Goal: Task Accomplishment & Management: Complete application form

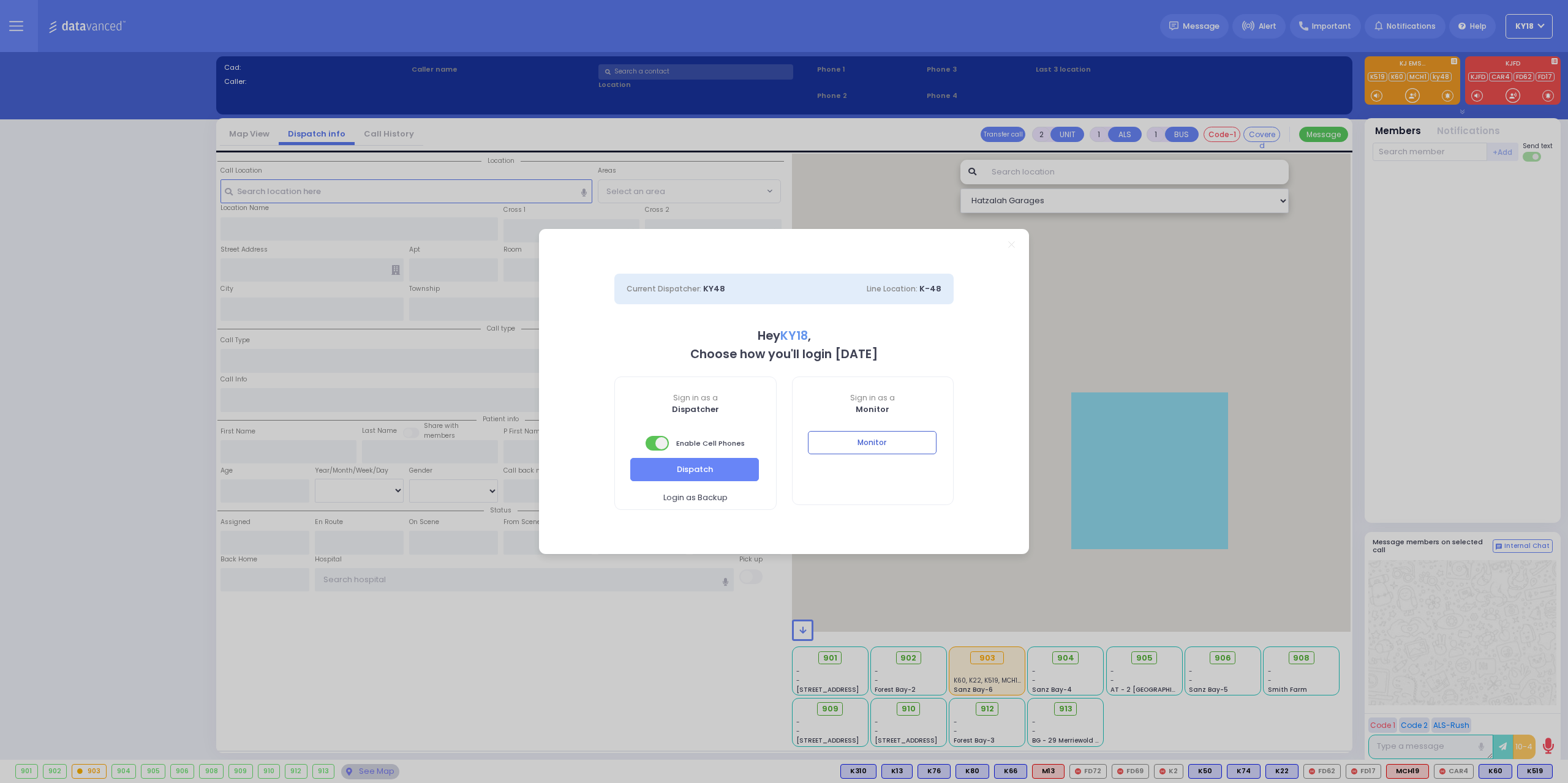
select select "4"
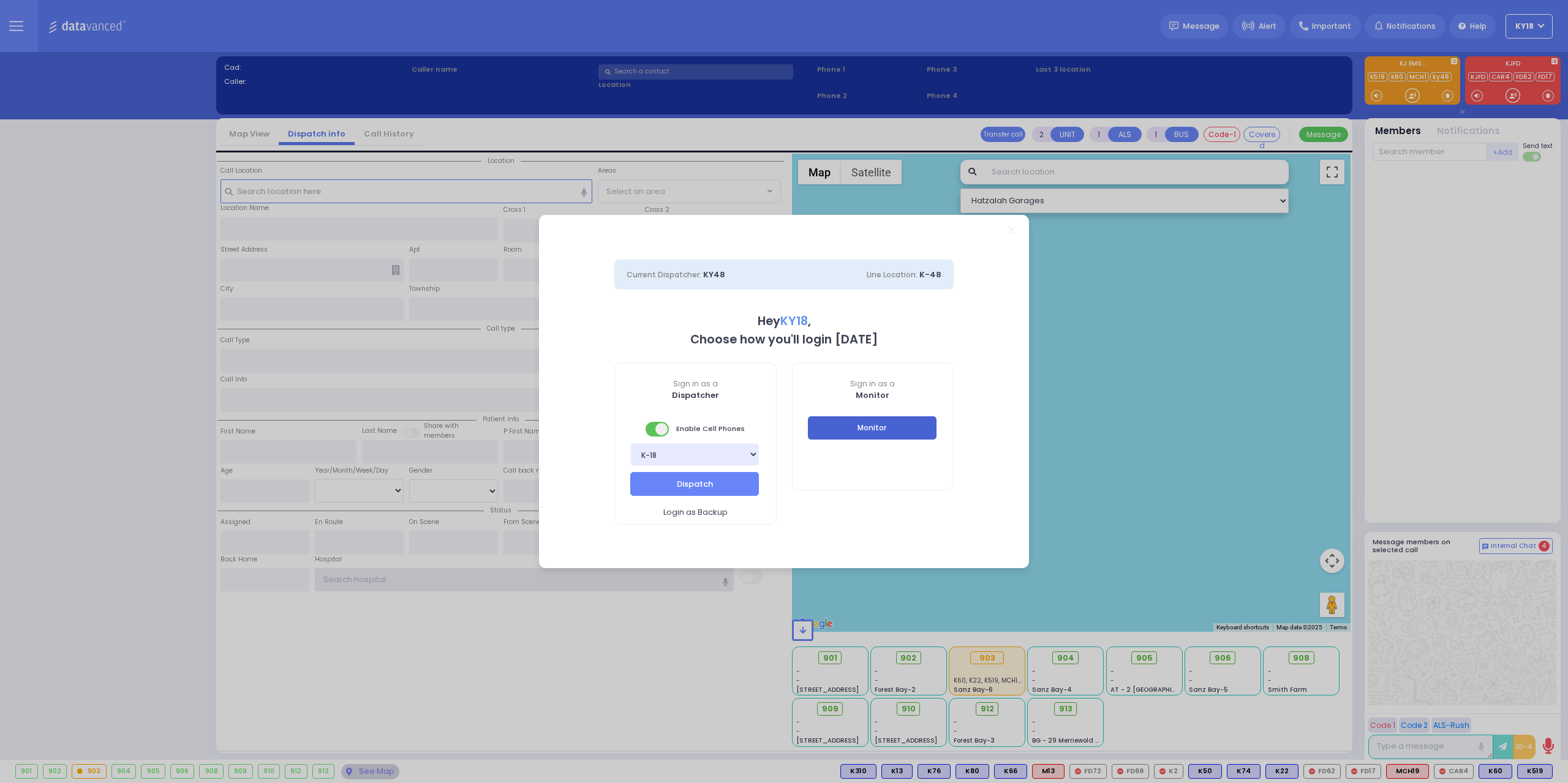
type input "Ky18"
click at [902, 434] on button "Monitor" at bounding box center [872, 428] width 128 height 23
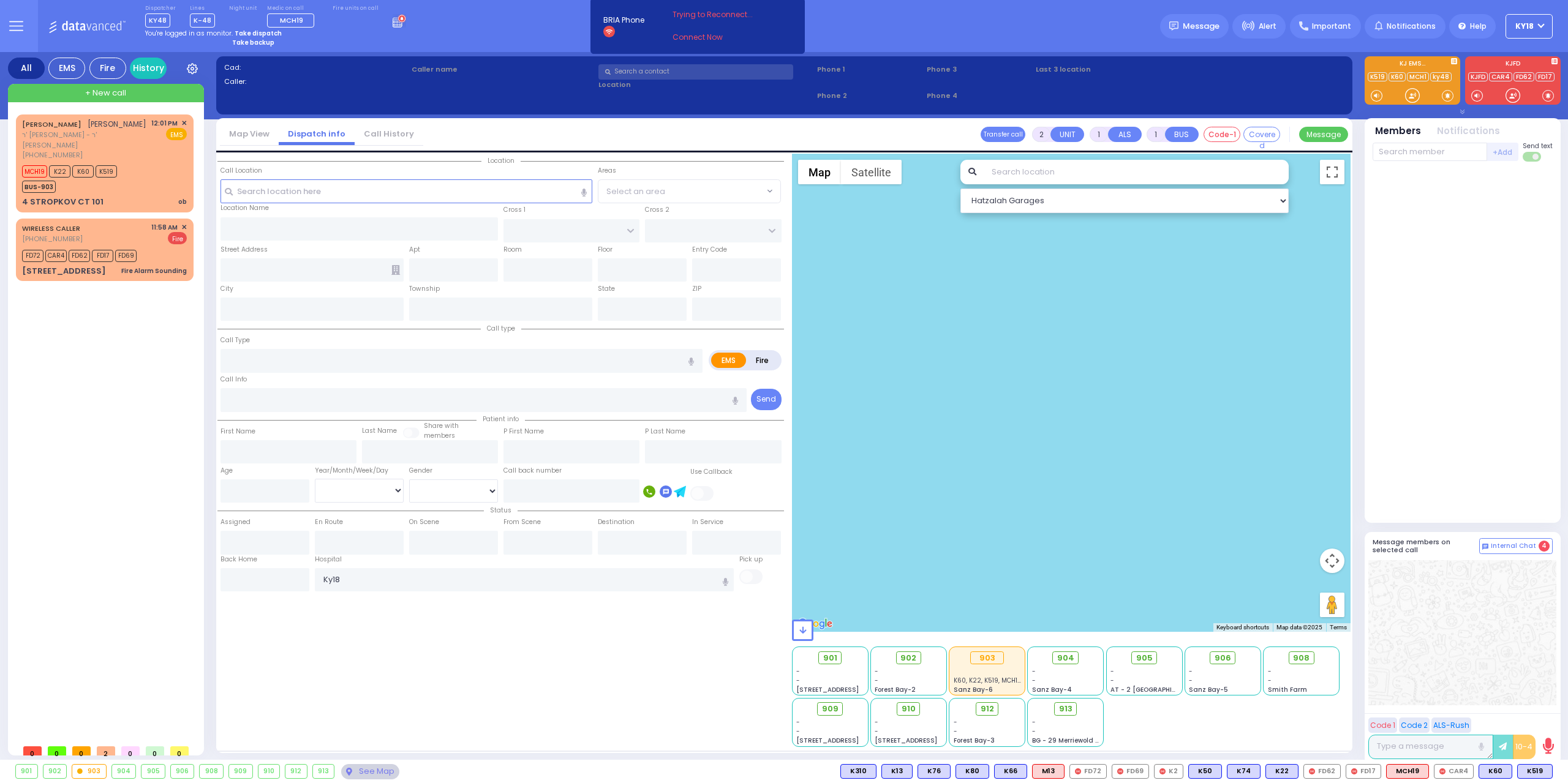
click at [397, 20] on circle at bounding box center [401, 19] width 8 height 8
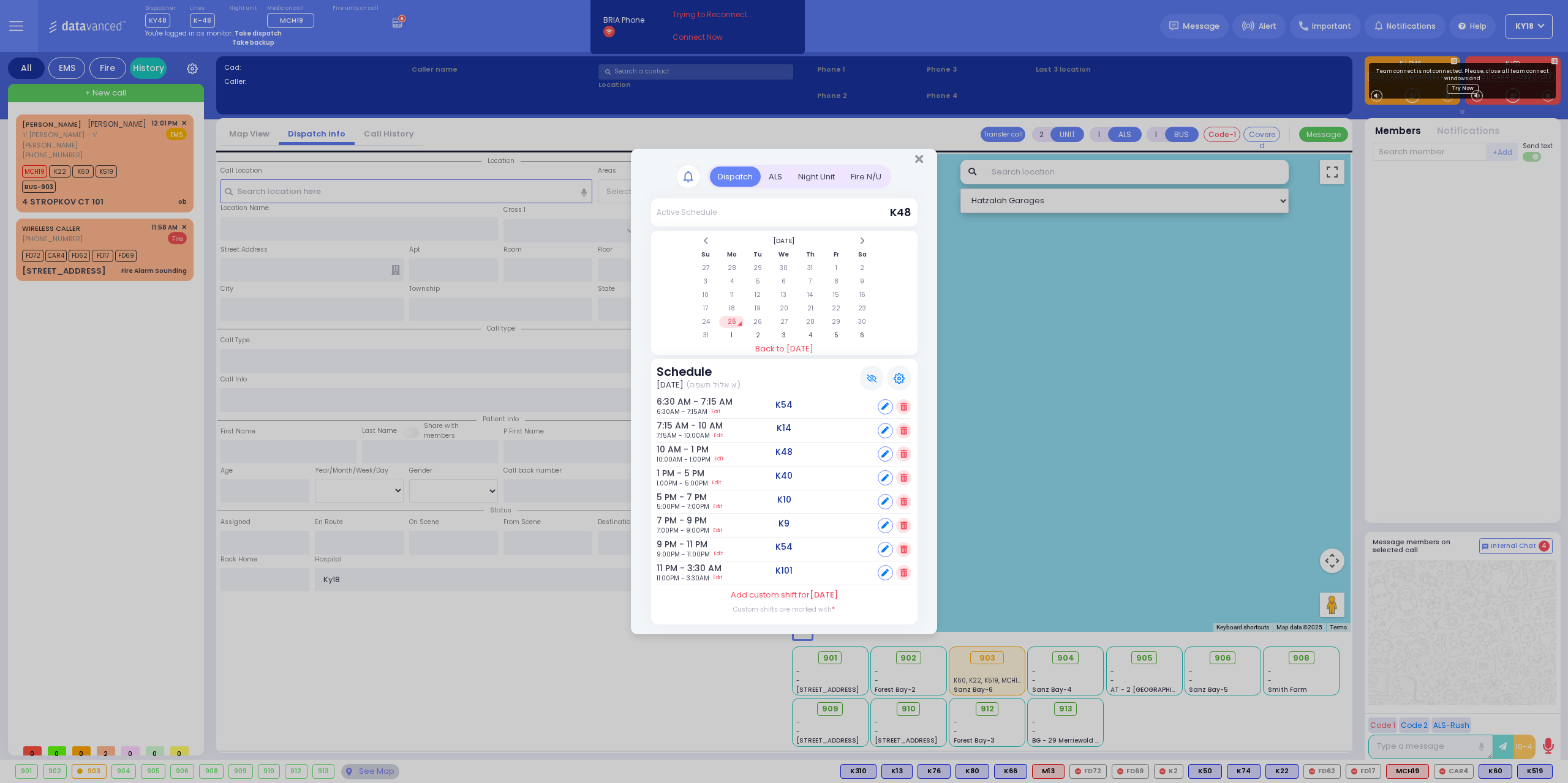
click at [901, 549] on icon at bounding box center [903, 550] width 7 height 8
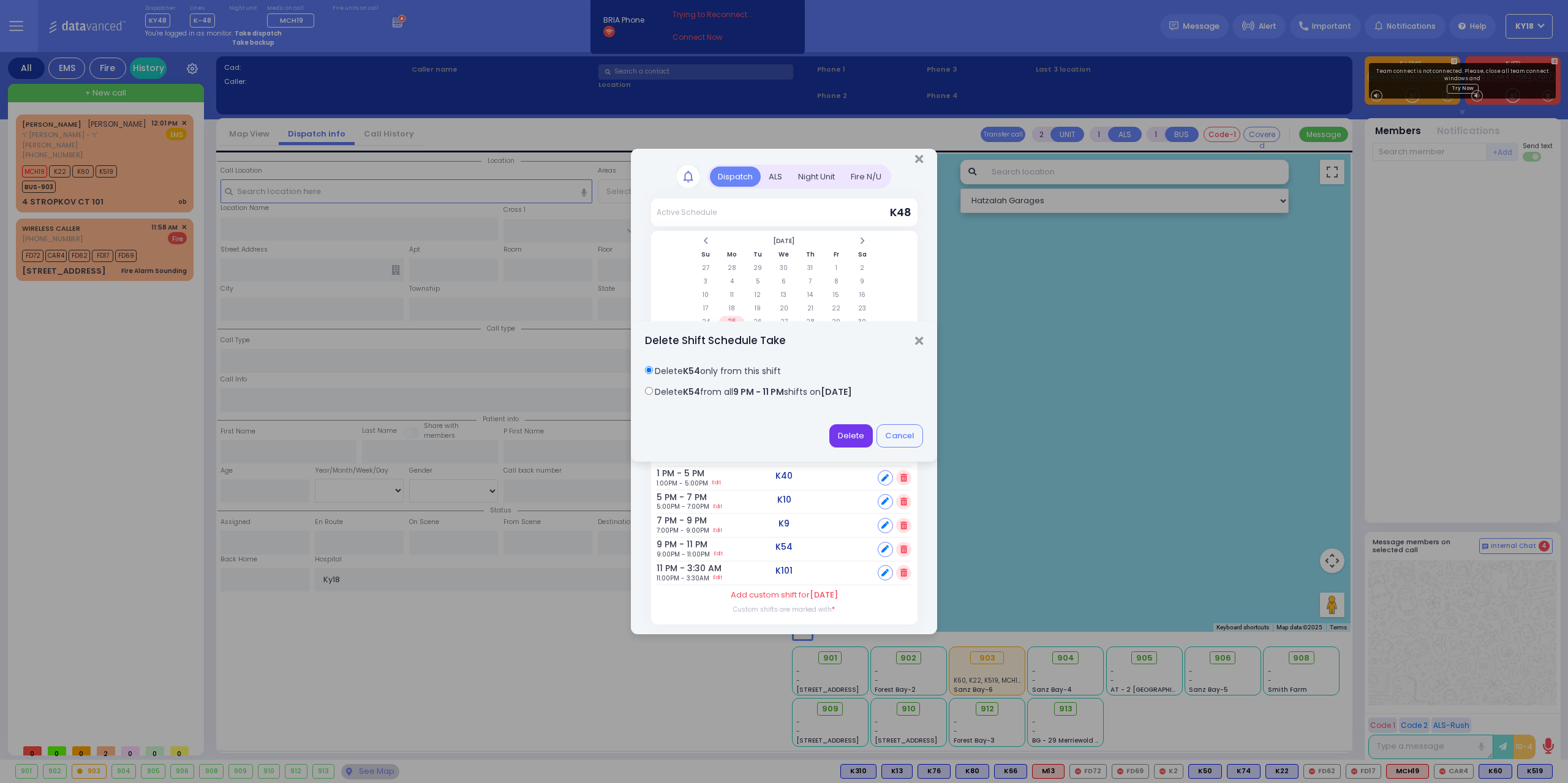
click at [858, 441] on button "Delete" at bounding box center [851, 436] width 44 height 23
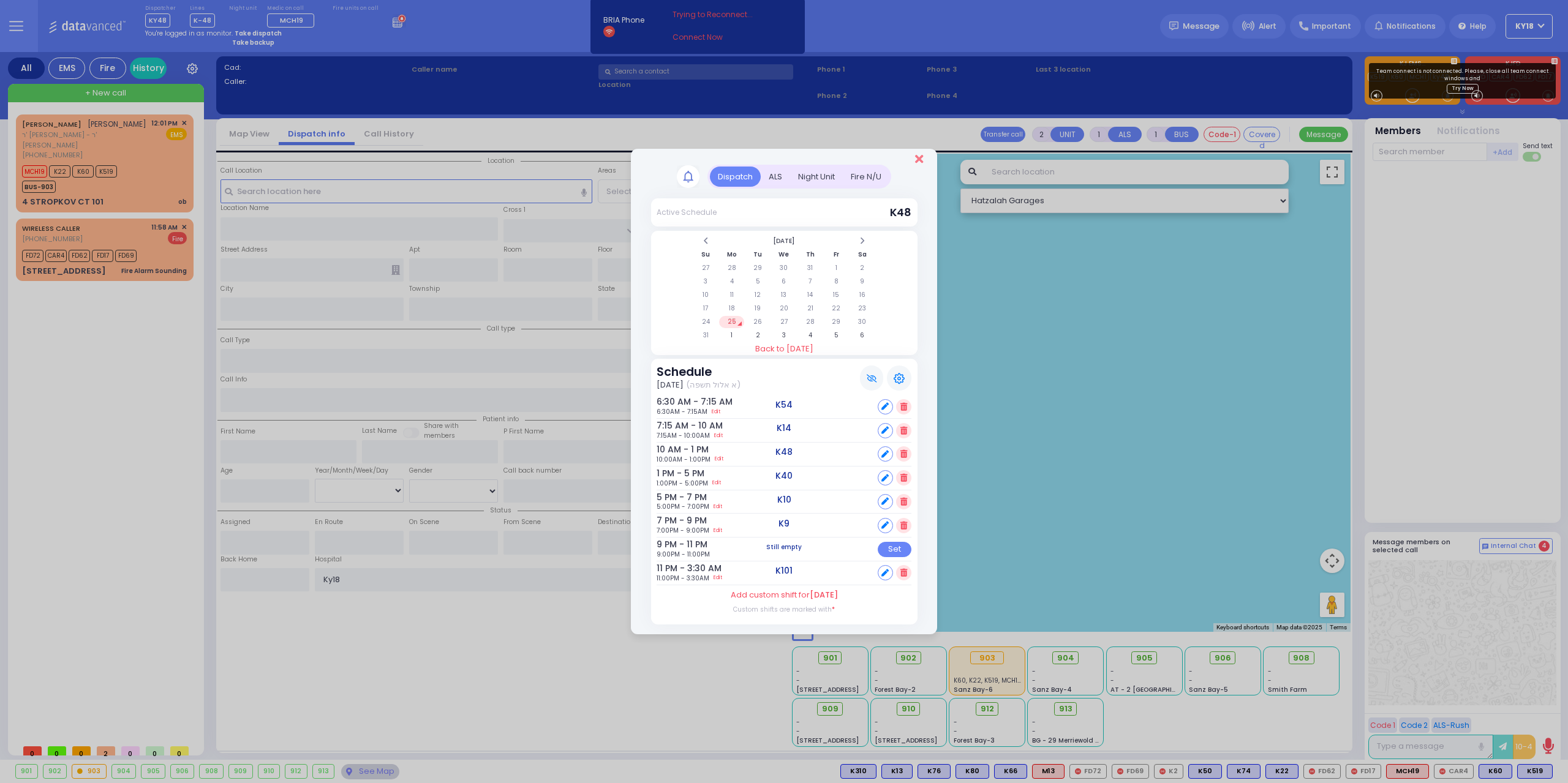
click at [918, 159] on icon "Close" at bounding box center [919, 159] width 8 height 12
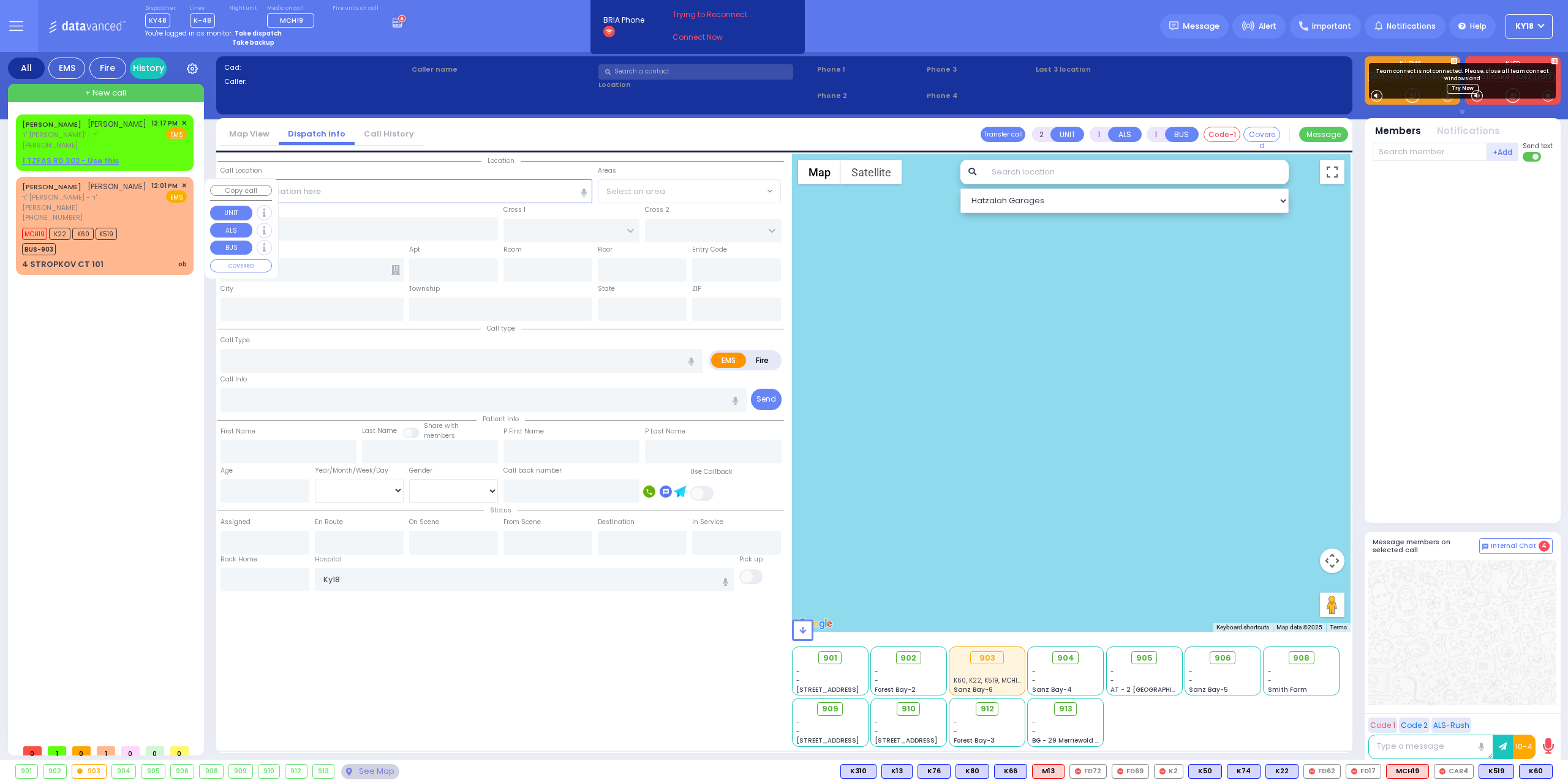
click at [145, 232] on div "MCH19 K22 K60 K519 BUS-903" at bounding box center [104, 239] width 165 height 30
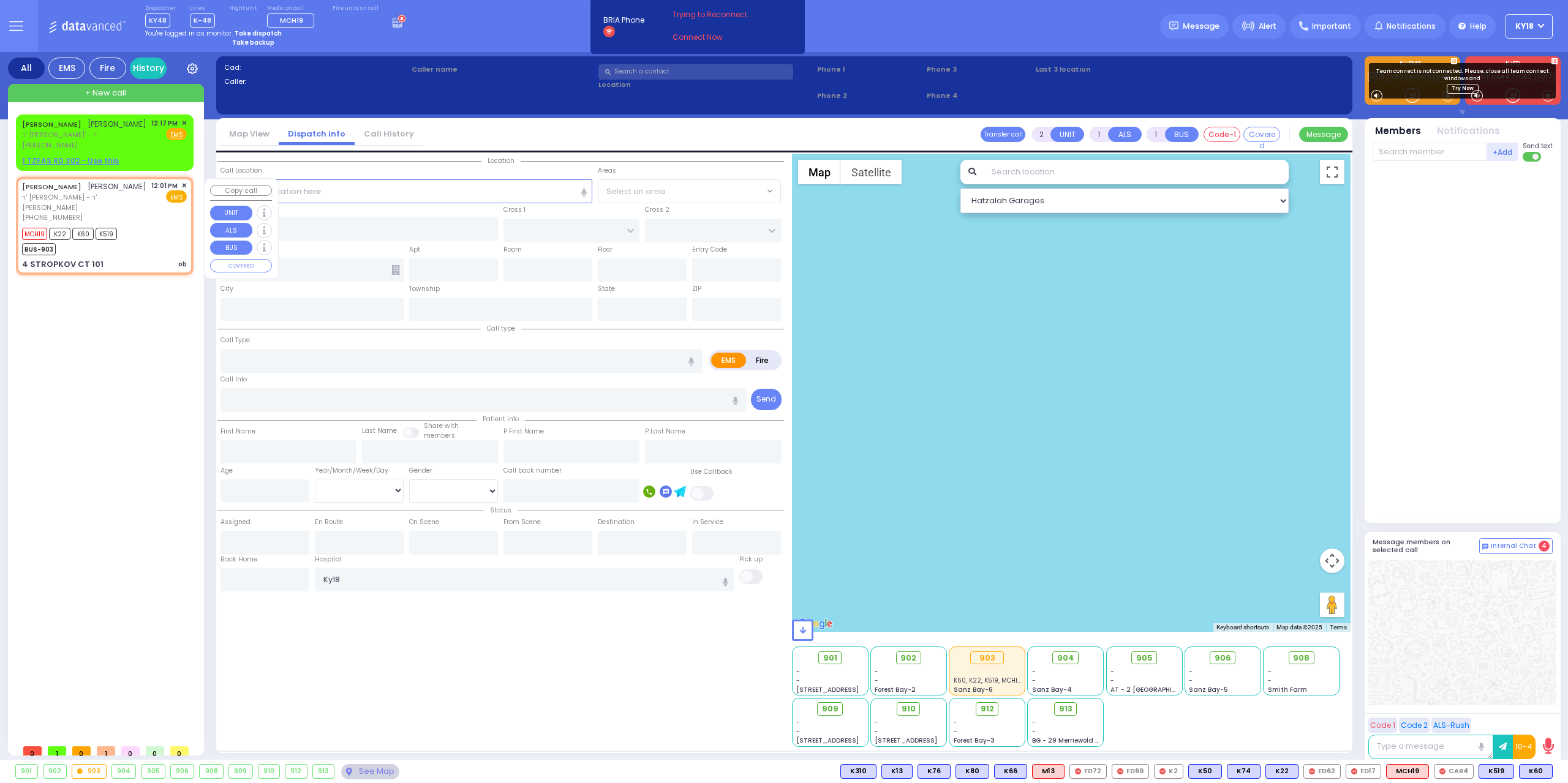
type input "6"
select select
type input "ob"
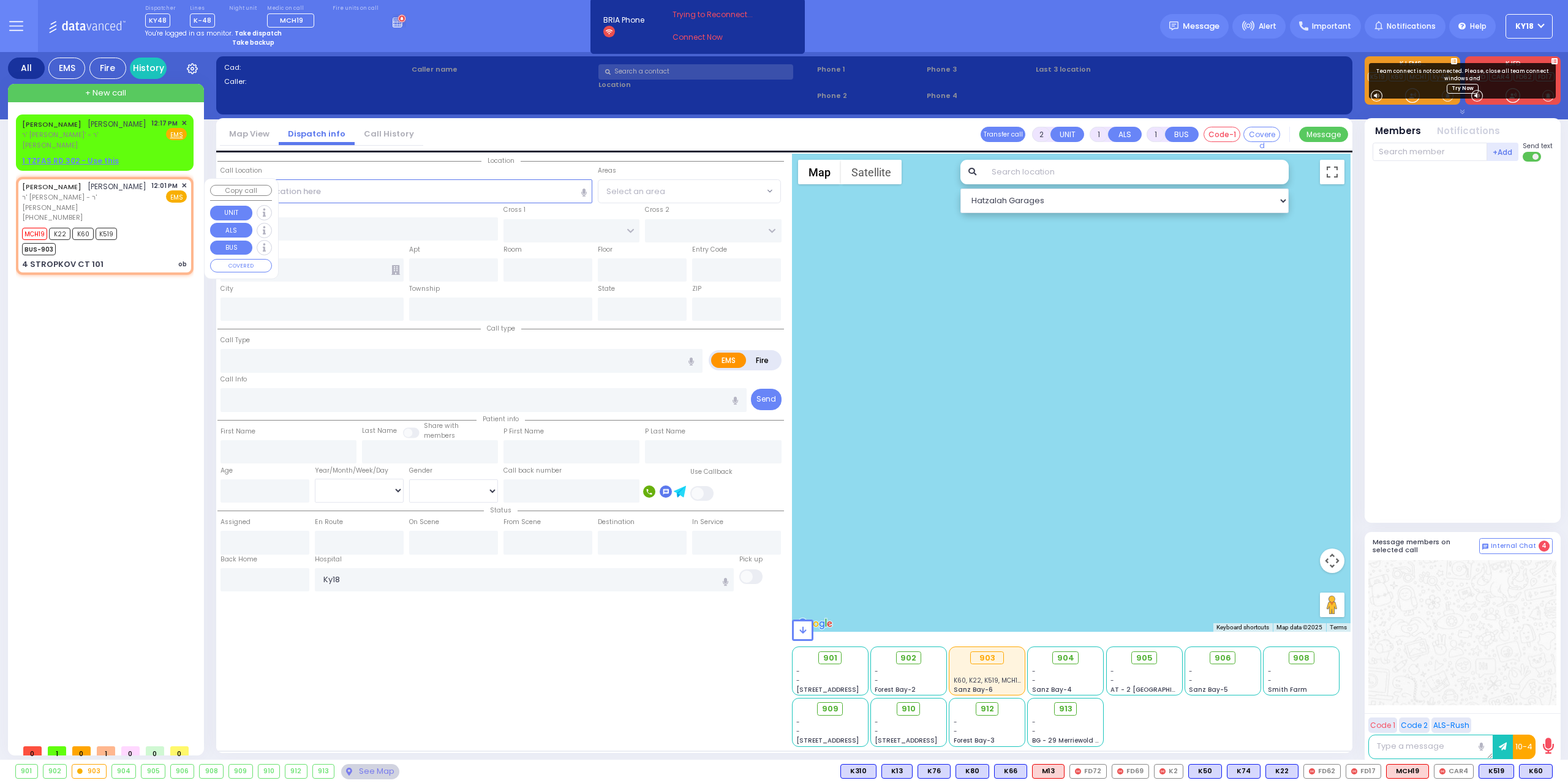
radio input "true"
type input "[PERSON_NAME]"
type input "REICHMAN"
type input "Unknown"
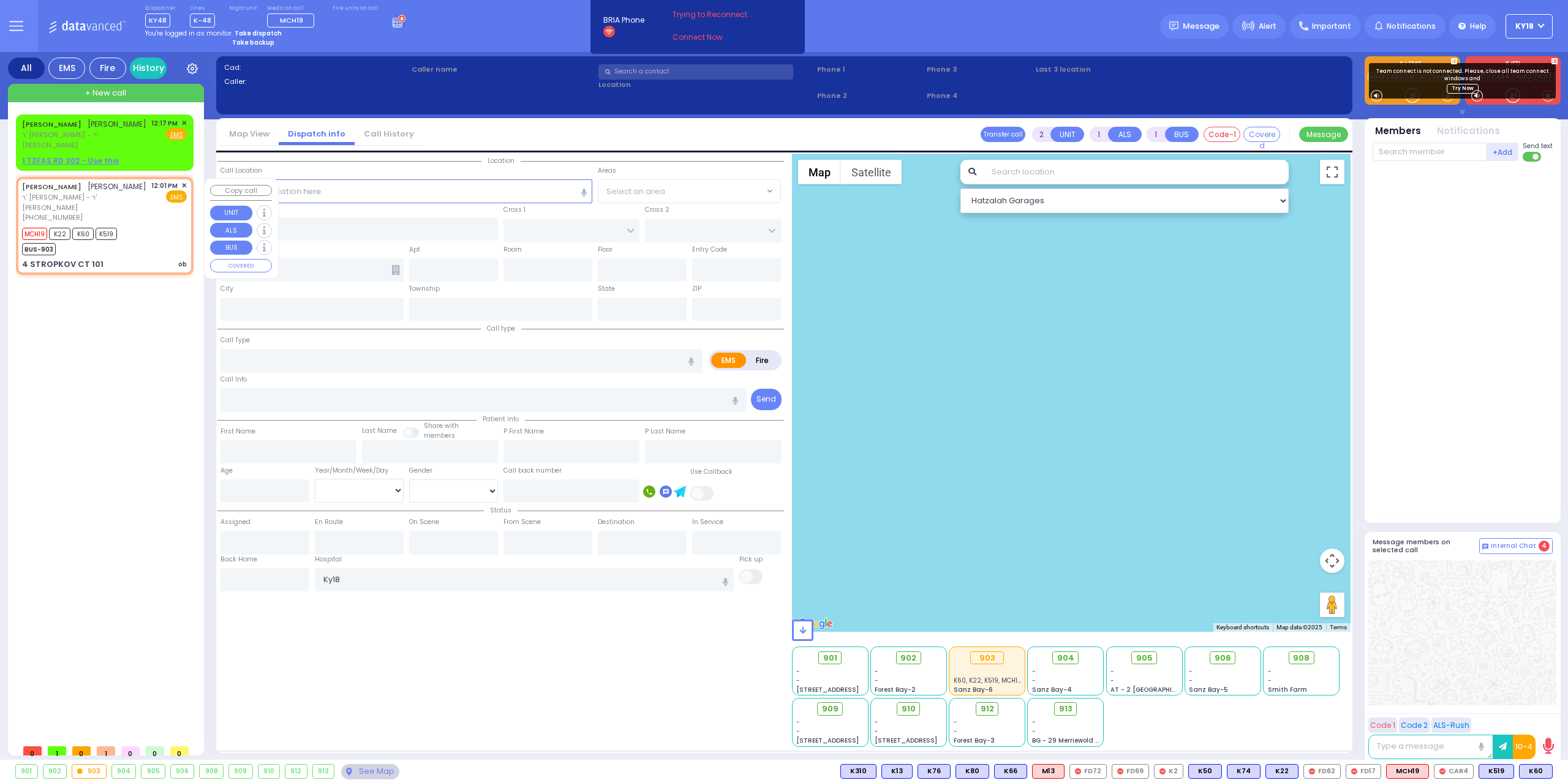
select select "Year"
type input "12:01"
type input "12:03"
type input "RIMENEV COURT"
type input "4 STROPKOV CT"
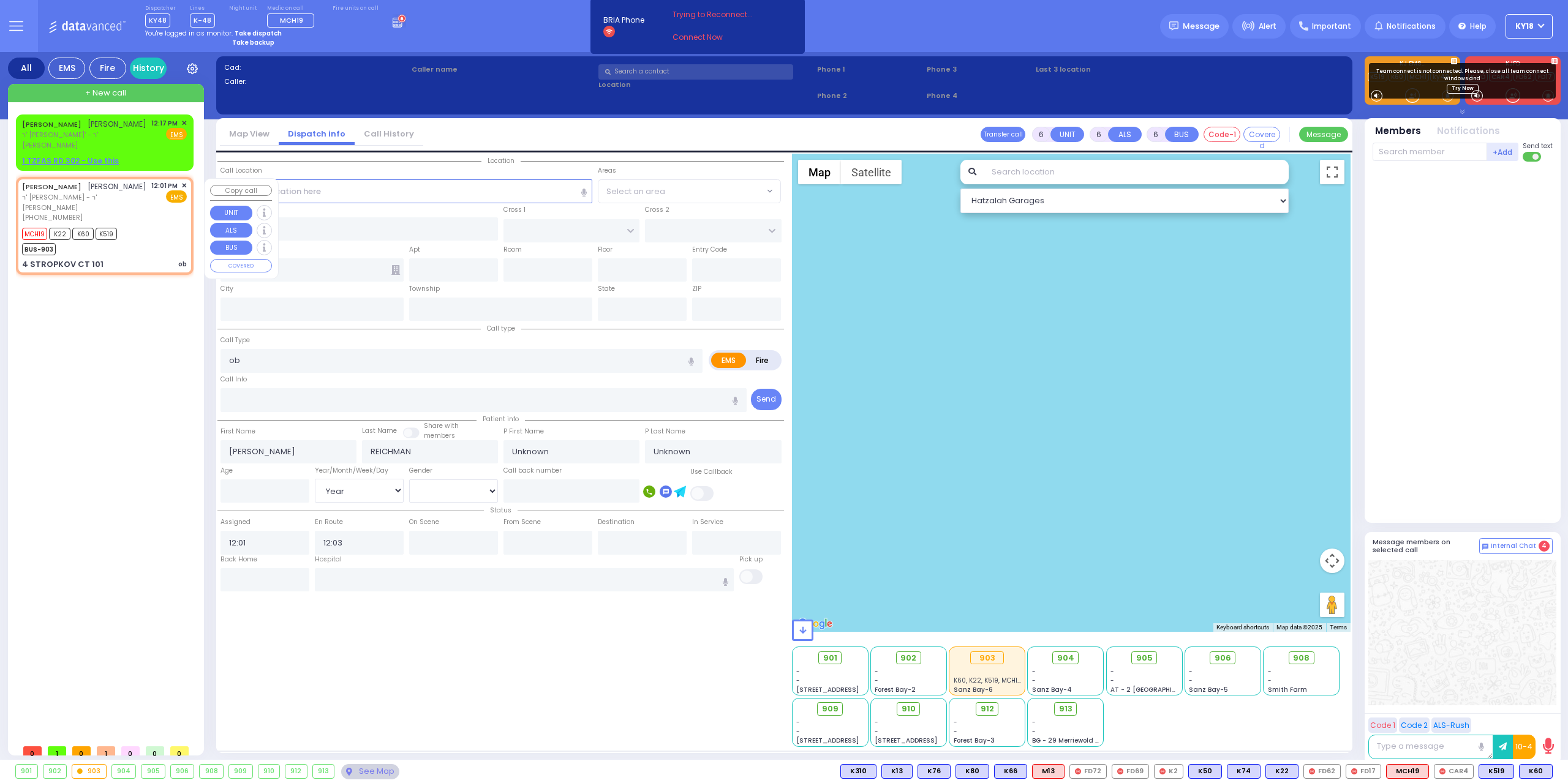
type input "101"
type input "[PERSON_NAME]"
type input "[US_STATE]"
type input "10950"
select select "SECTION 1"
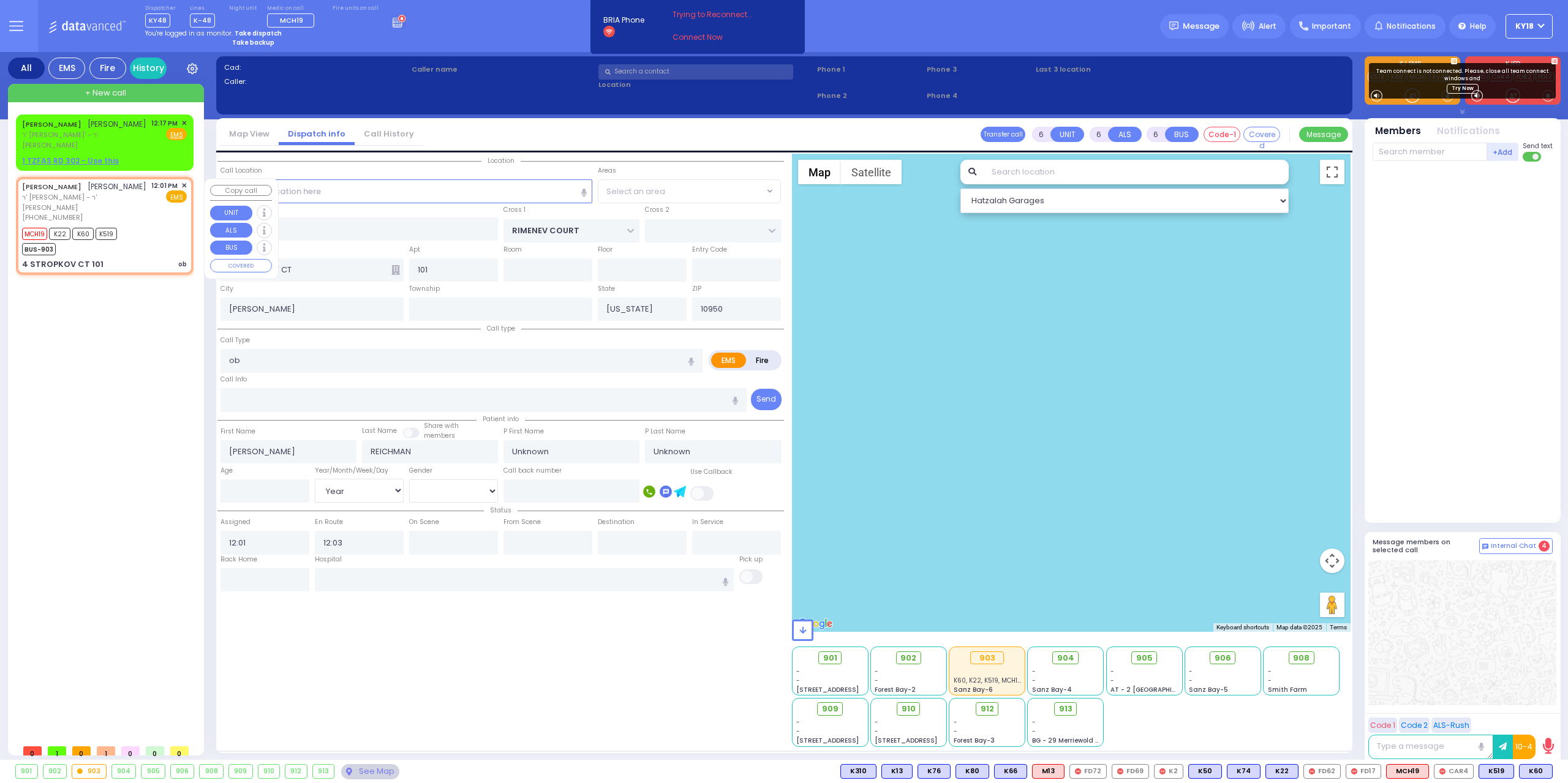
select select "Hatzalah Garages"
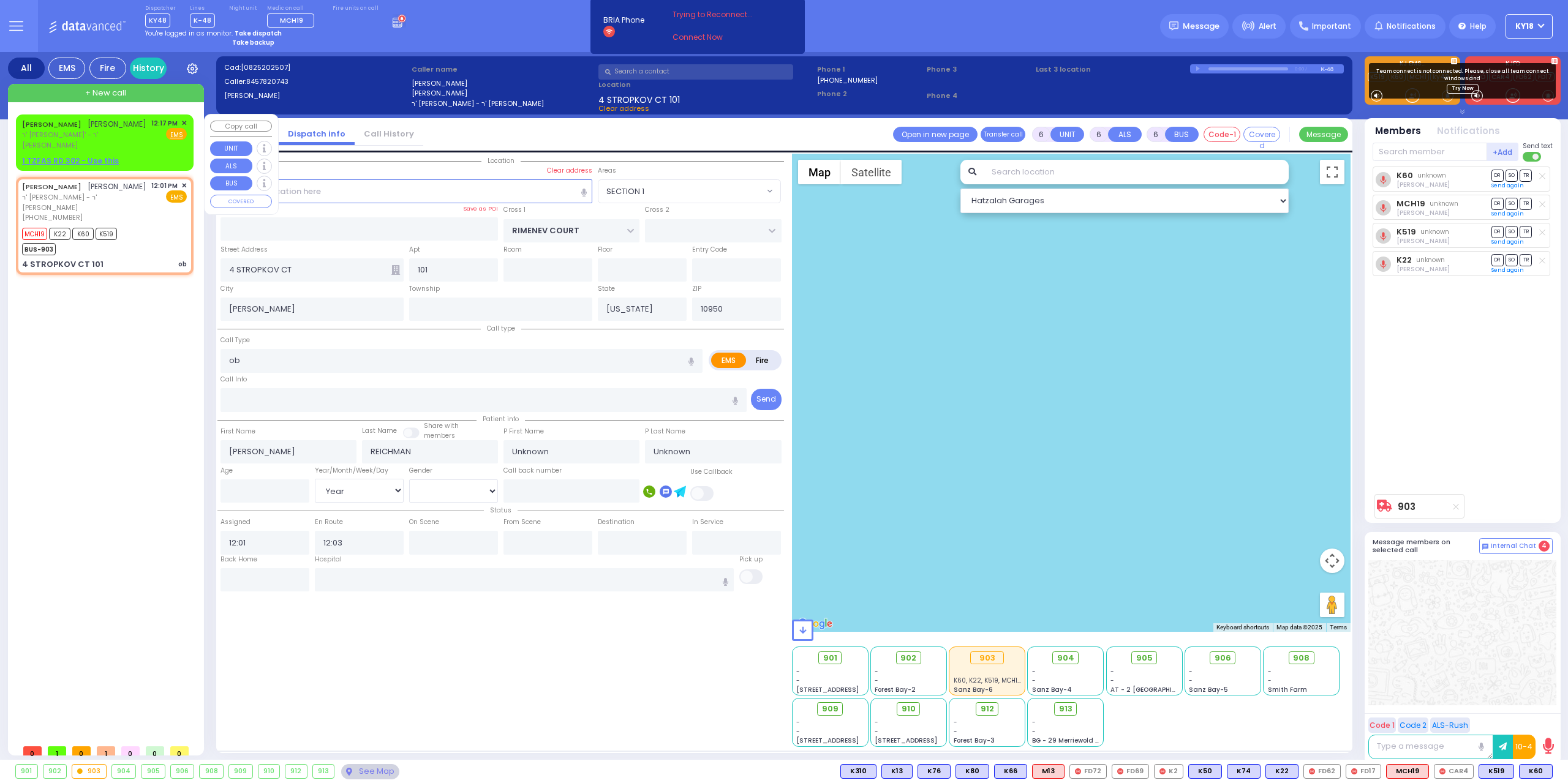
click at [137, 165] on div "1 TZFAS RD 302 - Use this" at bounding box center [104, 161] width 165 height 11
type input "2"
type input "1"
select select
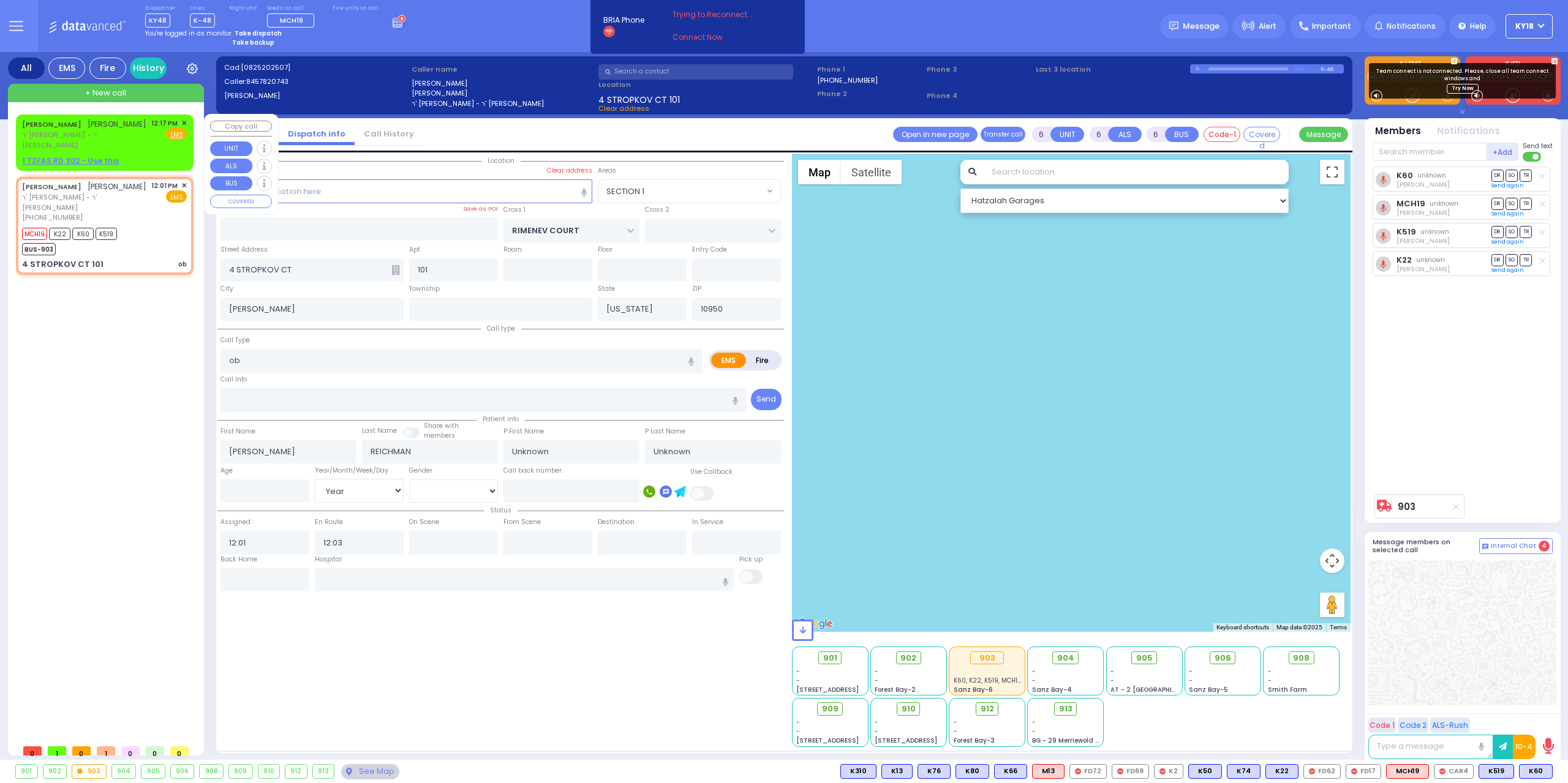
radio input "true"
type input "[PERSON_NAME]"
type input "STEINBERGER"
select select
type input "12:17"
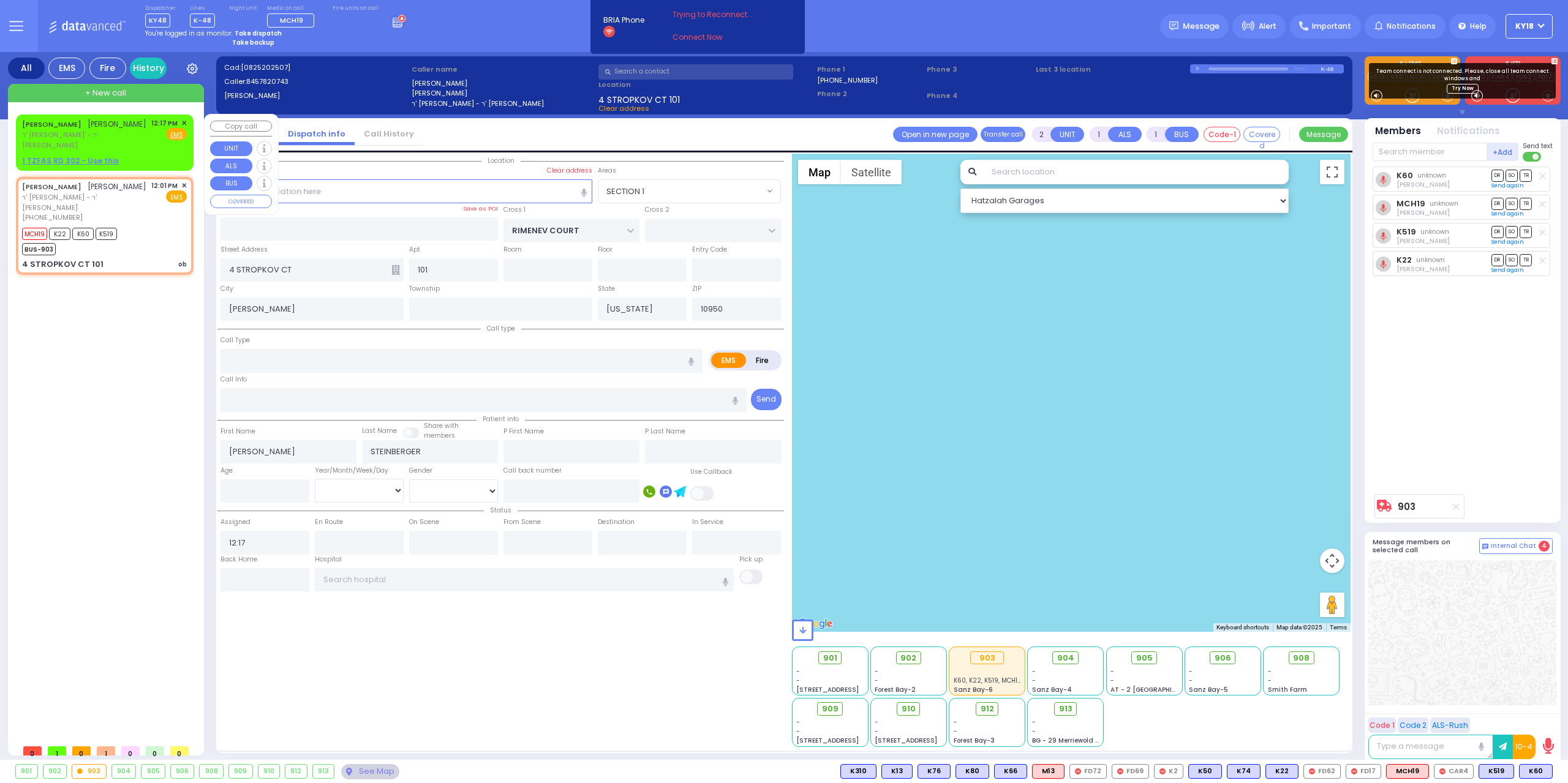
select select "Hatzalah Garages"
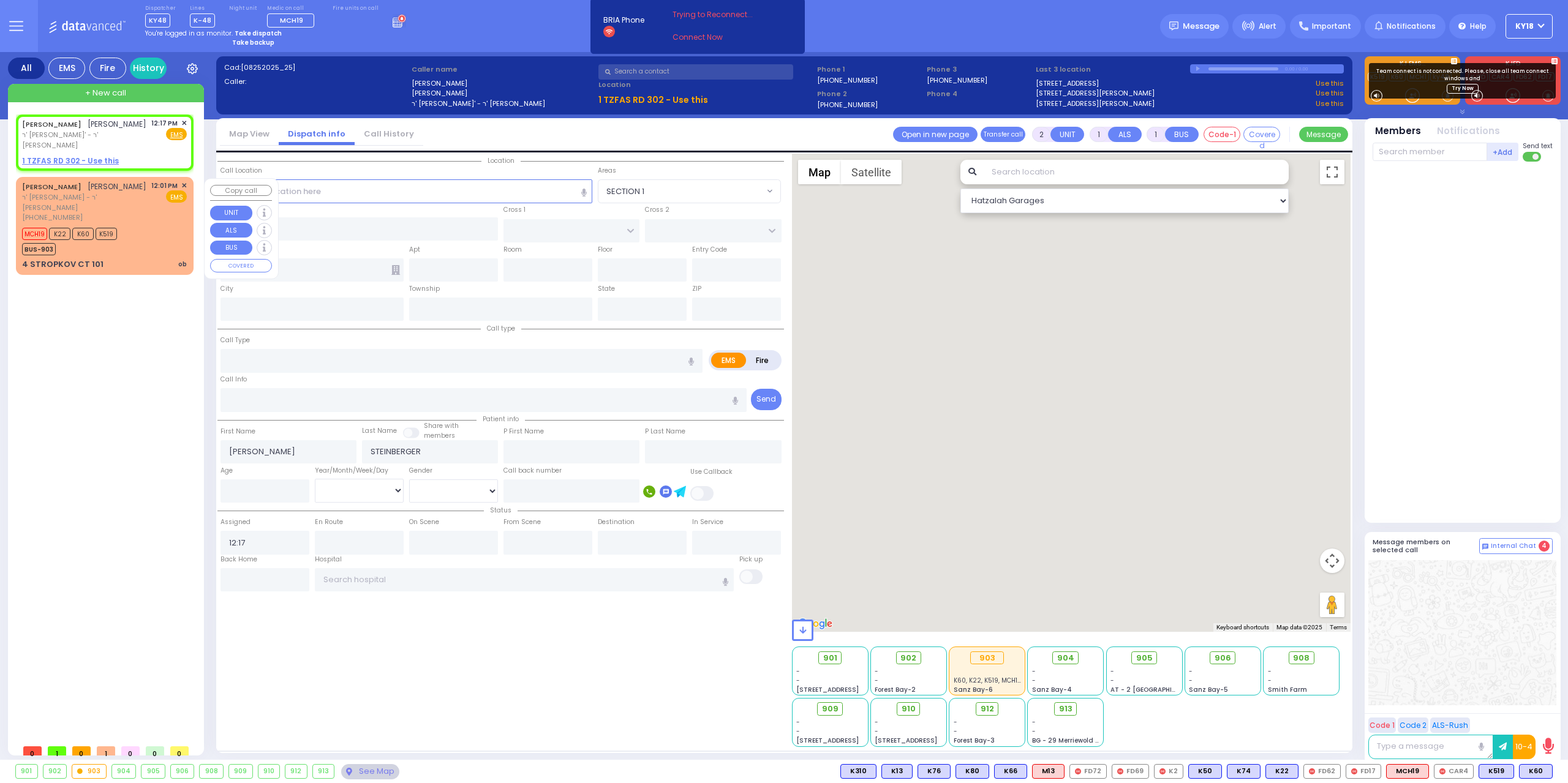
click at [142, 211] on span "ר' [PERSON_NAME] - ר' [PERSON_NAME]" at bounding box center [84, 202] width 125 height 20
type input "6"
select select
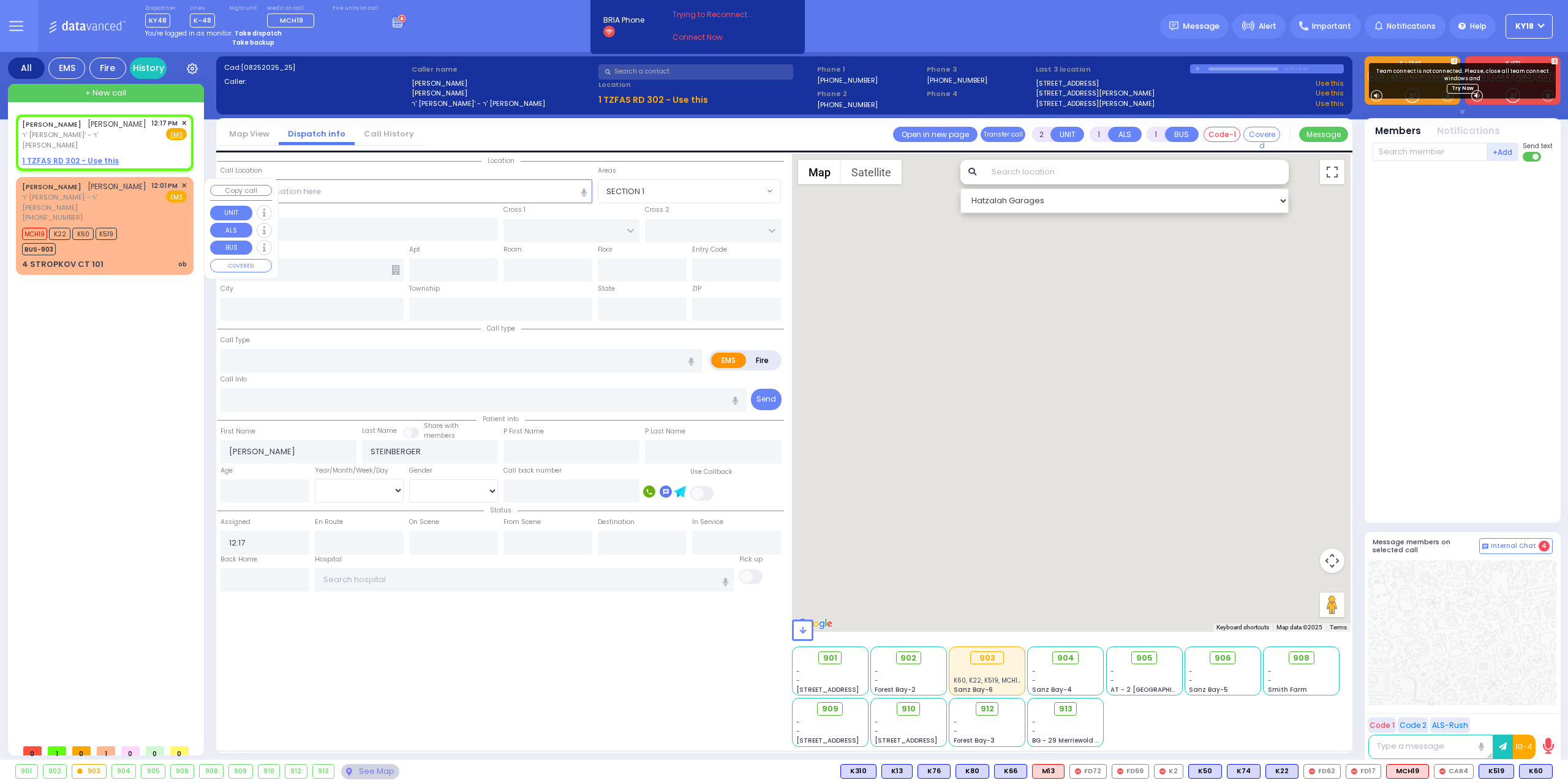
type input "ob"
radio input "true"
type input "[PERSON_NAME]"
type input "REICHMAN"
type input "Unknown"
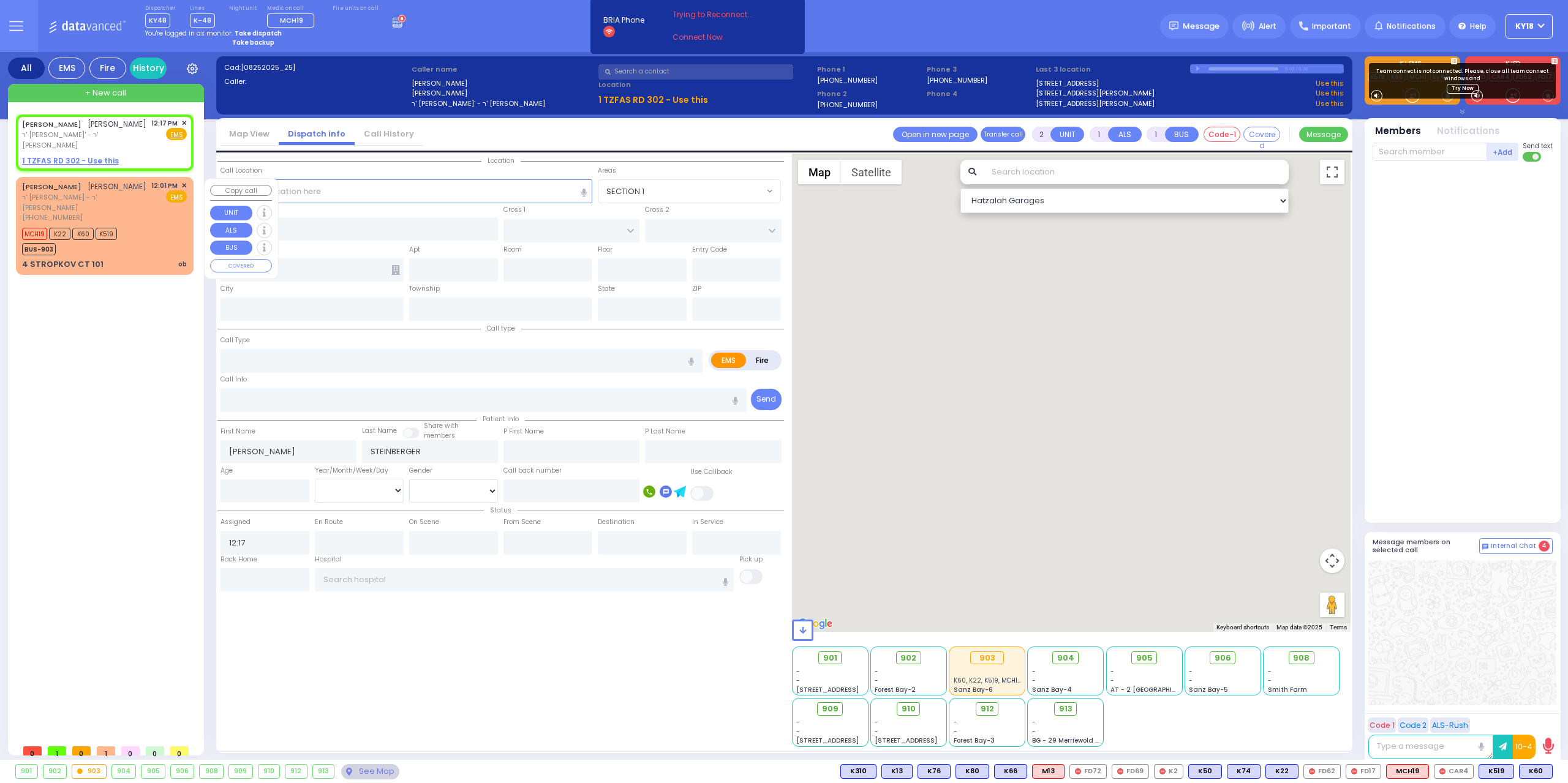
type input "Unknown"
select select "Year"
type input "12:01"
type input "12:03"
type input "RIMENEV COURT"
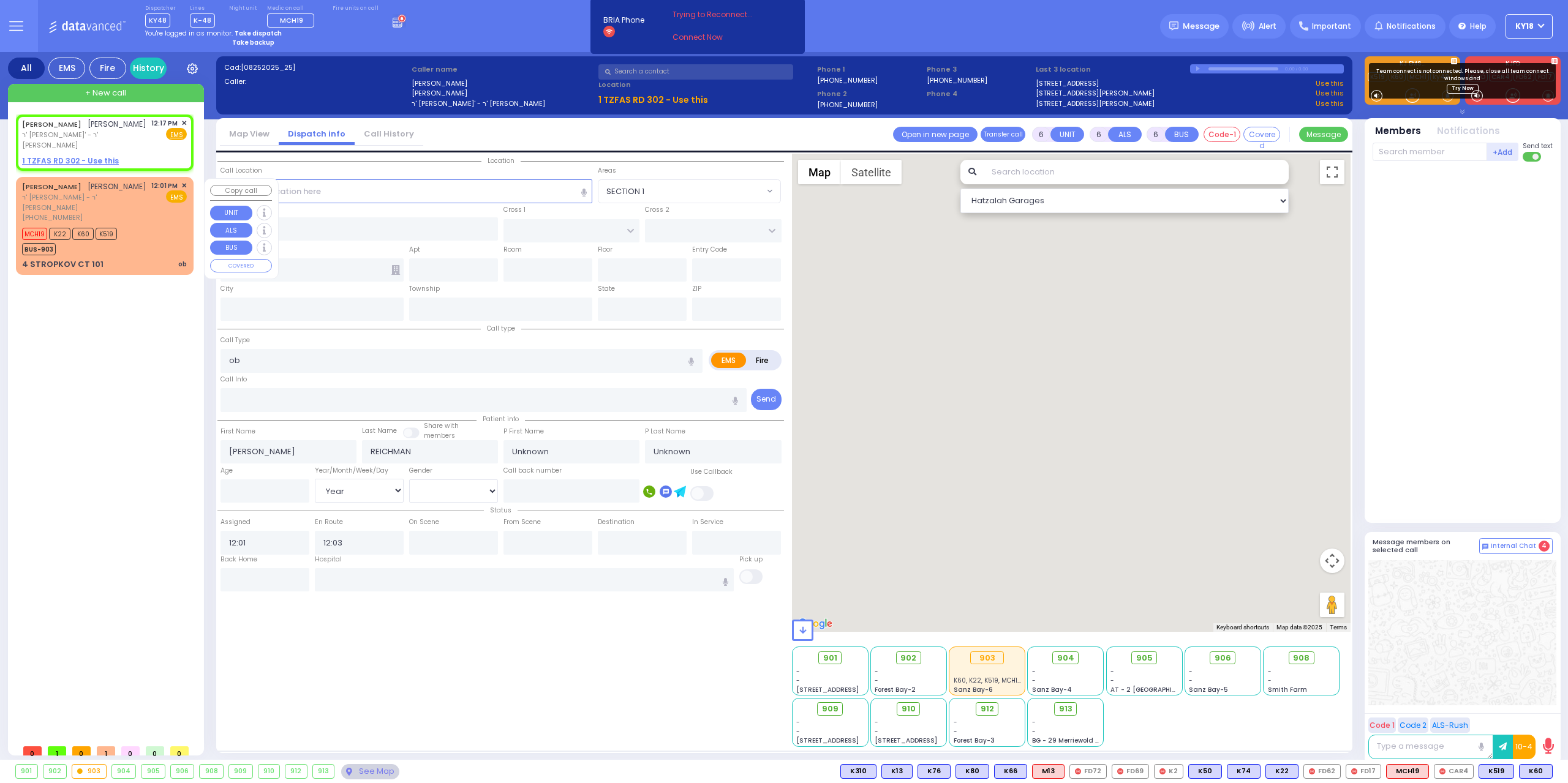
type input "4 STROPKOV CT"
type input "101"
type input "[PERSON_NAME]"
type input "[US_STATE]"
type input "10950"
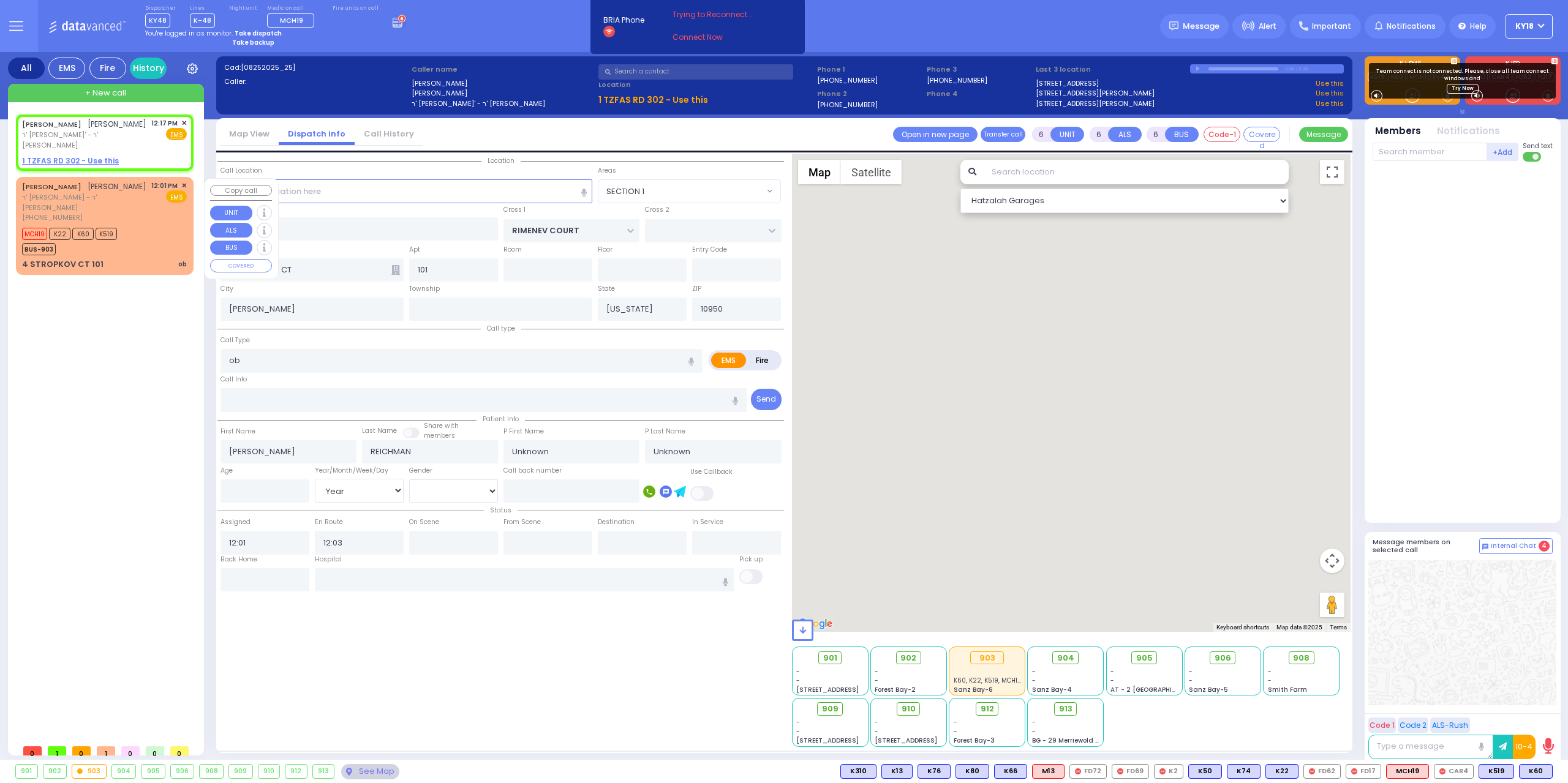
select select "SECTION 1"
select select "Hatzalah Garages"
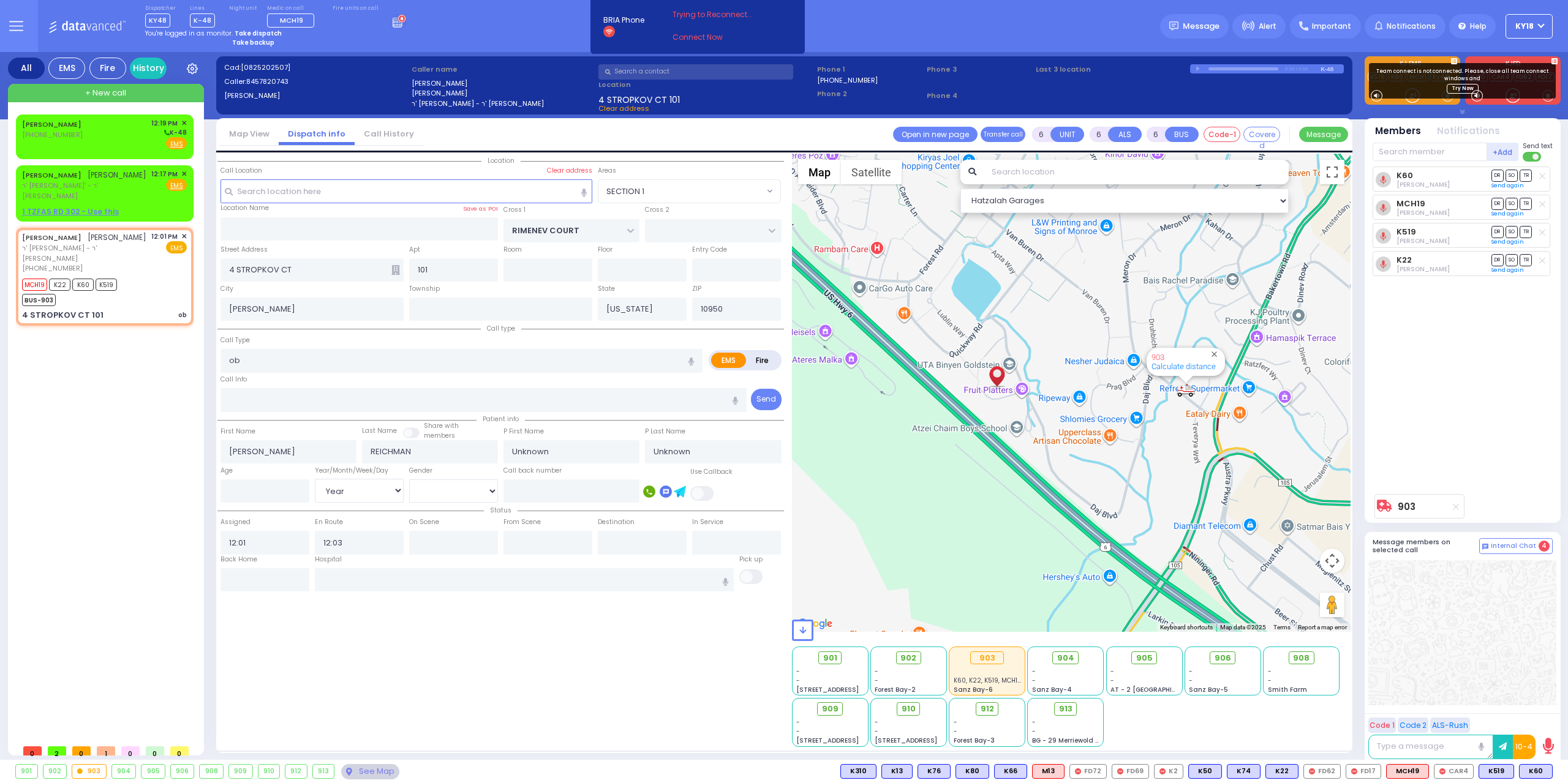
select select
radio input "true"
type input "28"
select select "Year"
select select "[DEMOGRAPHIC_DATA]"
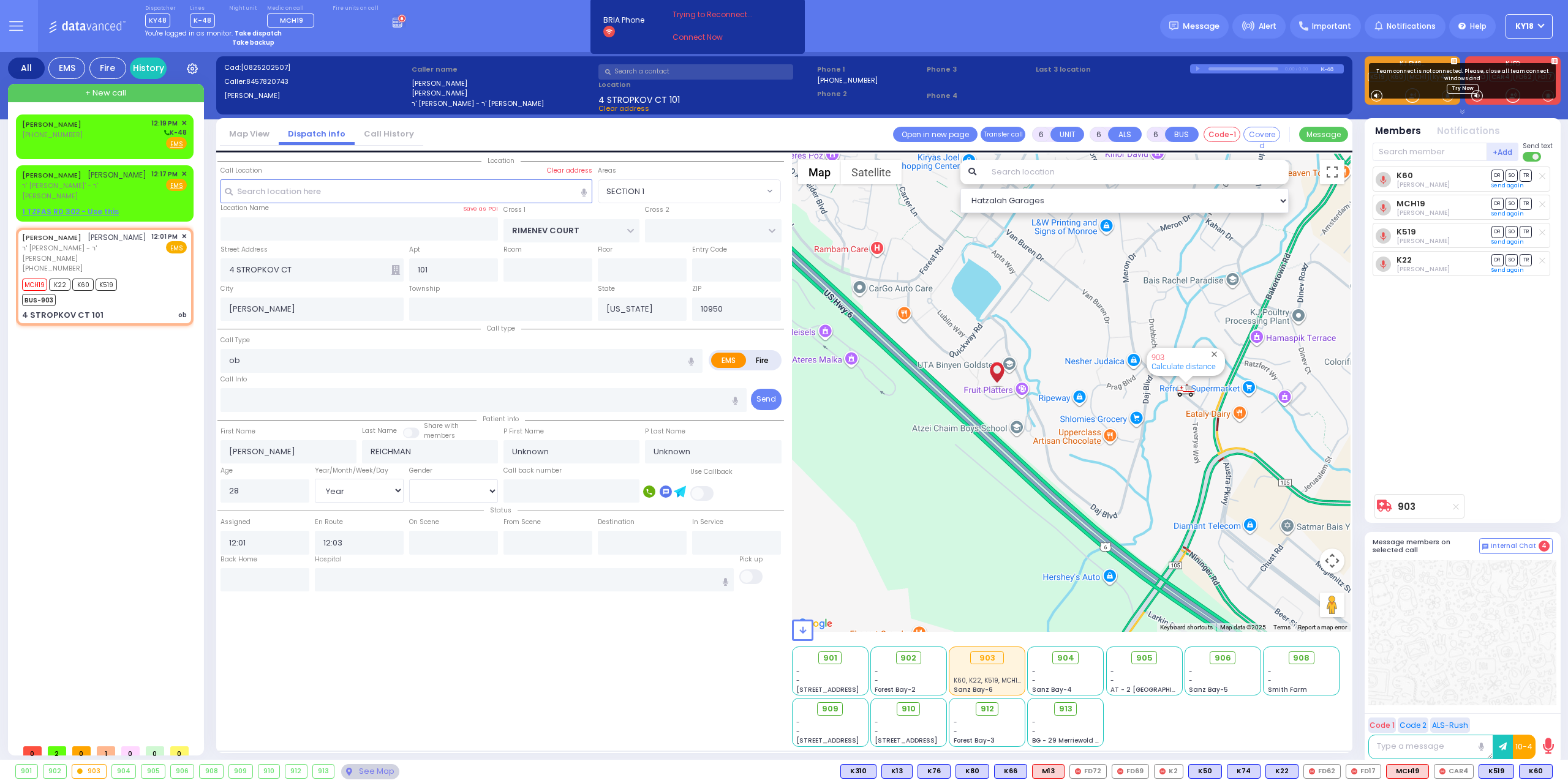
select select "Hatzalah Garages"
select select "SECTION 1"
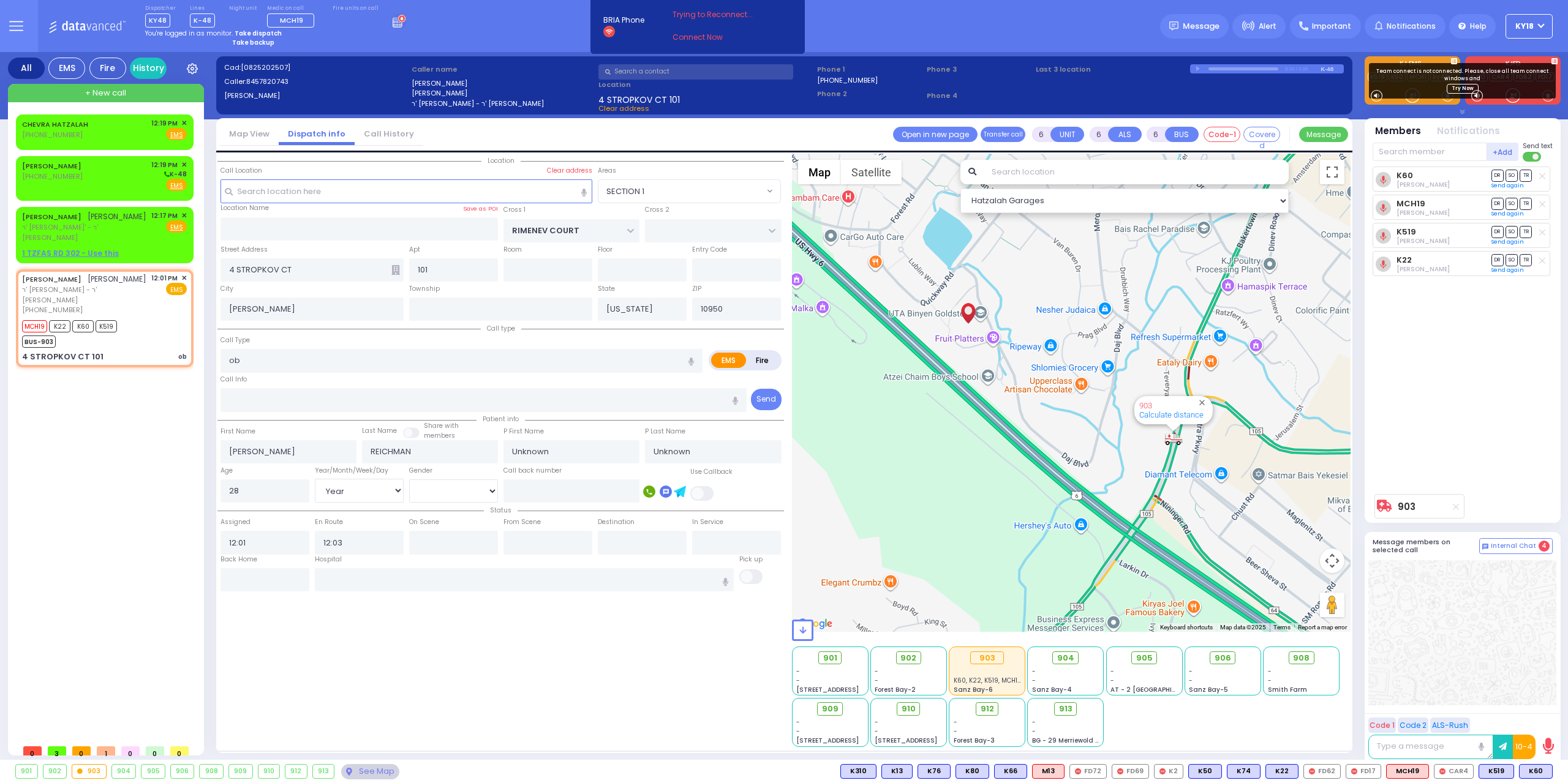
select select
radio input "true"
select select "Year"
select select "[DEMOGRAPHIC_DATA]"
select select "Hatzalah Garages"
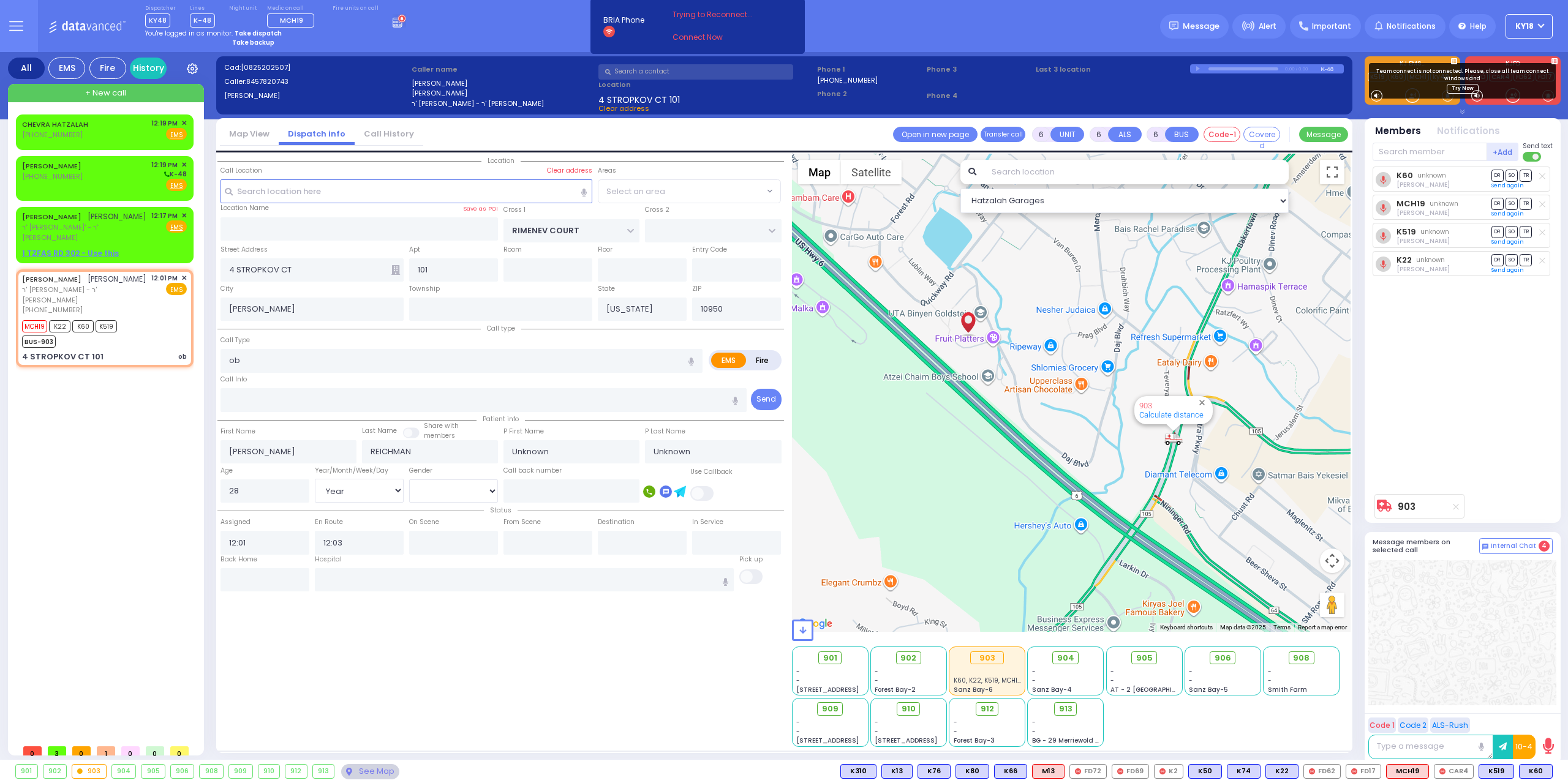
select select "SECTION 1"
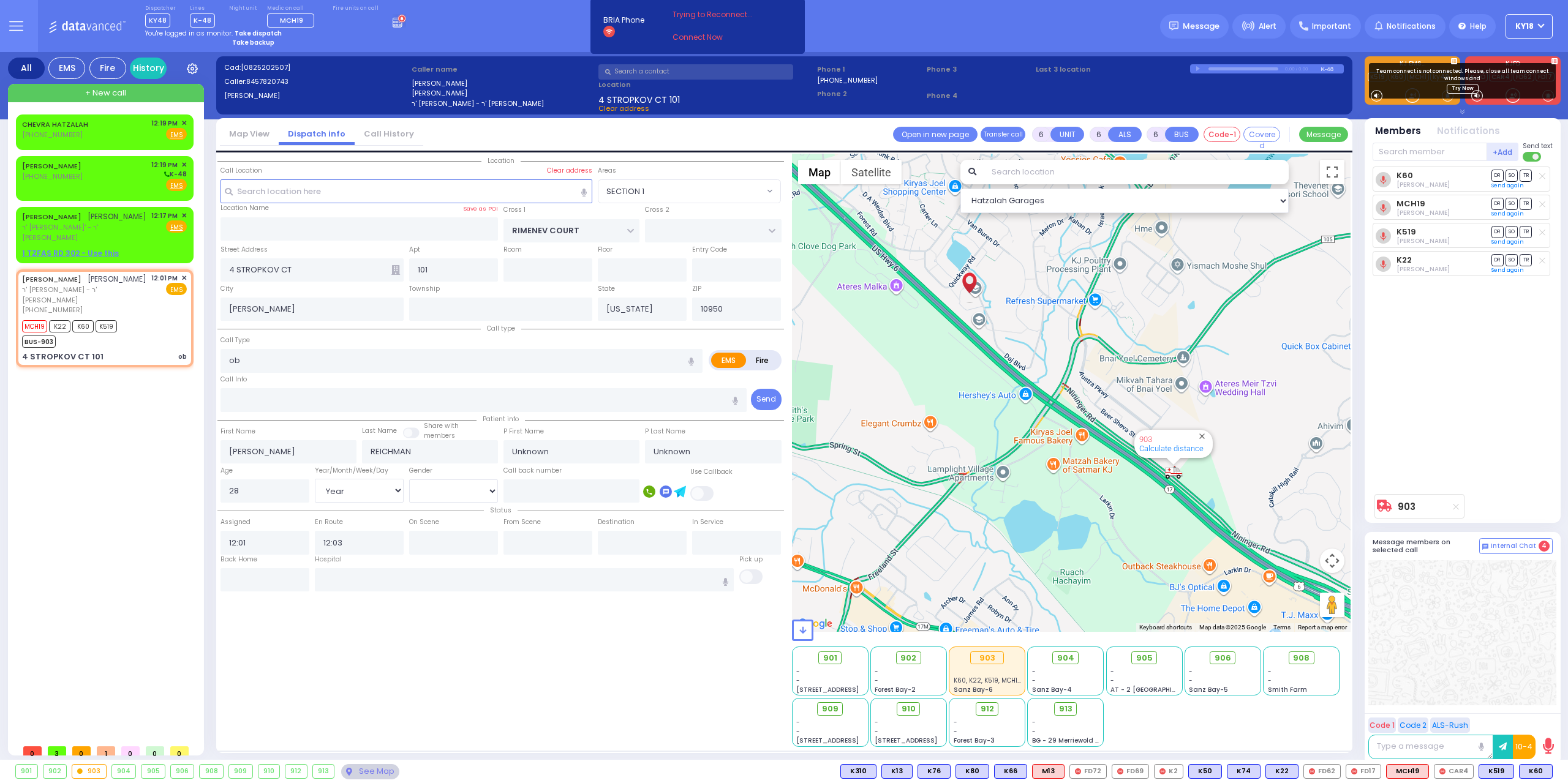
select select
radio input "true"
select select "Year"
select select "[DEMOGRAPHIC_DATA]"
type input "[GEOGRAPHIC_DATA] [STREET_ADDRESS][GEOGRAPHIC_DATA] Suffern"
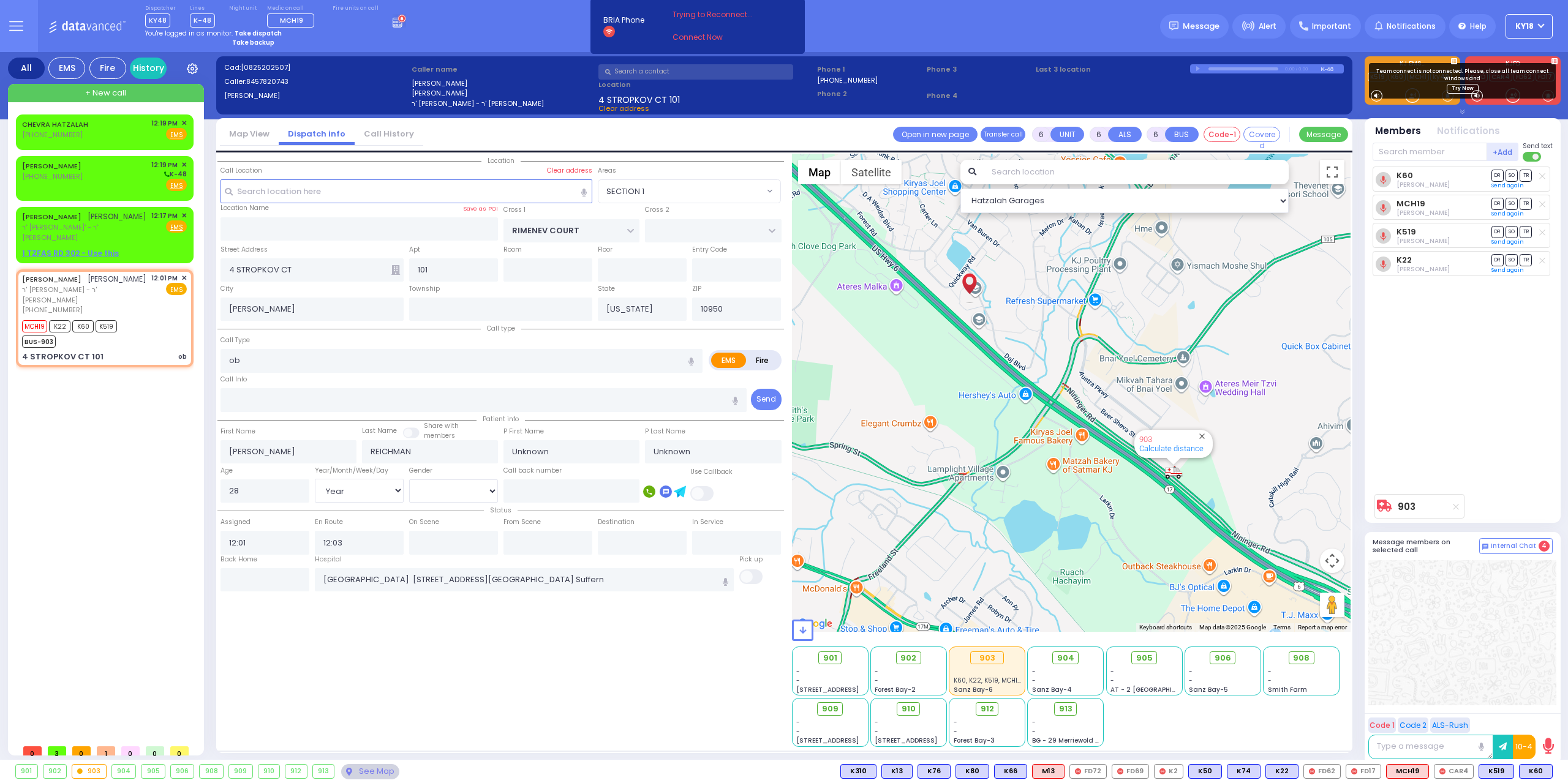
select select "Hatzalah Garages"
select select "SECTION 1"
select select
radio input "true"
select select "Year"
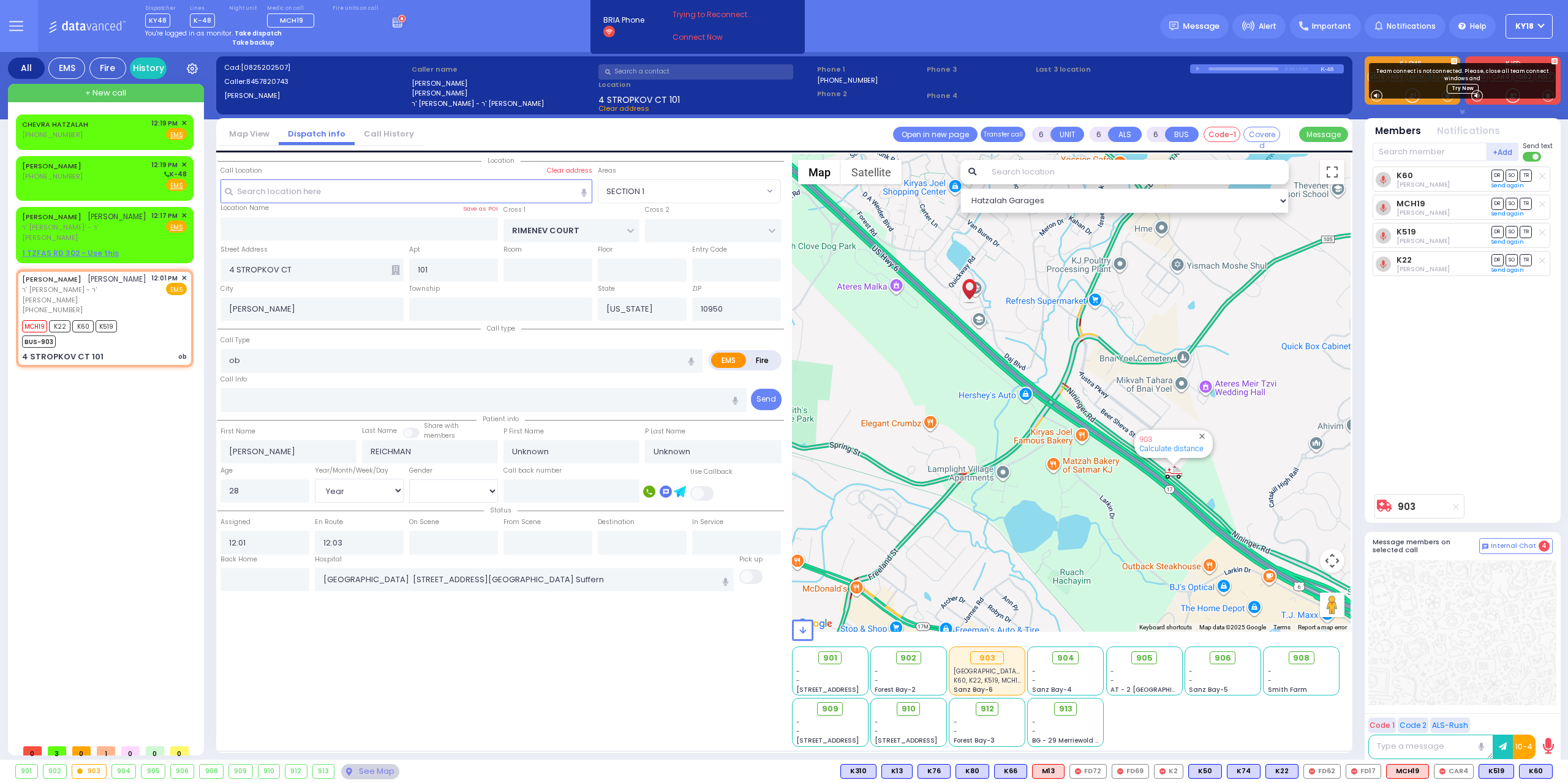
select select "[DEMOGRAPHIC_DATA]"
select select "Hatzalah Garages"
select select "SECTION 1"
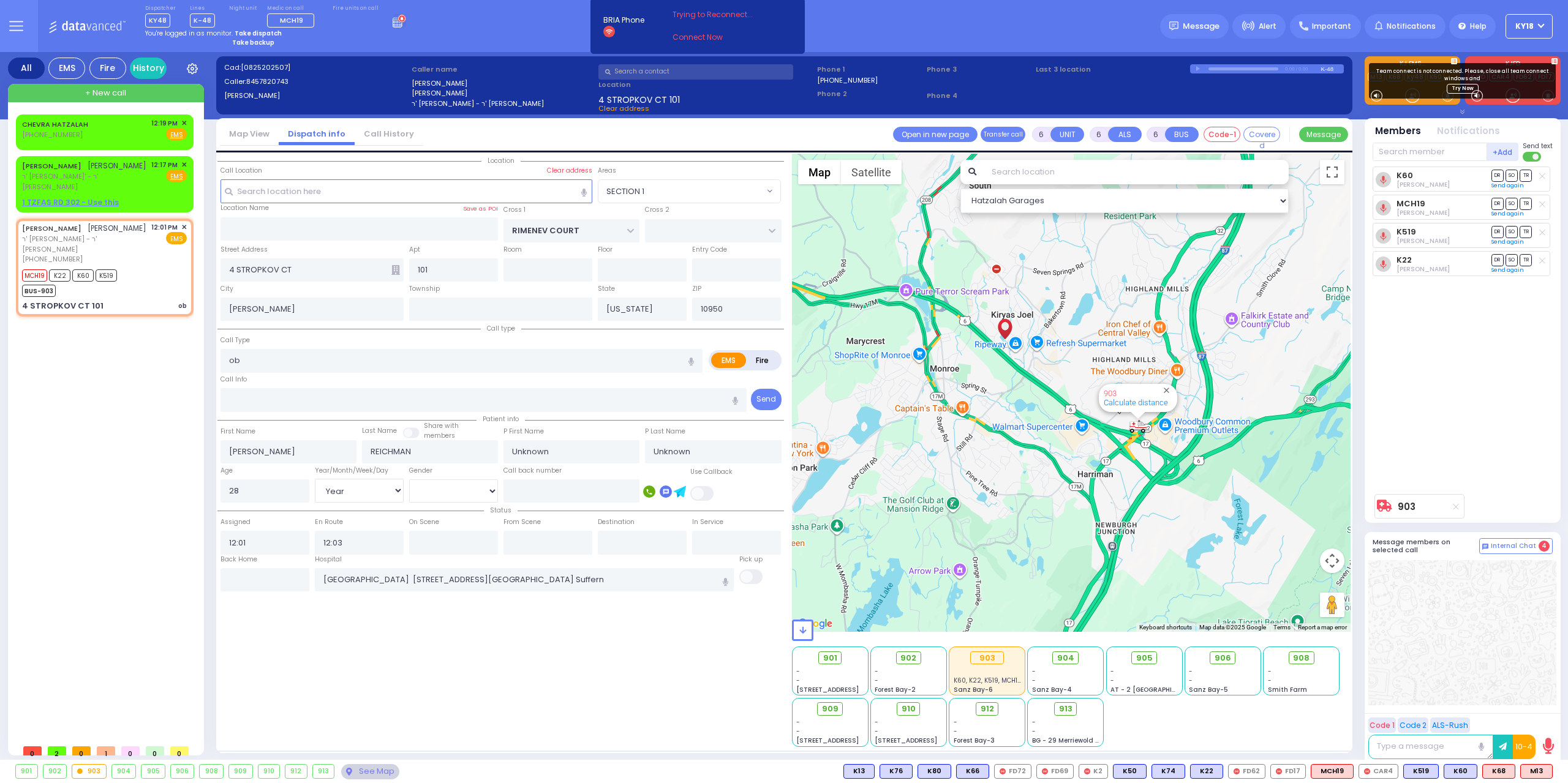
select select
radio input "true"
select select "Year"
select select "[DEMOGRAPHIC_DATA]"
select select "Hatzalah Garages"
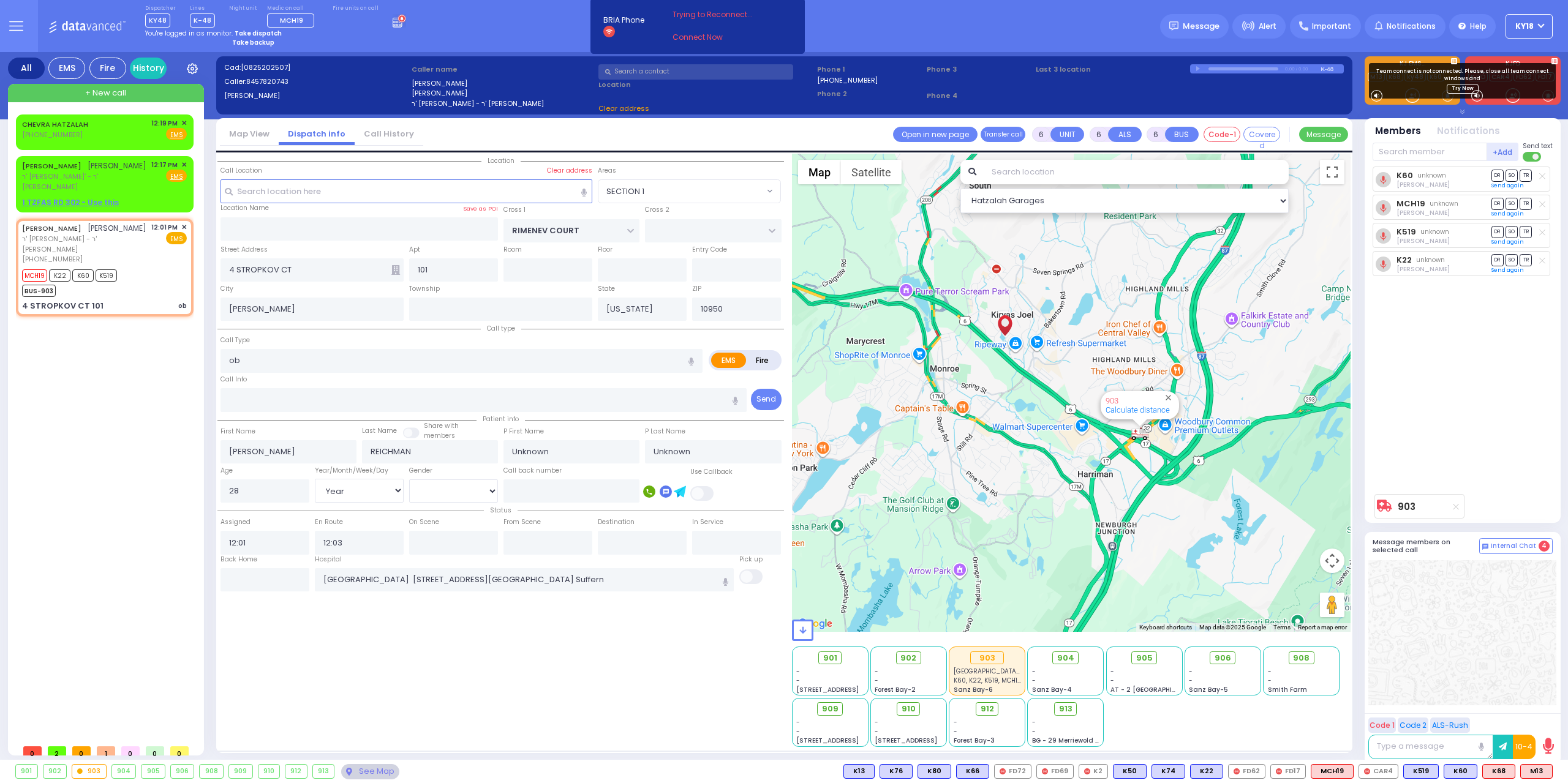
select select "SECTION 1"
select select
radio input "true"
select select "Year"
select select "[DEMOGRAPHIC_DATA]"
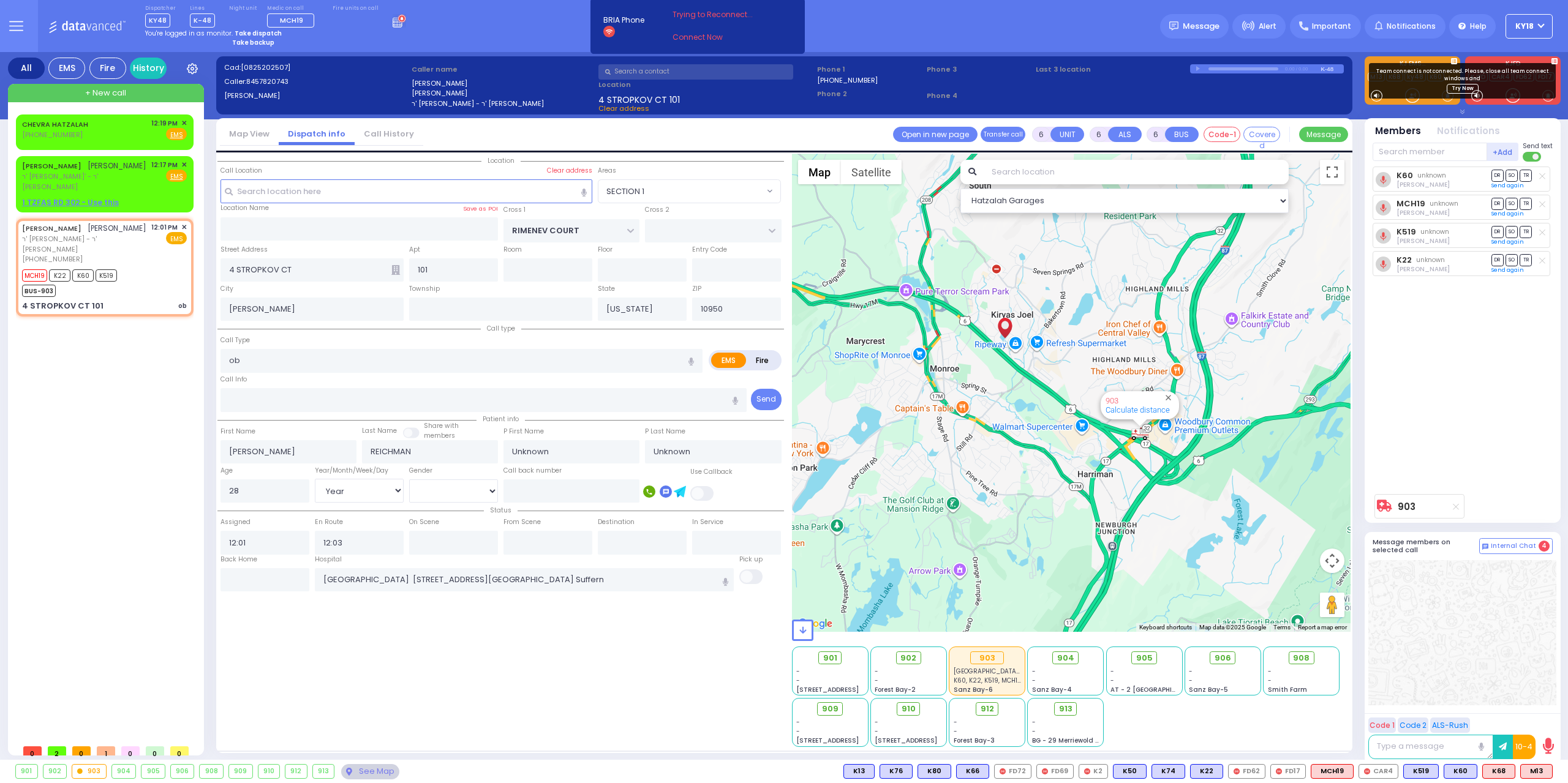
select select "Hatzalah Garages"
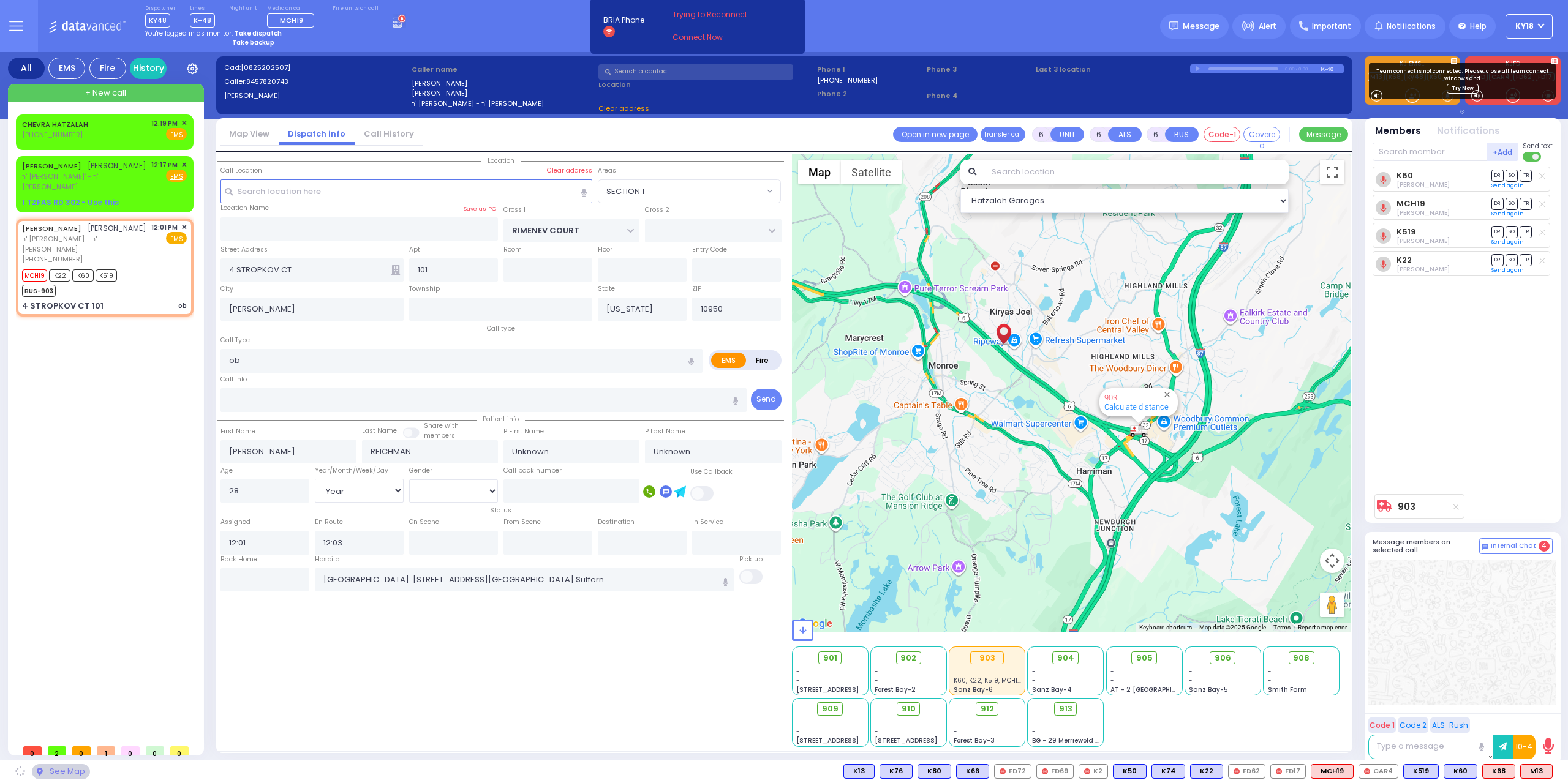
select select "SECTION 1"
select select
radio input "true"
select select "Year"
select select "[DEMOGRAPHIC_DATA]"
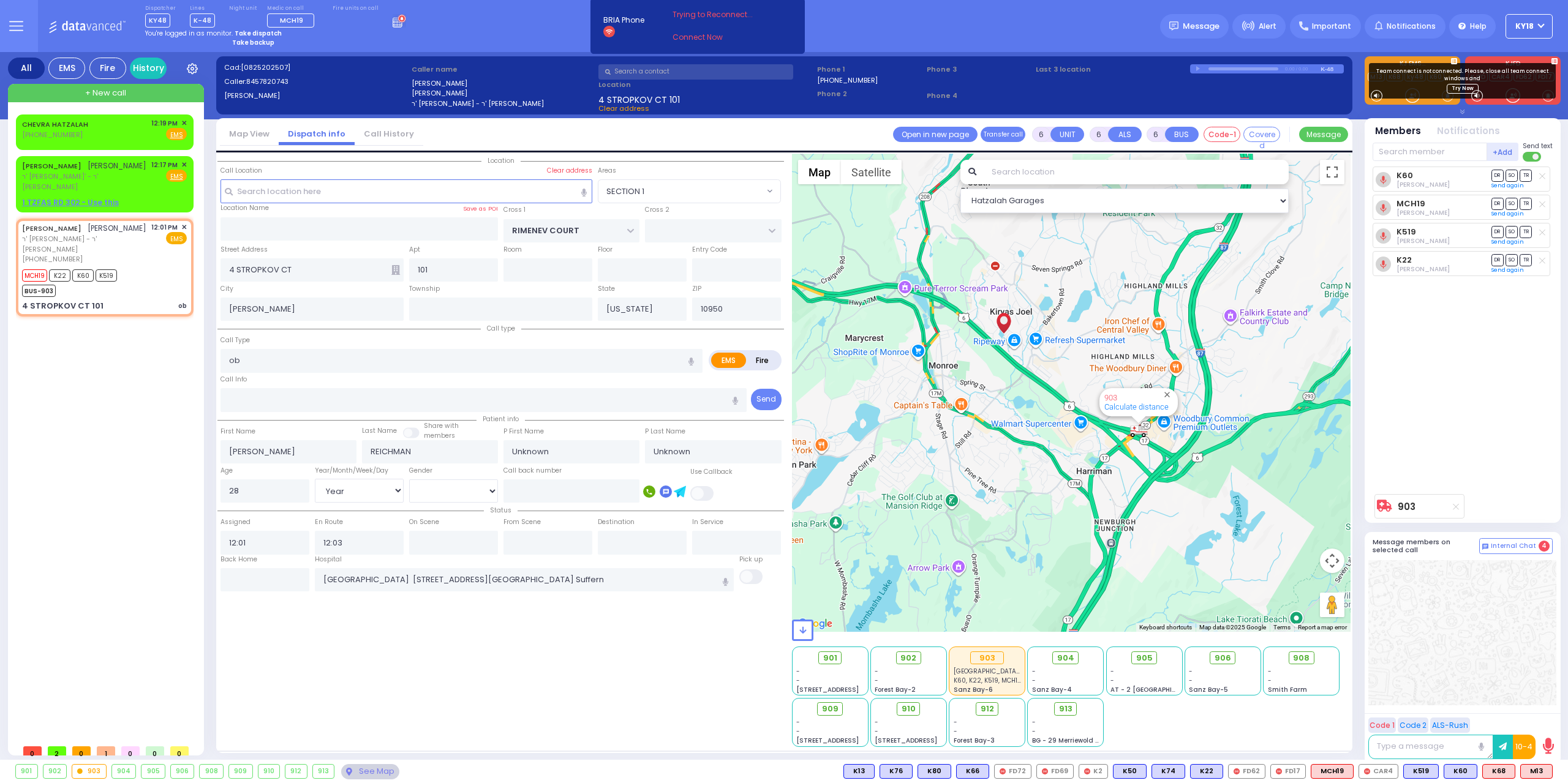
select select "Hatzalah Garages"
select select "SECTION 1"
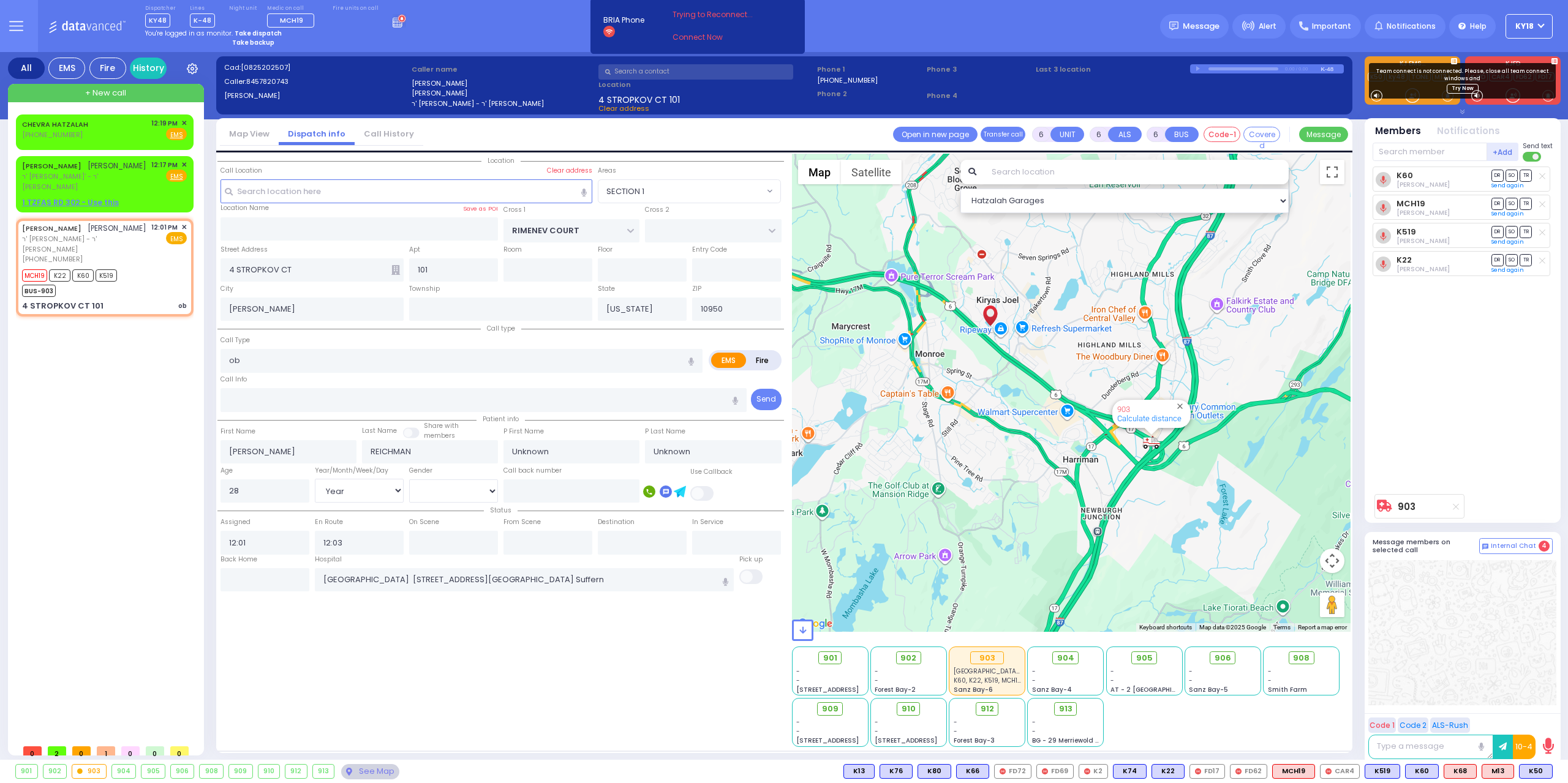
select select
radio input "true"
select select "Year"
select select "[DEMOGRAPHIC_DATA]"
select select "Hatzalah Garages"
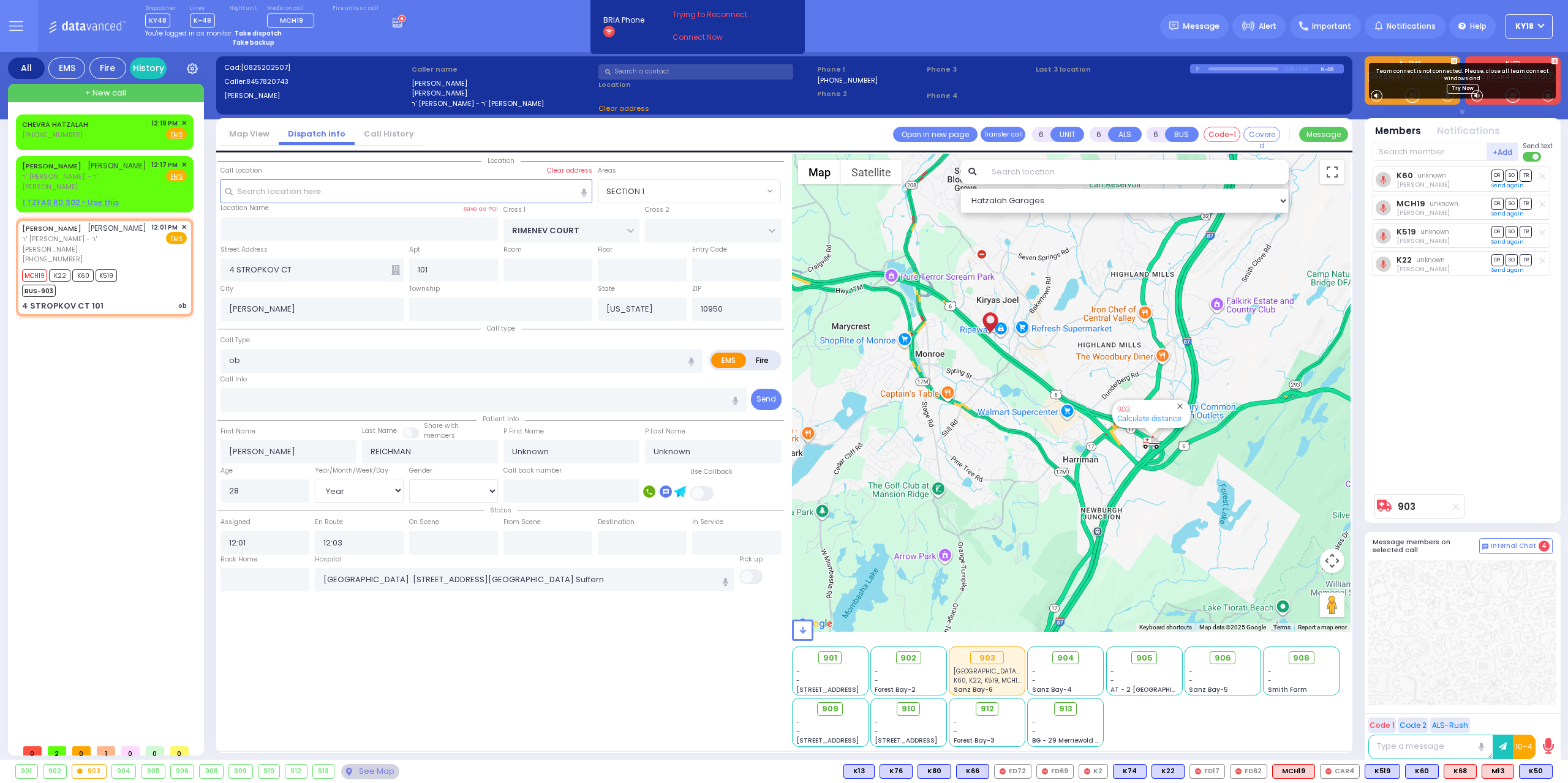
select select "SECTION 1"
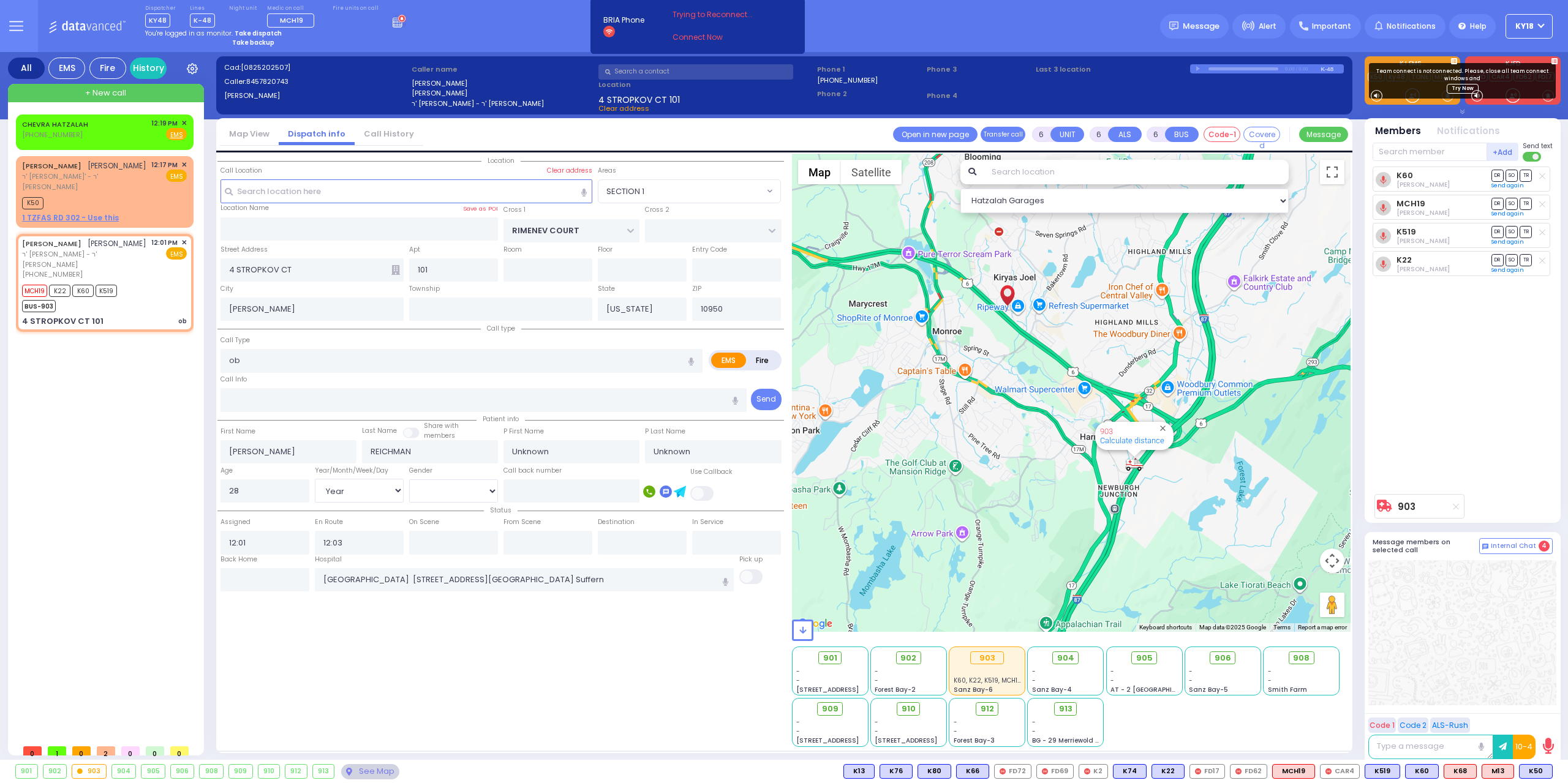
select select
radio input "true"
select select "Year"
select select "[DEMOGRAPHIC_DATA]"
select select "Hatzalah Garages"
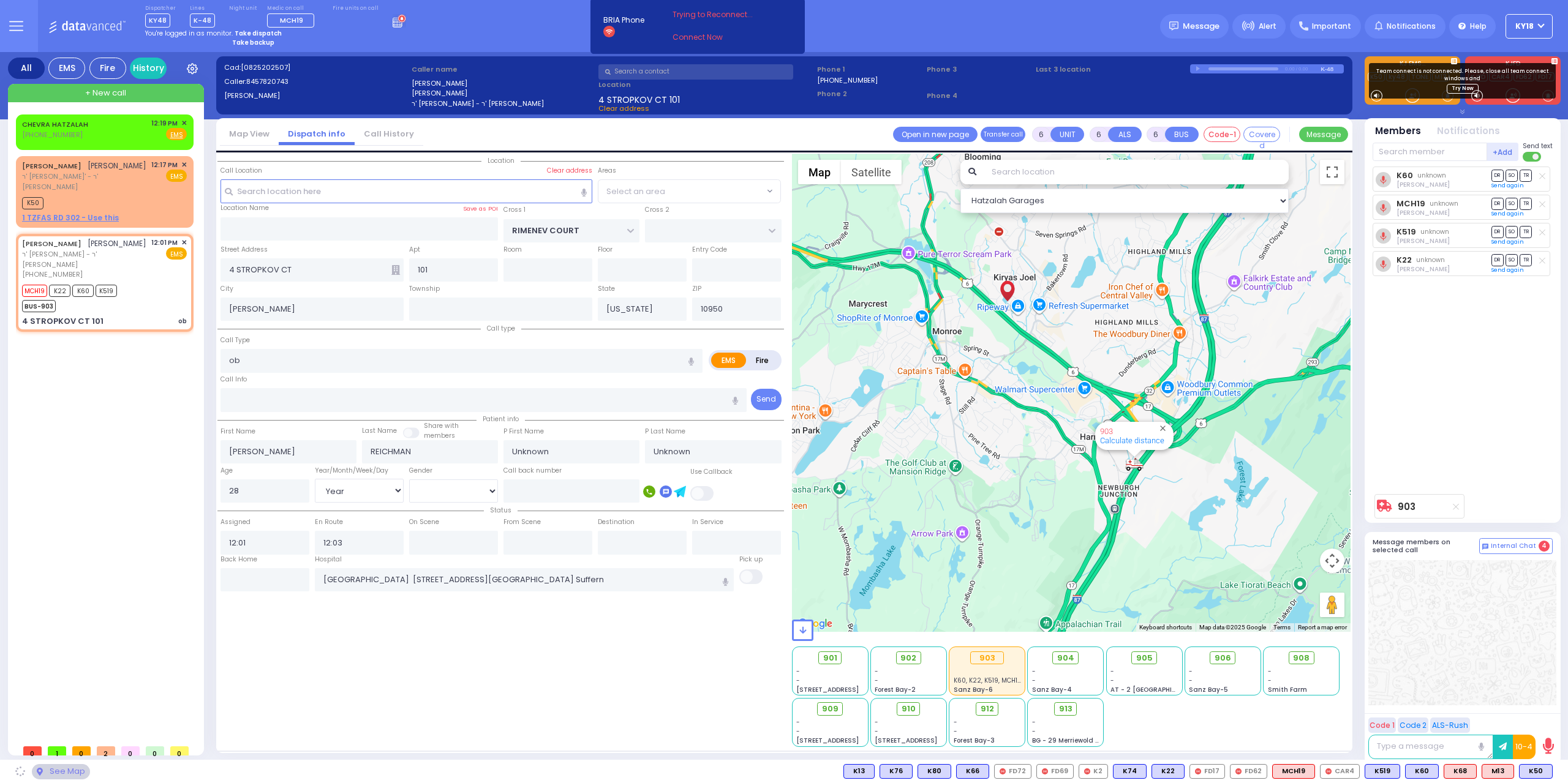
select select "SECTION 1"
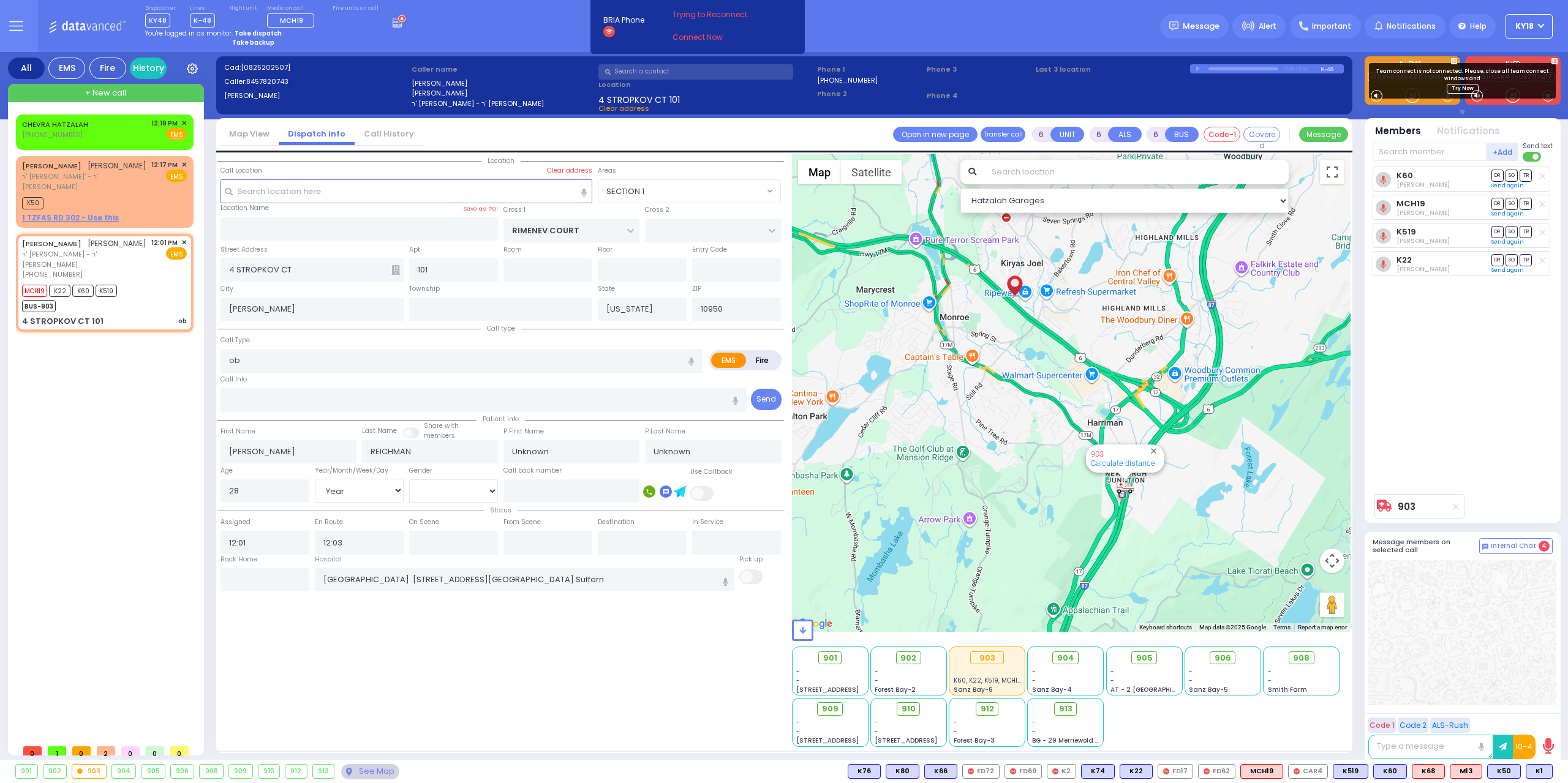
select select
radio input "true"
select select "Year"
select select "[DEMOGRAPHIC_DATA]"
select select "Hatzalah Garages"
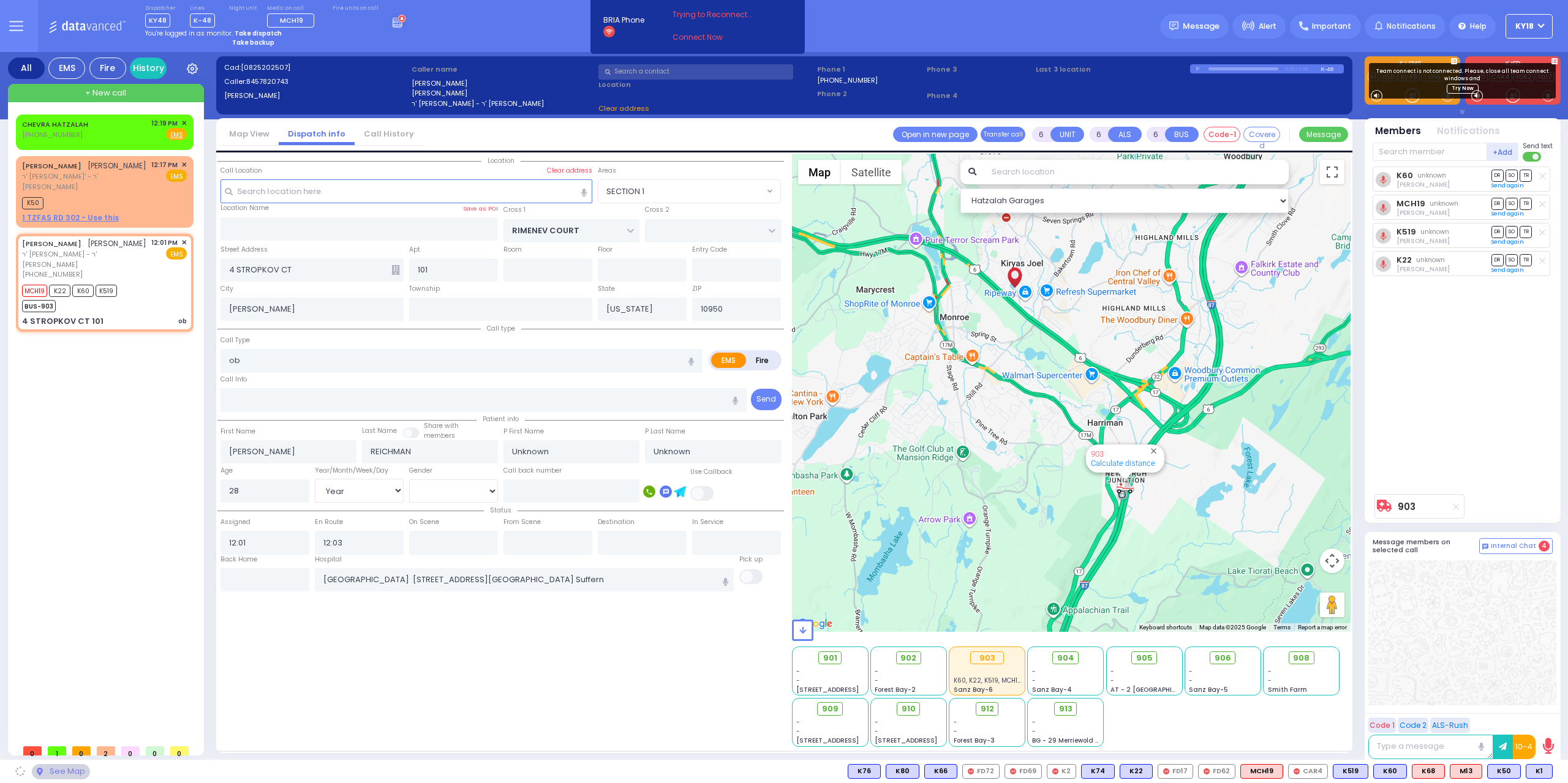
select select "SECTION 1"
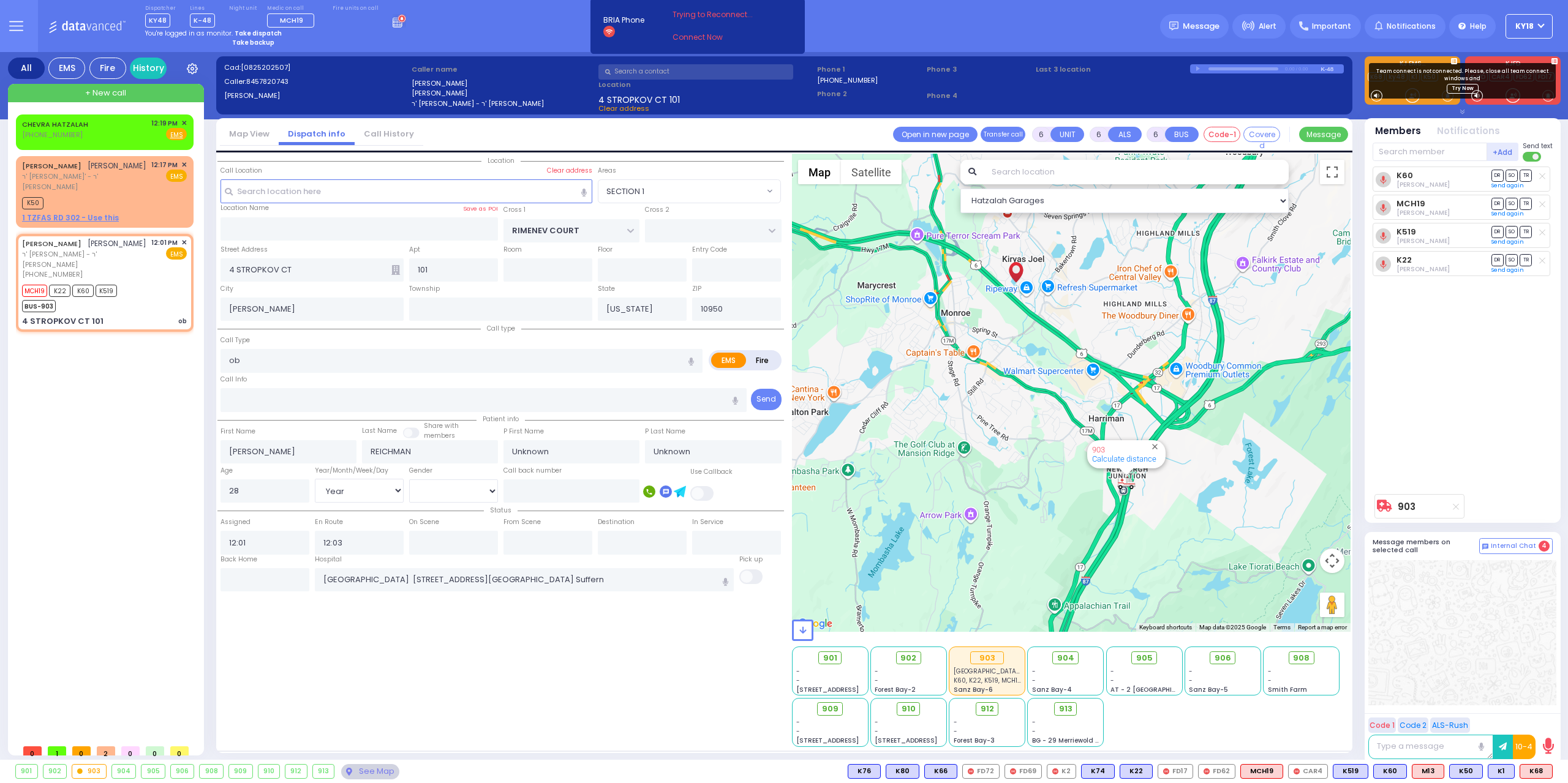
select select
radio input "true"
select select "Year"
select select "[DEMOGRAPHIC_DATA]"
select select "Hatzalah Garages"
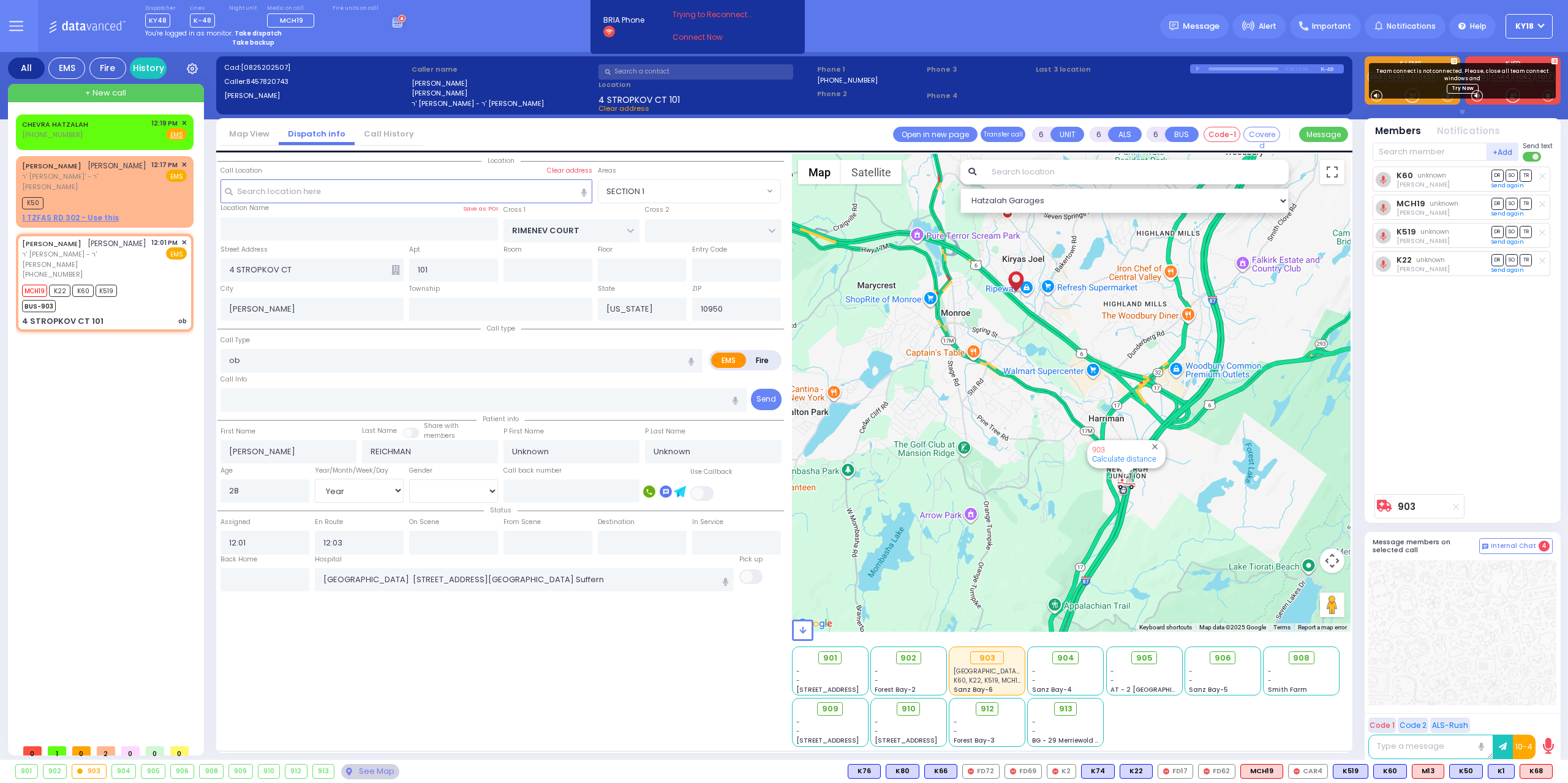
select select "SECTION 1"
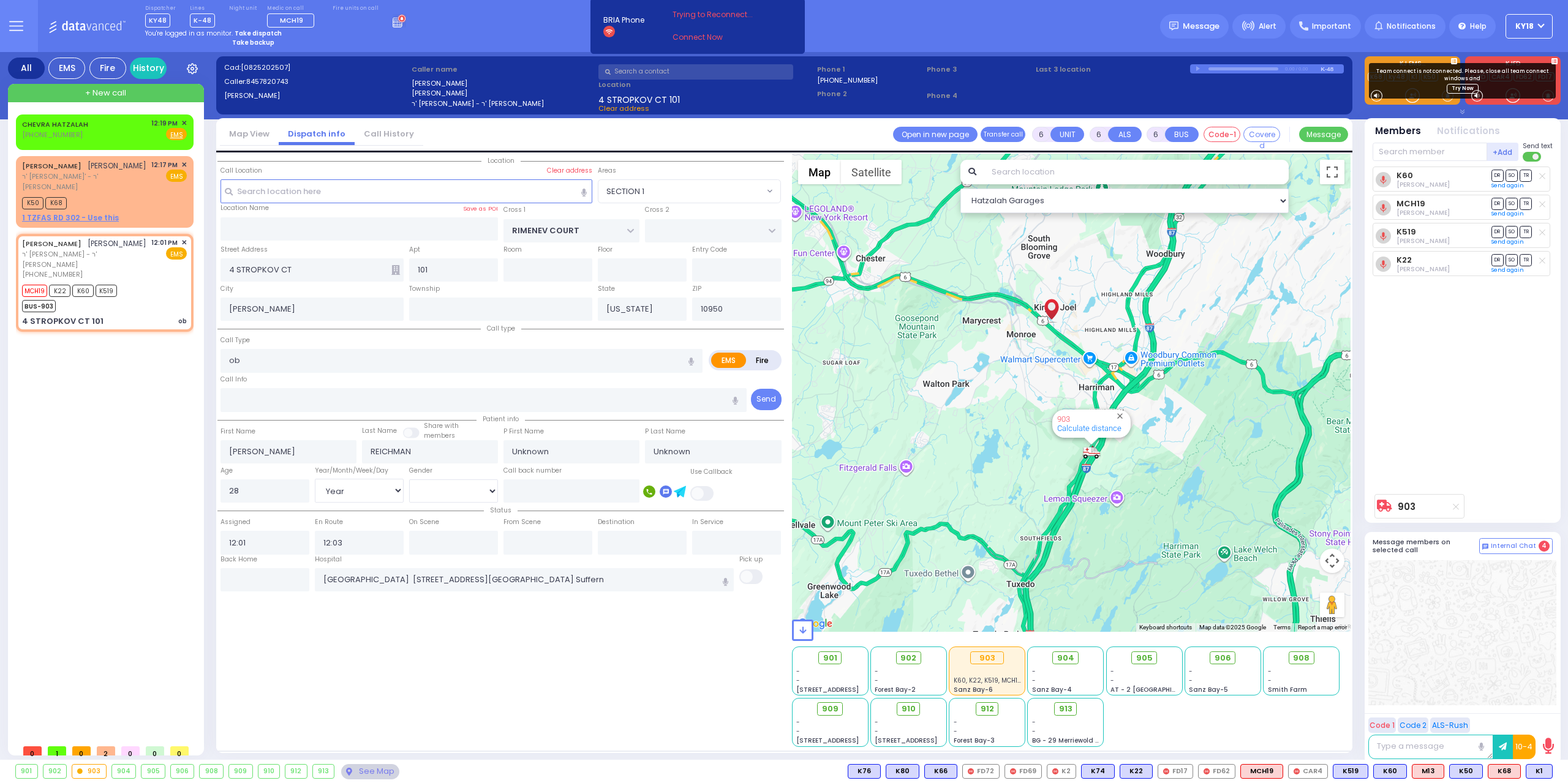
select select
radio input "true"
select select "Year"
select select "[DEMOGRAPHIC_DATA]"
select select "Hatzalah Garages"
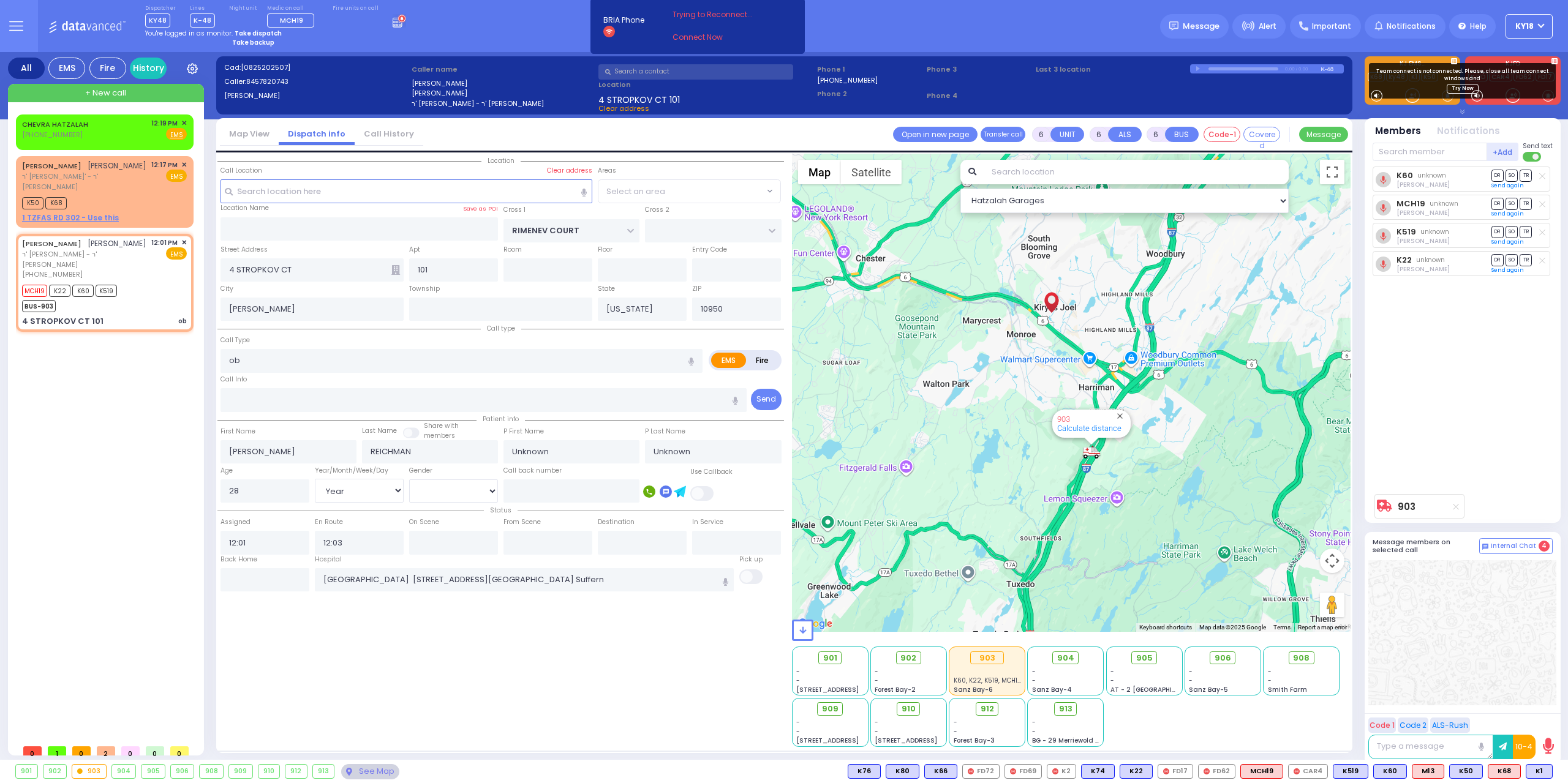
select select
radio input "true"
select select "Year"
select select "[DEMOGRAPHIC_DATA]"
select select "Hatzalah Garages"
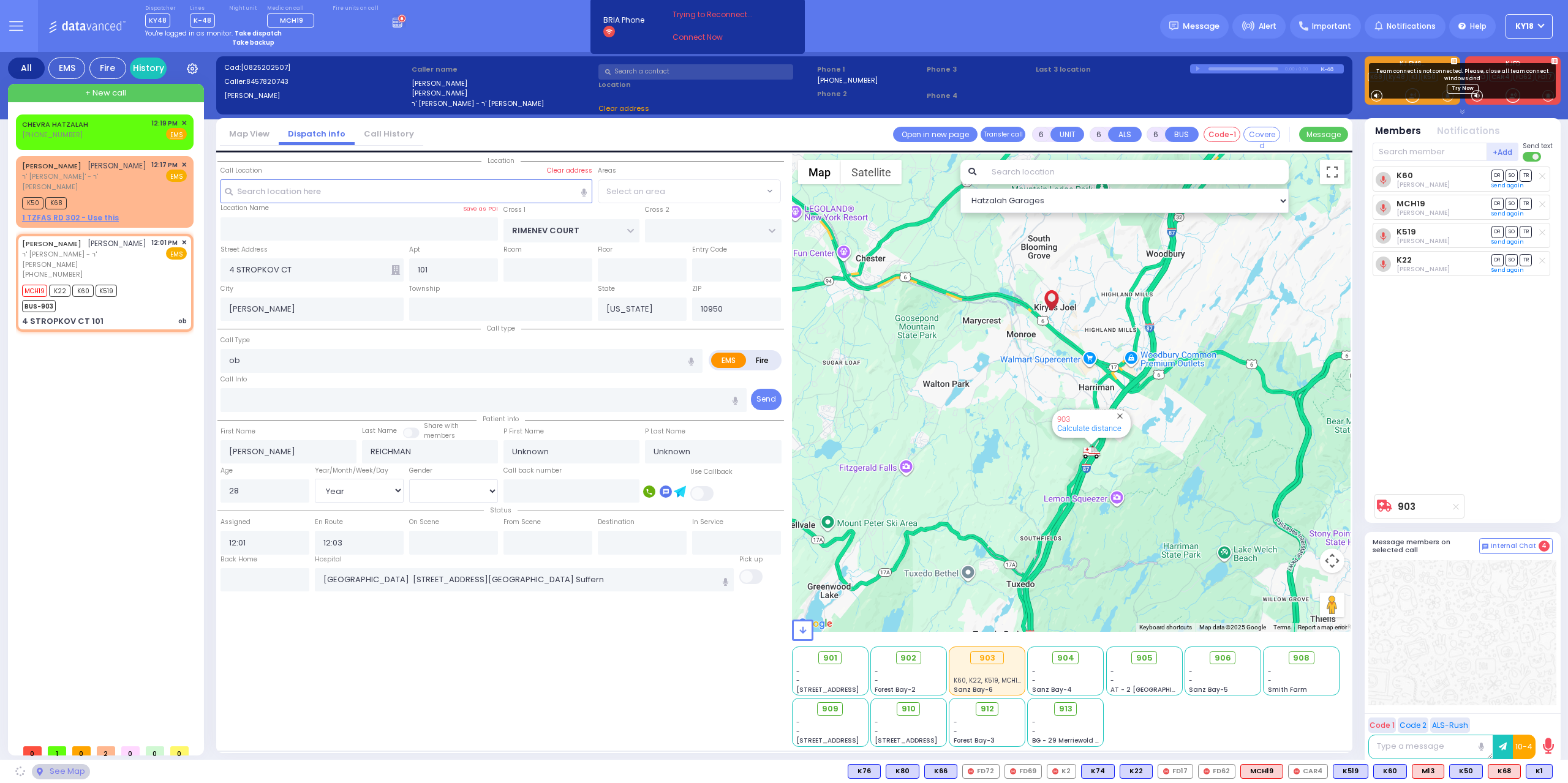
select select "SECTION 1"
select select
radio input "true"
select select "Year"
select select "[DEMOGRAPHIC_DATA]"
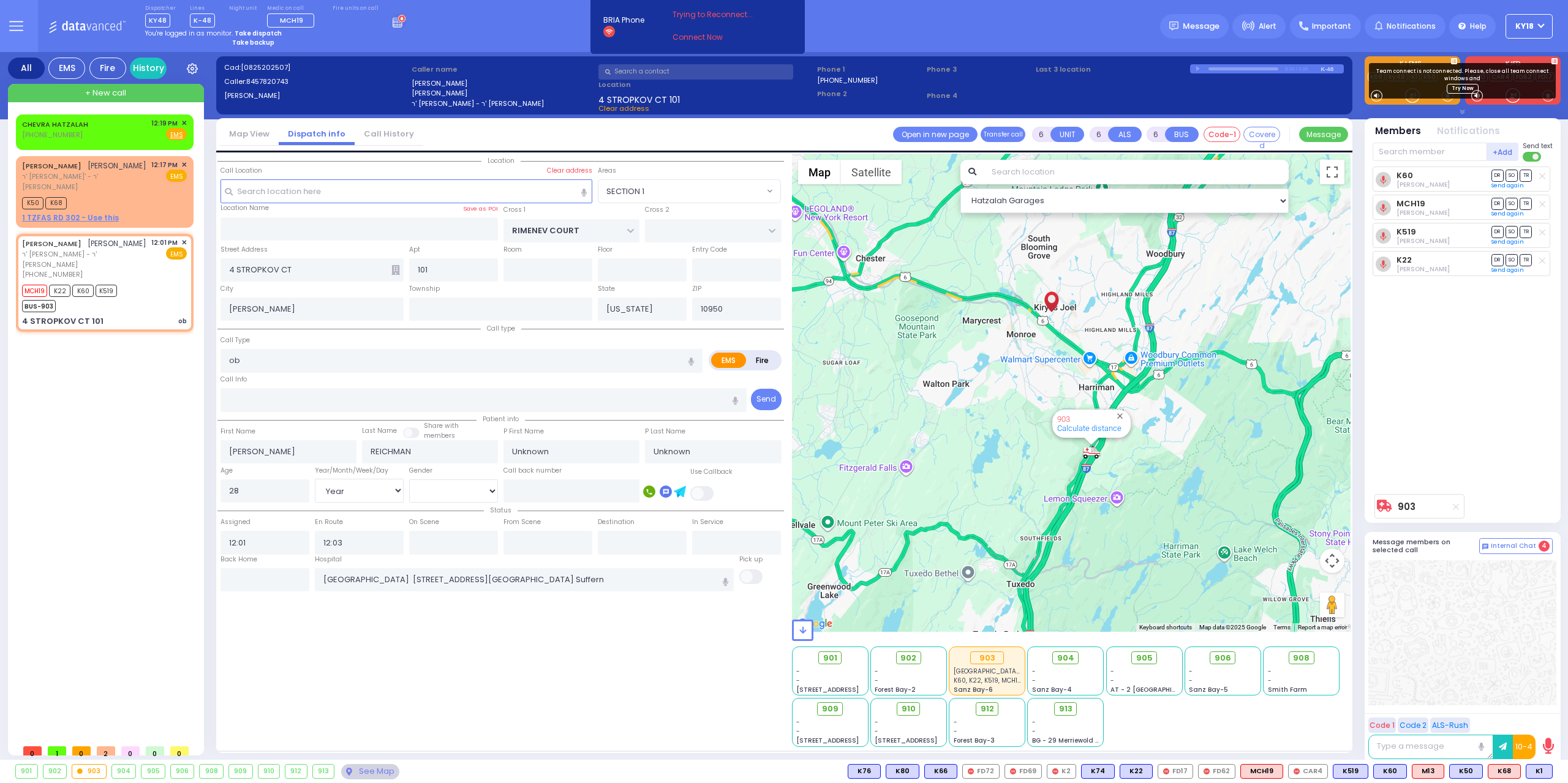
select select "Hatzalah Garages"
select select "SECTION 1"
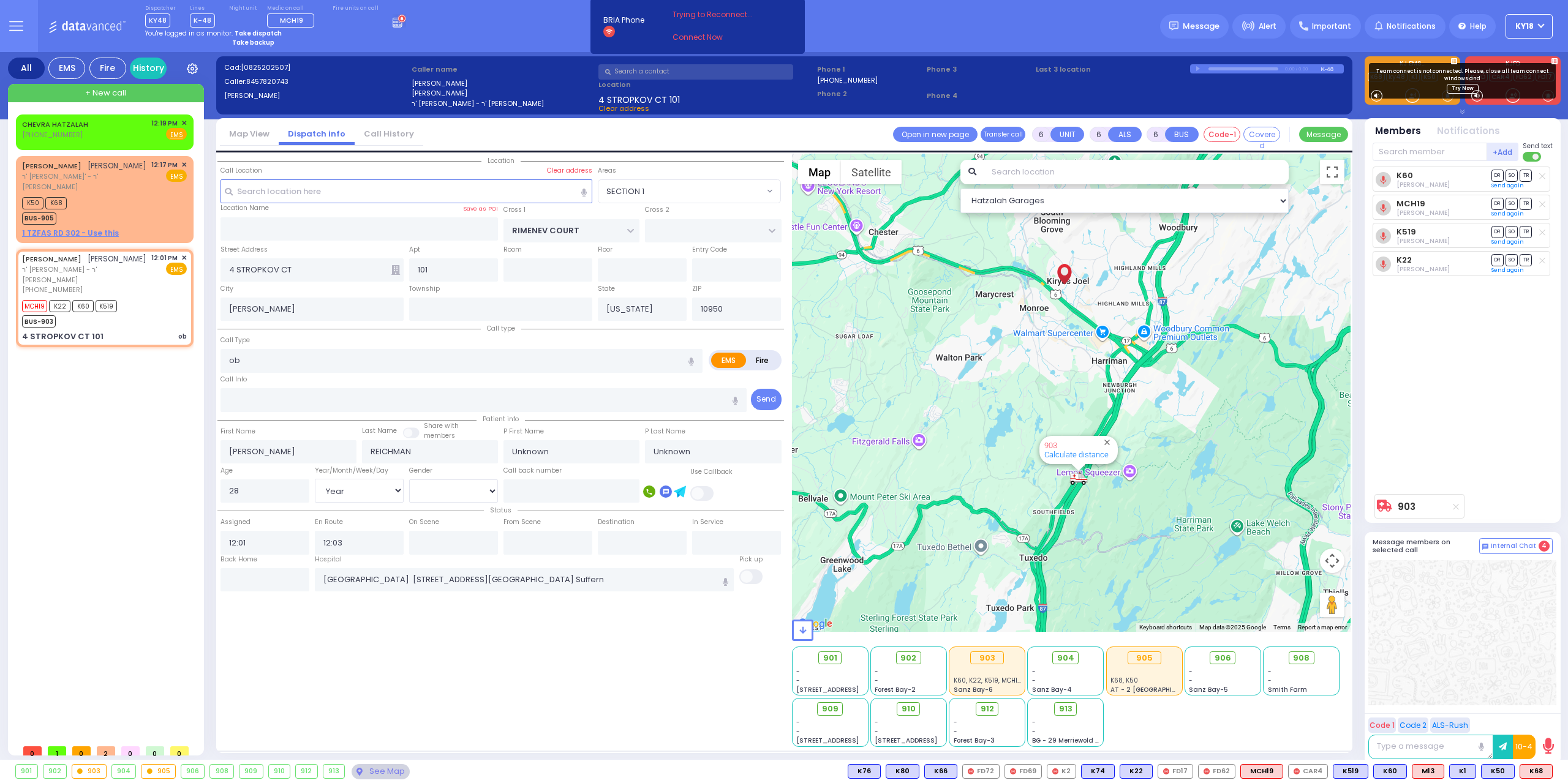
select select
radio input "true"
select select "Year"
select select "[DEMOGRAPHIC_DATA]"
select select "Hatzalah Garages"
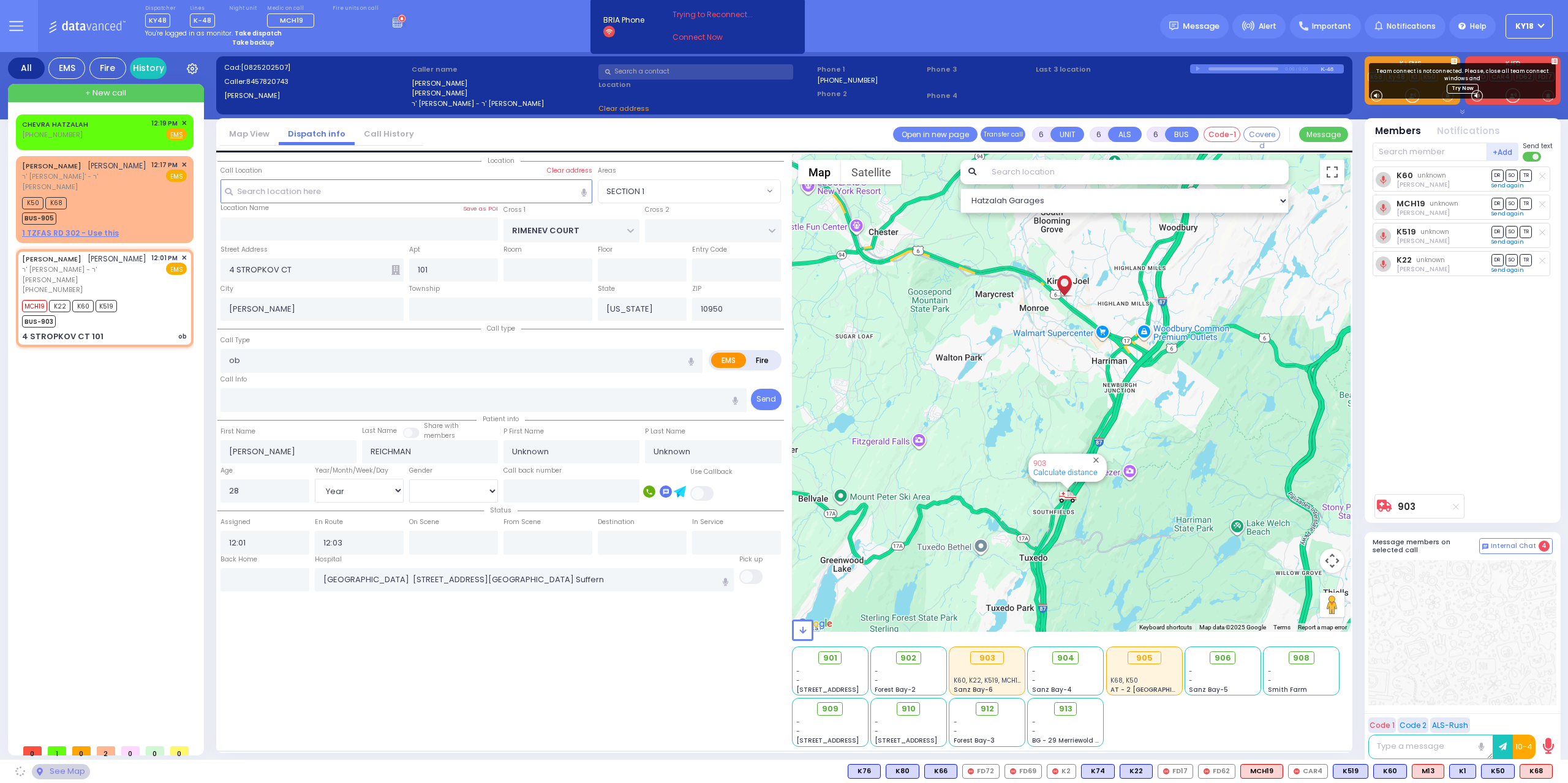
select select "SECTION 1"
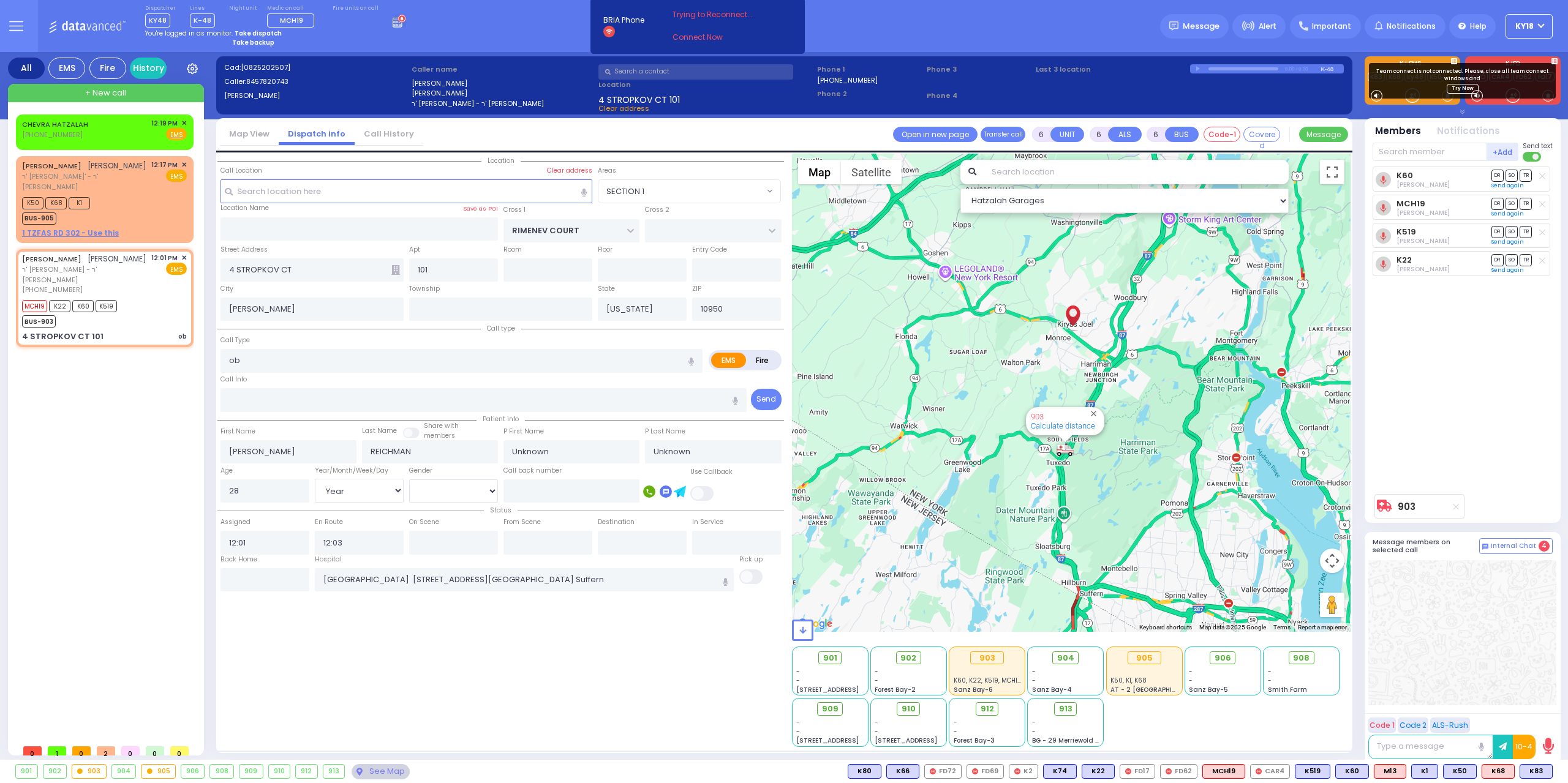
select select
radio input "true"
select select "Year"
select select "[DEMOGRAPHIC_DATA]"
select select "Hatzalah Garages"
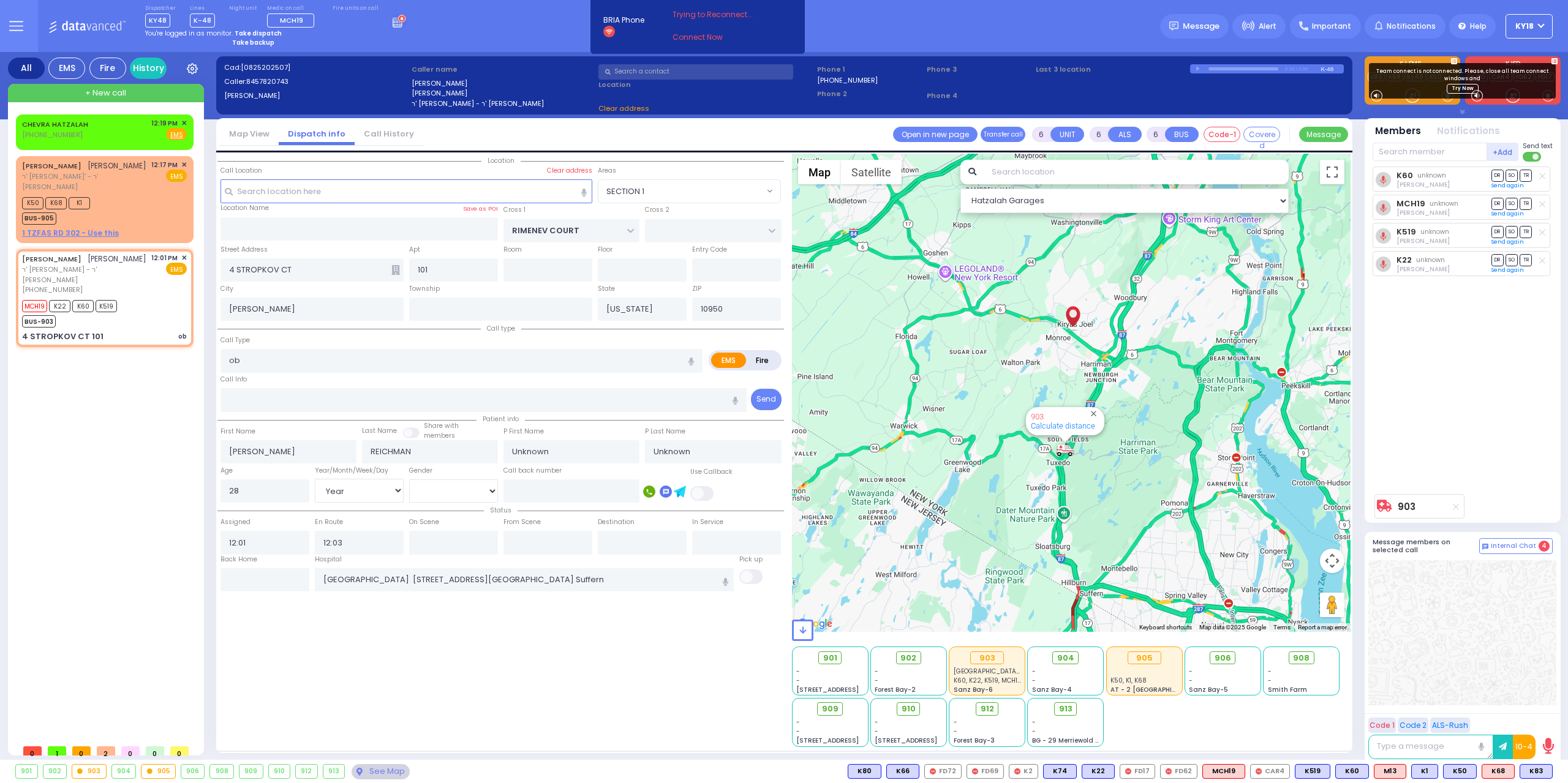
select select "SECTION 1"
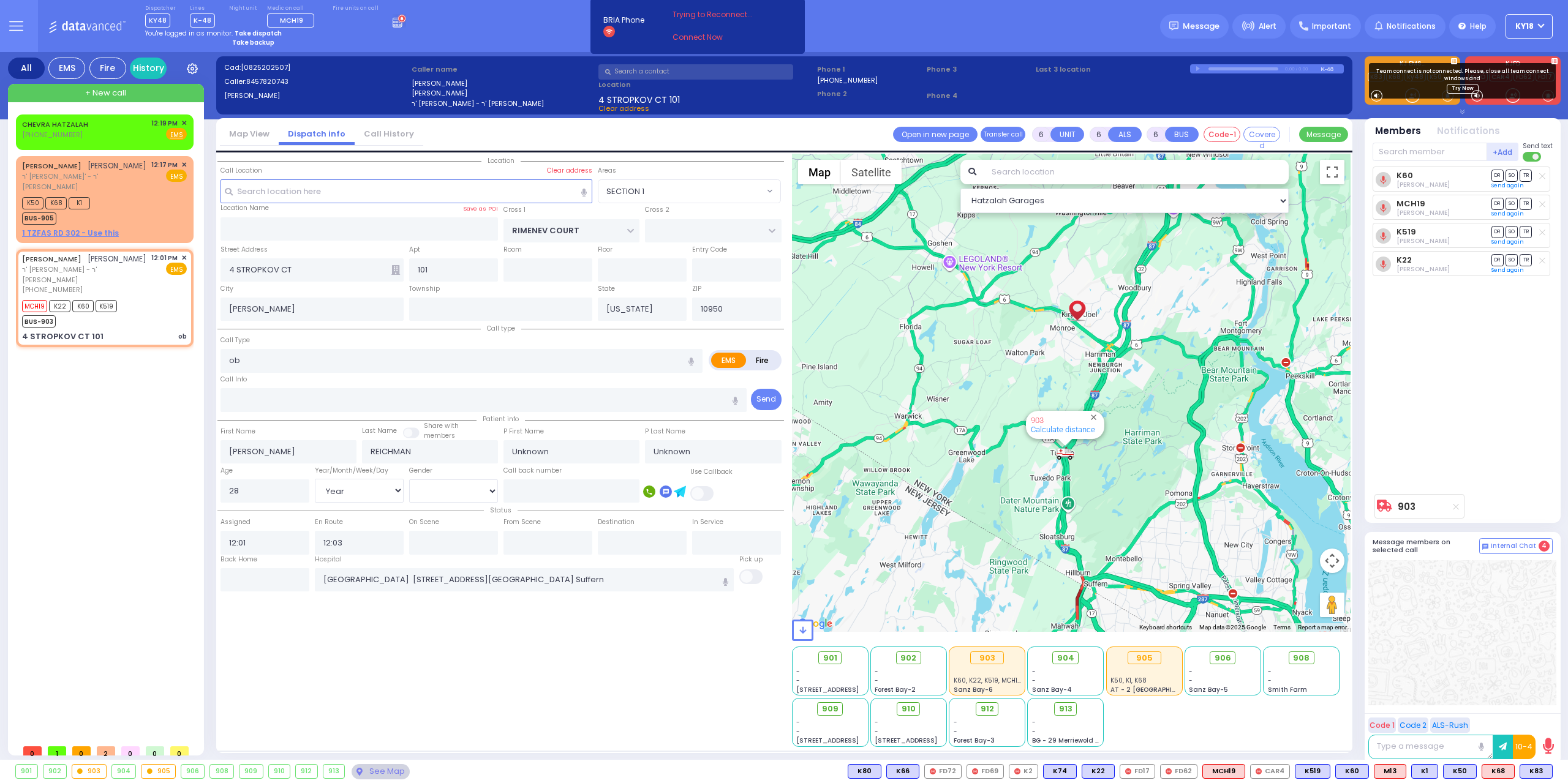
select select
radio input "true"
select select "Year"
select select "[DEMOGRAPHIC_DATA]"
select select "Hatzalah Garages"
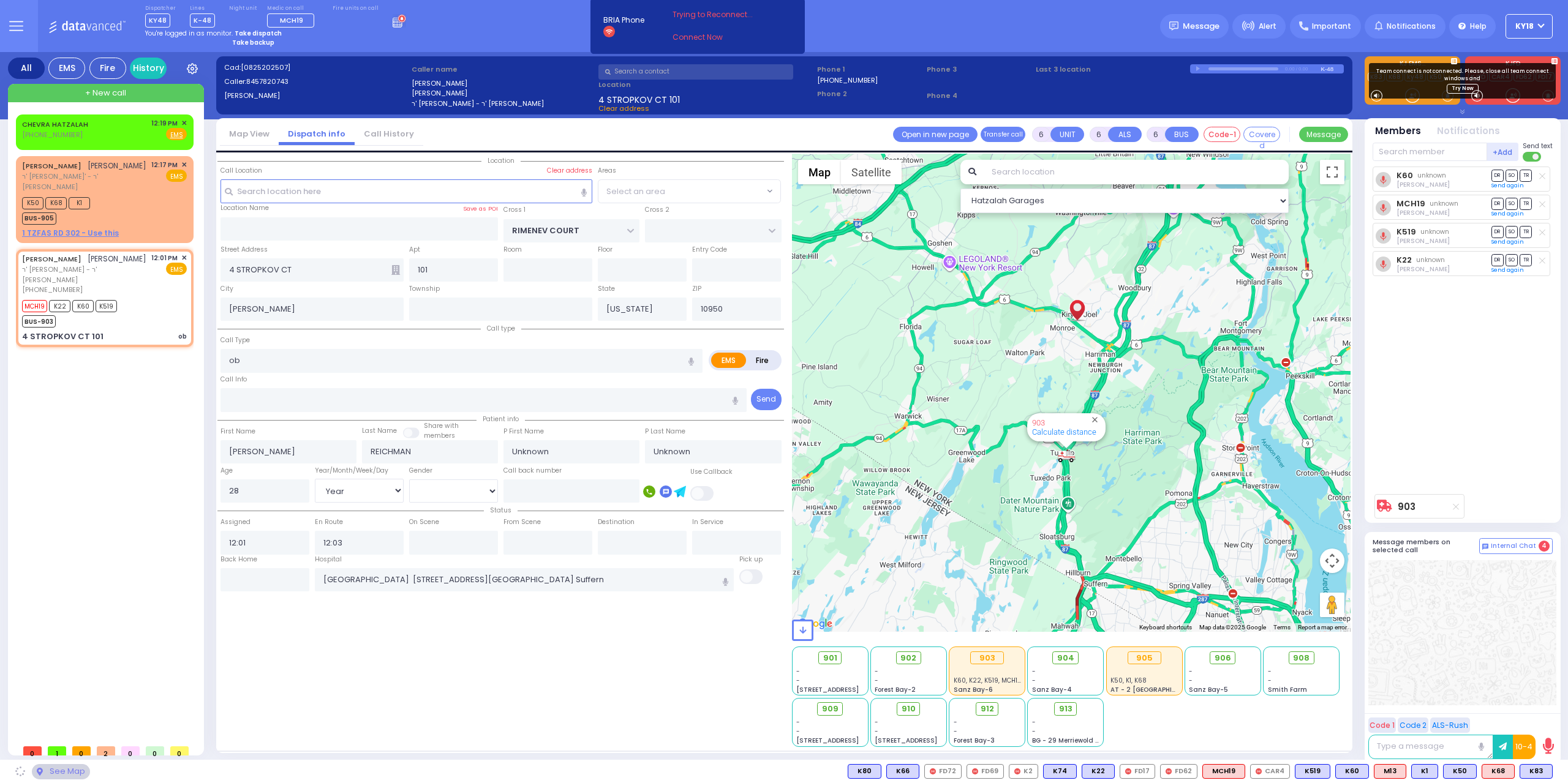
select select "SECTION 1"
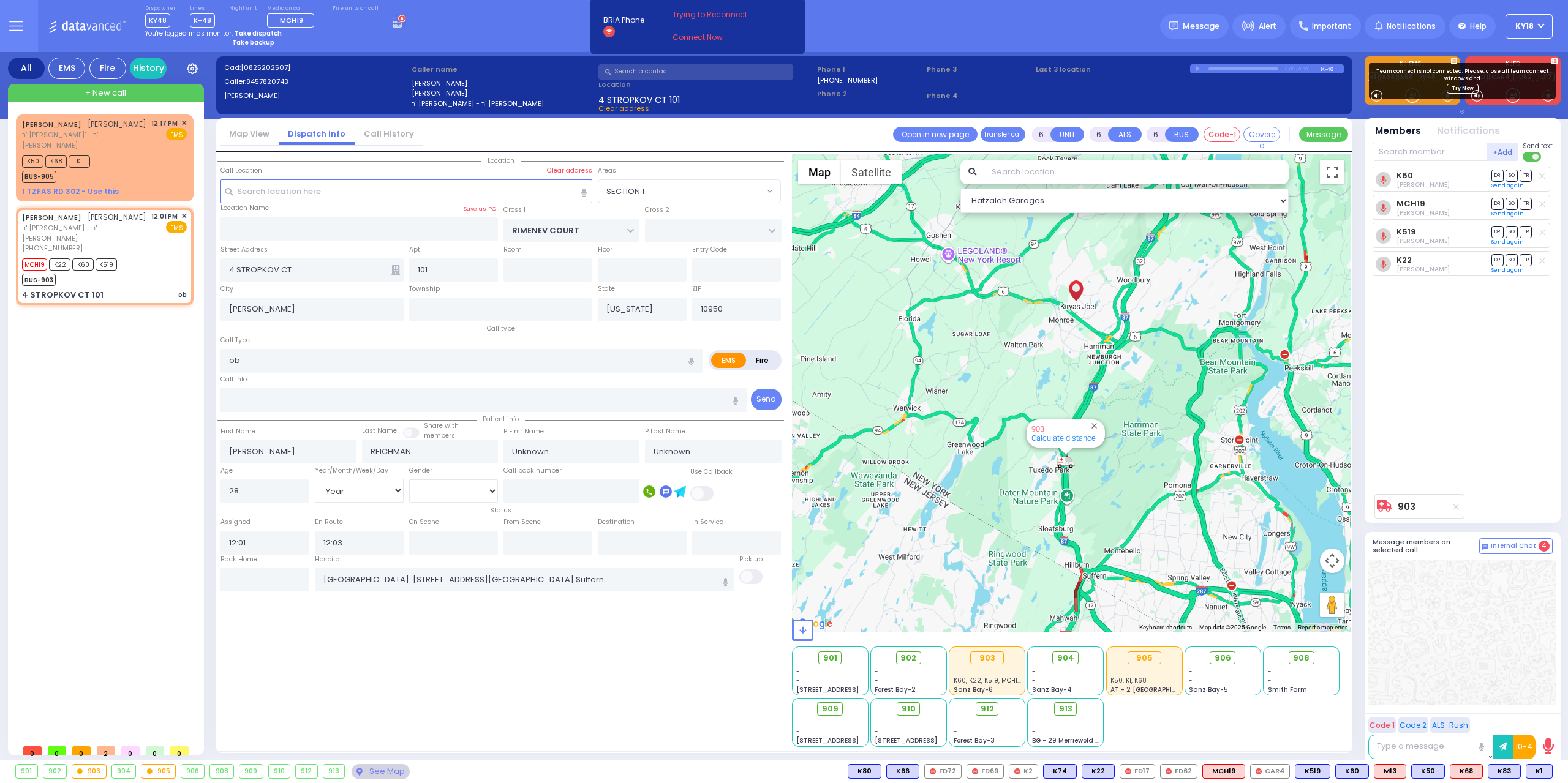
select select
radio input "true"
select select "Year"
select select "[DEMOGRAPHIC_DATA]"
select select "Hatzalah Garages"
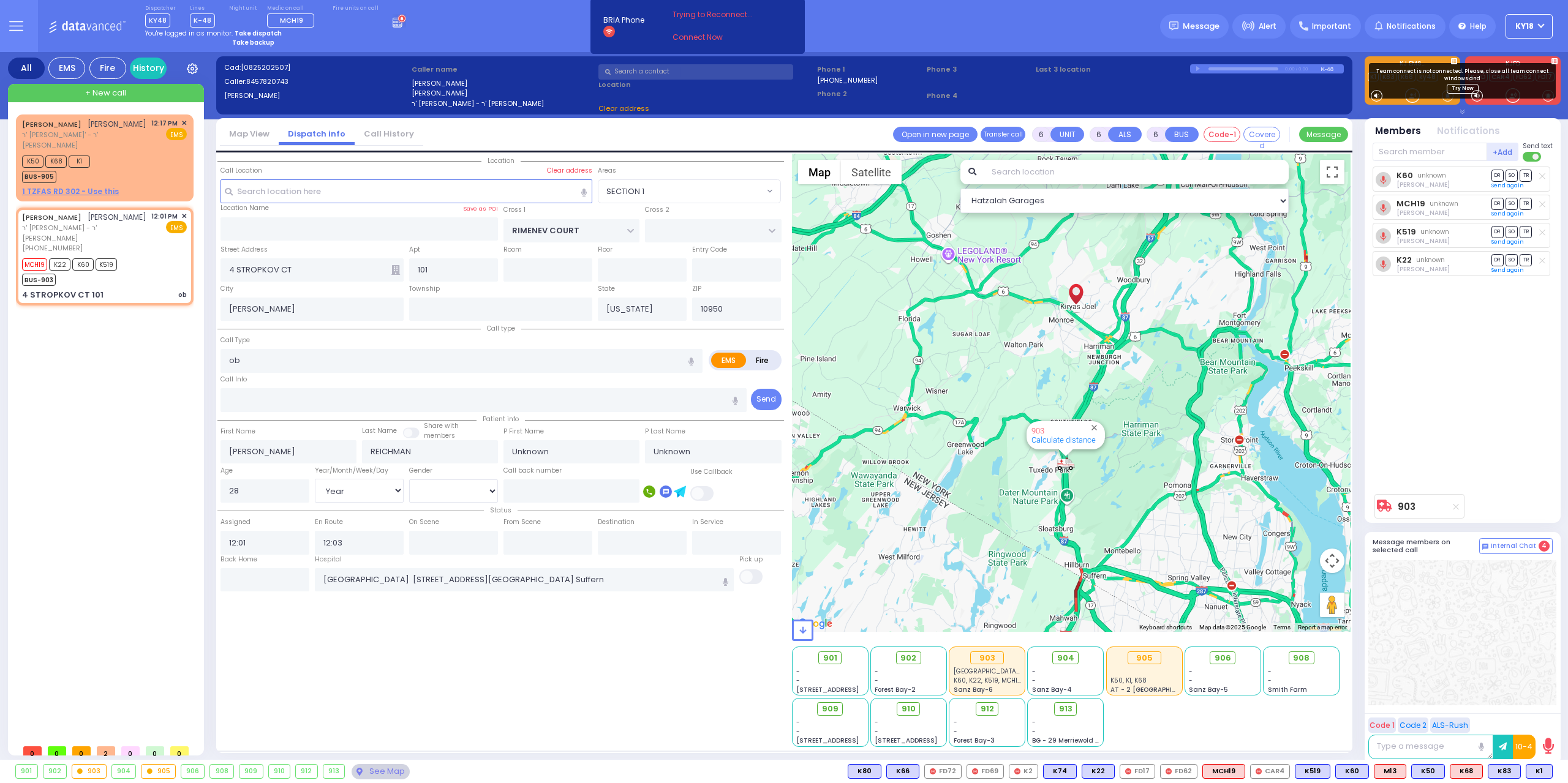
select select "SECTION 1"
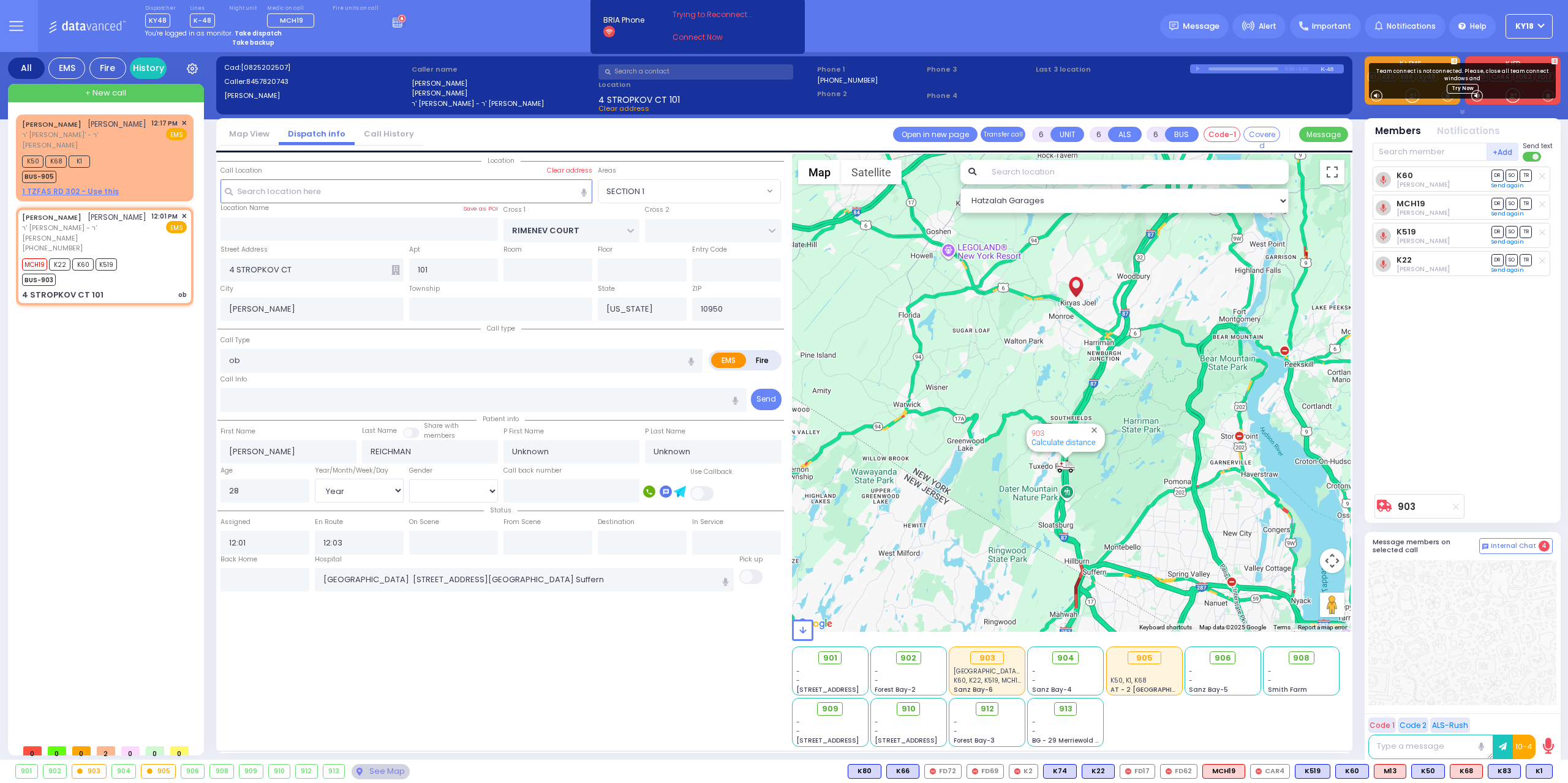
select select
radio input "true"
select select "Year"
select select "[DEMOGRAPHIC_DATA]"
select select "Hatzalah Garages"
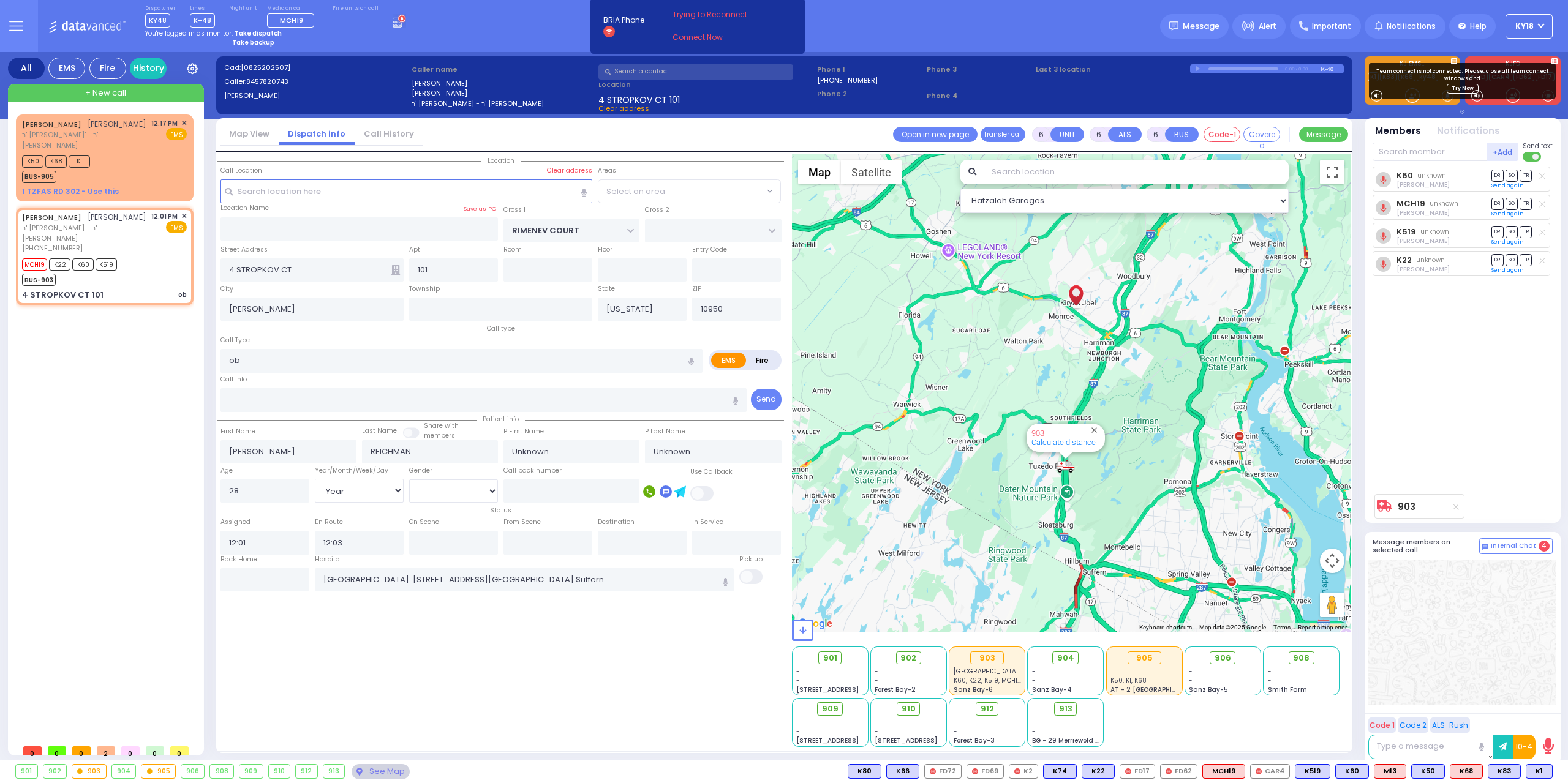
select select "SECTION 1"
select select
radio input "true"
select select "Year"
select select "[DEMOGRAPHIC_DATA]"
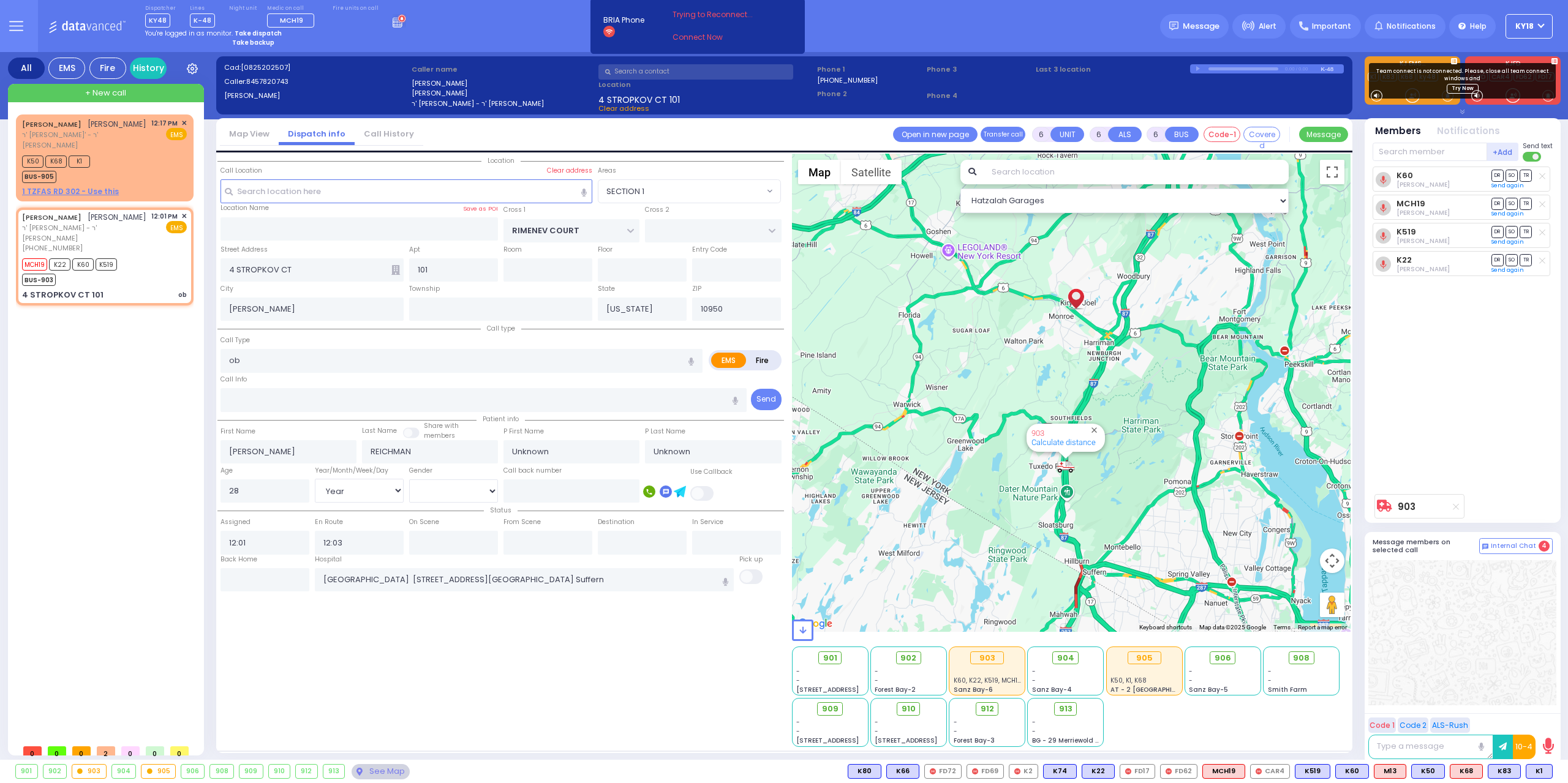
select select "Hatzalah Garages"
select select "SECTION 1"
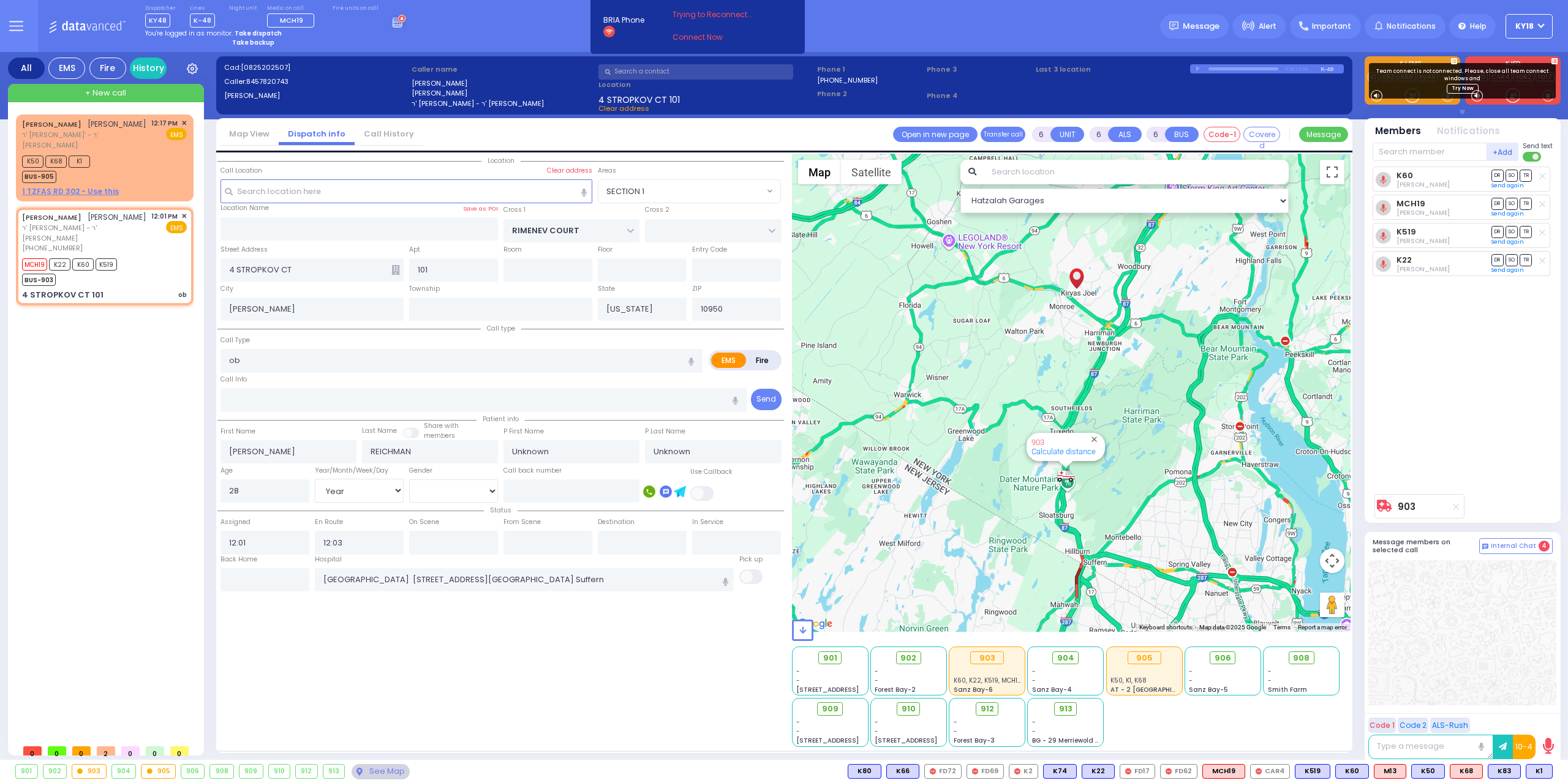
select select
radio input "true"
select select "Year"
select select "[DEMOGRAPHIC_DATA]"
select select "Hatzalah Garages"
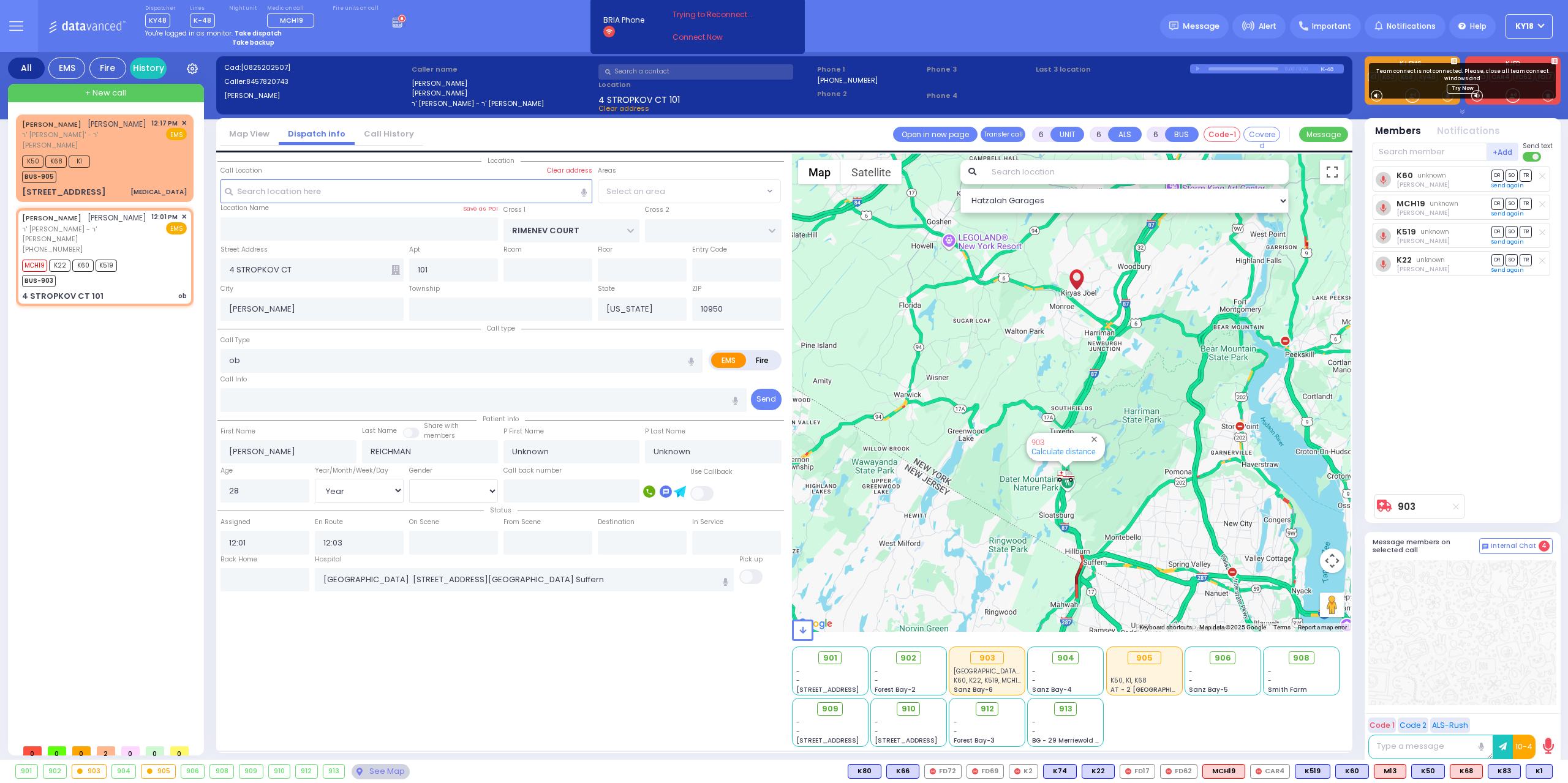
select select "SECTION 1"
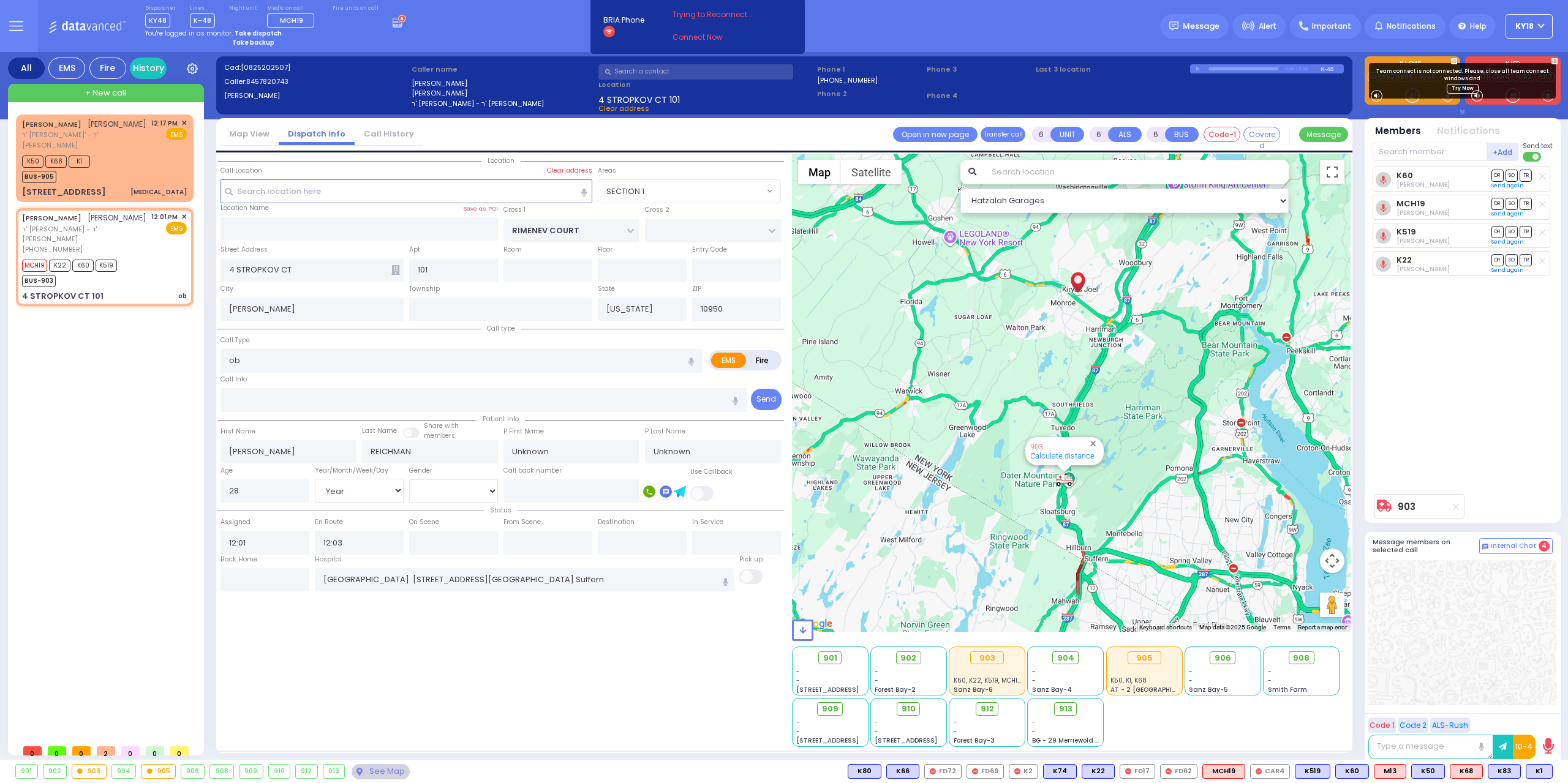
select select
radio input "true"
select select "Year"
select select "[DEMOGRAPHIC_DATA]"
select select "Hatzalah Garages"
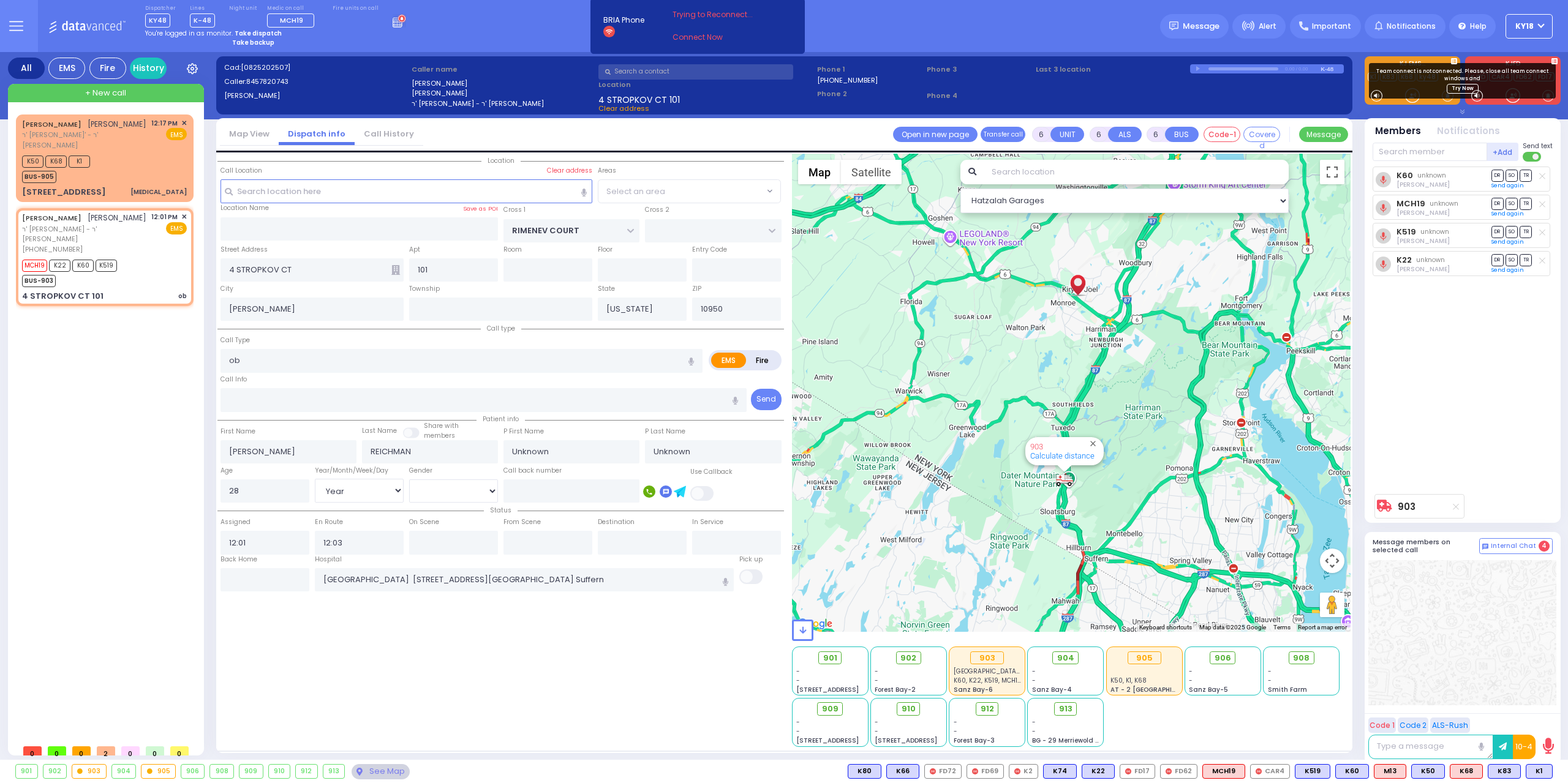
select select
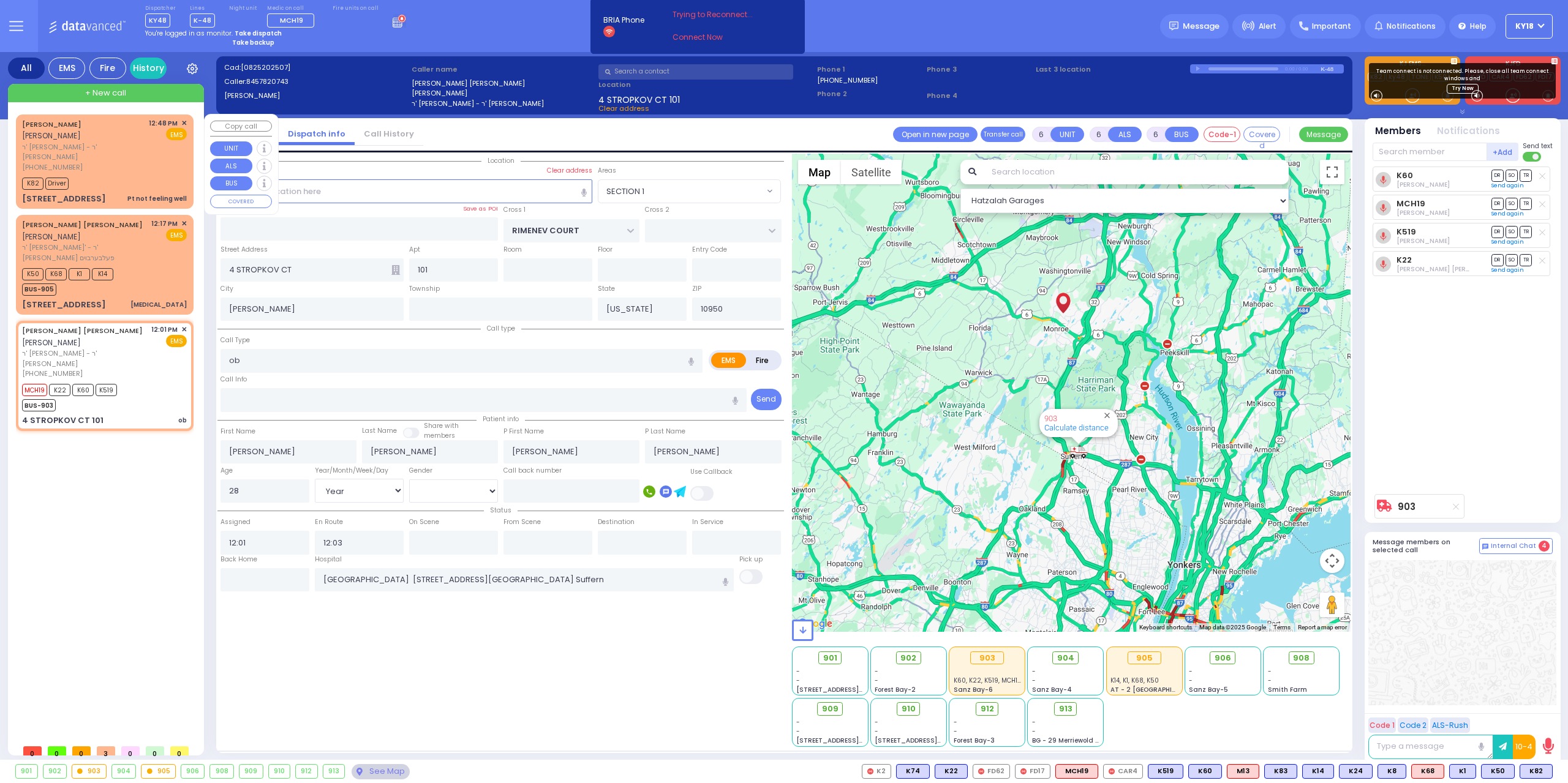
select select "SECTION 1"
select select "Year"
select select "[DEMOGRAPHIC_DATA]"
select select
radio input "true"
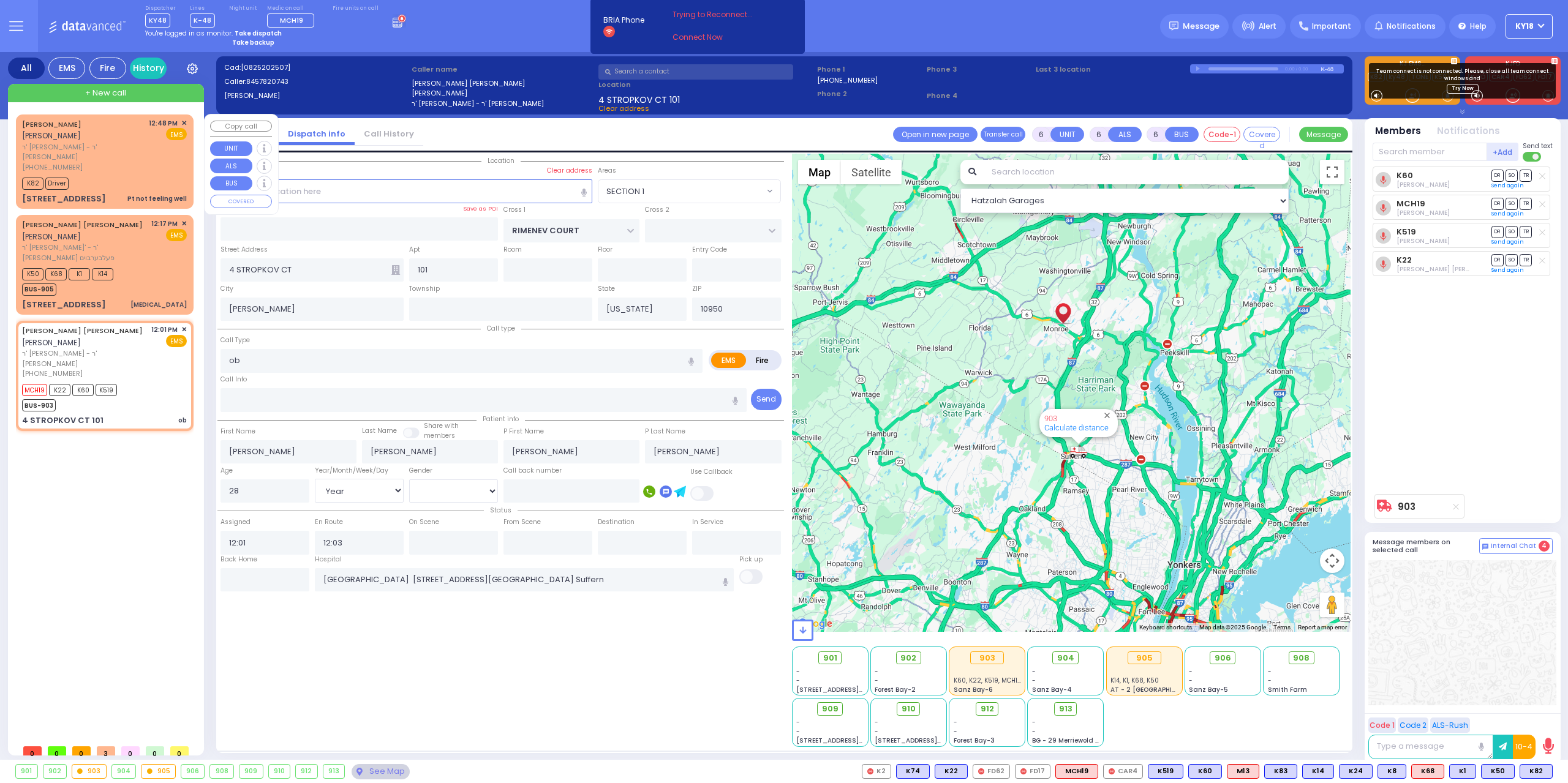
select select "Year"
select select "[DEMOGRAPHIC_DATA]"
select select "Hatzalah Garages"
select select "SECTION 1"
select select
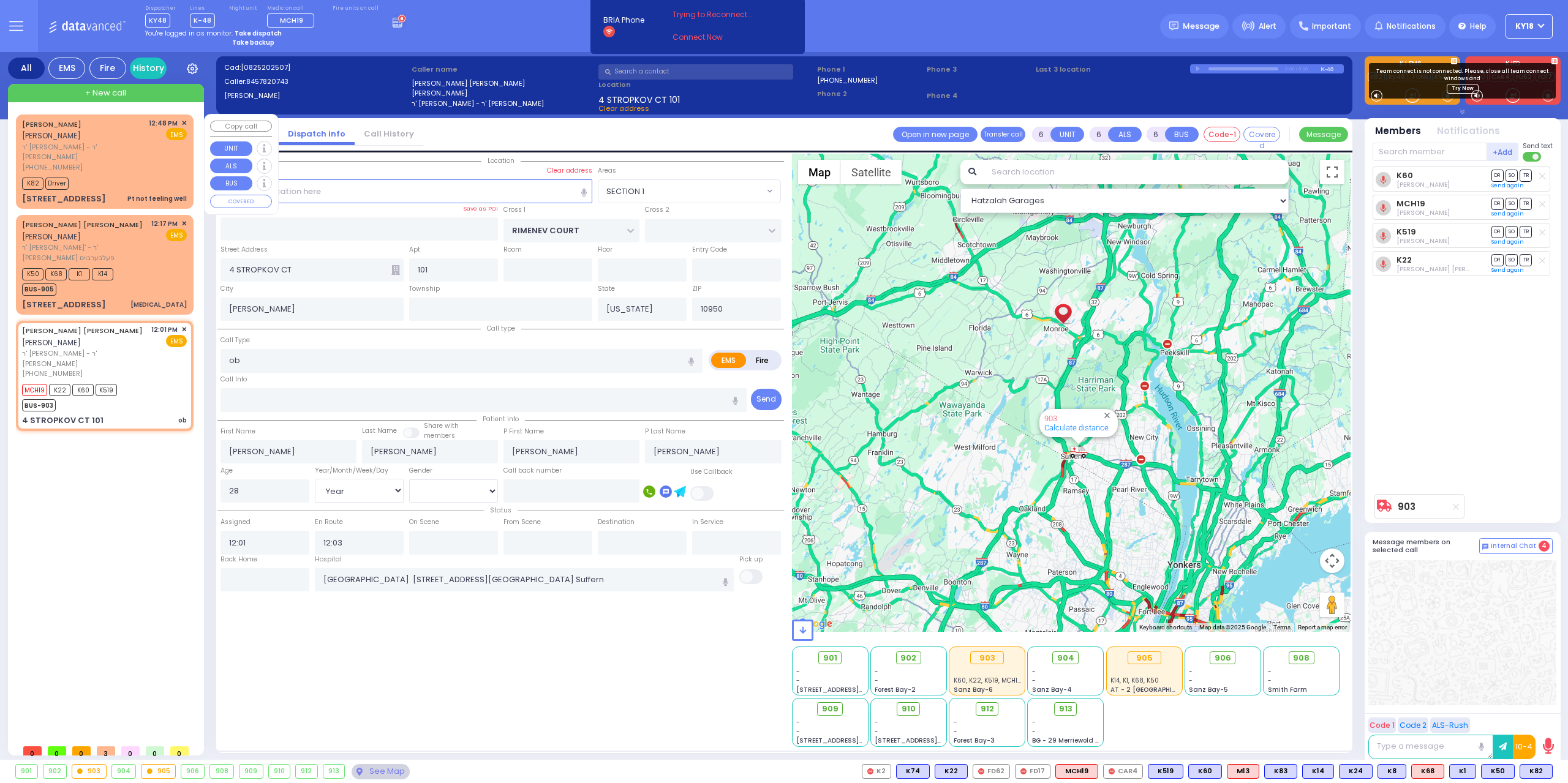
radio input "true"
select select "Year"
select select "[DEMOGRAPHIC_DATA]"
select select "Hatzalah Garages"
select select "SECTION 1"
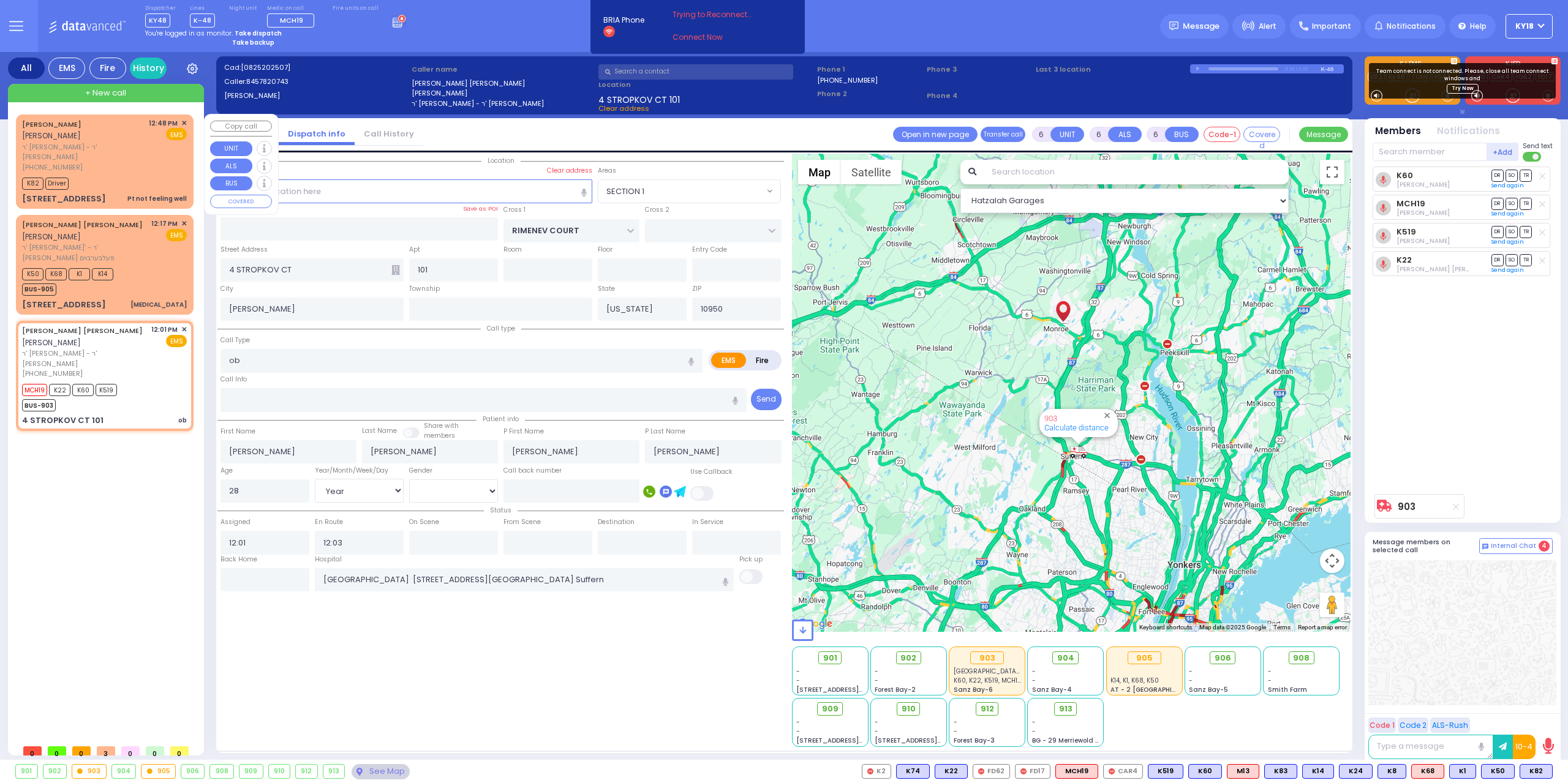
select select
radio input "true"
select select "Year"
select select "[DEMOGRAPHIC_DATA]"
select select "Hatzalah Garages"
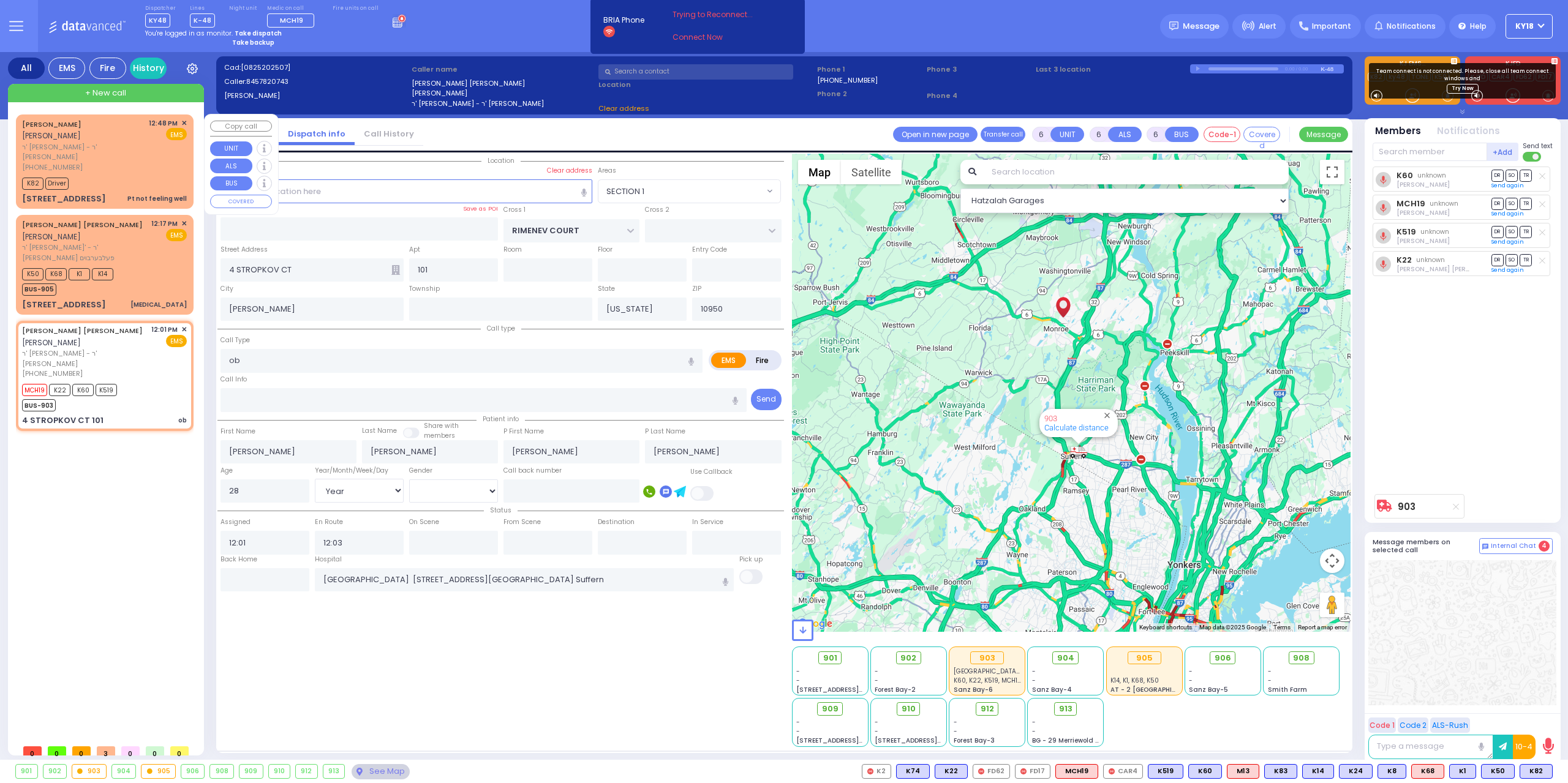
select select "SECTION 1"
select select
radio input "true"
select select "Year"
select select "[DEMOGRAPHIC_DATA]"
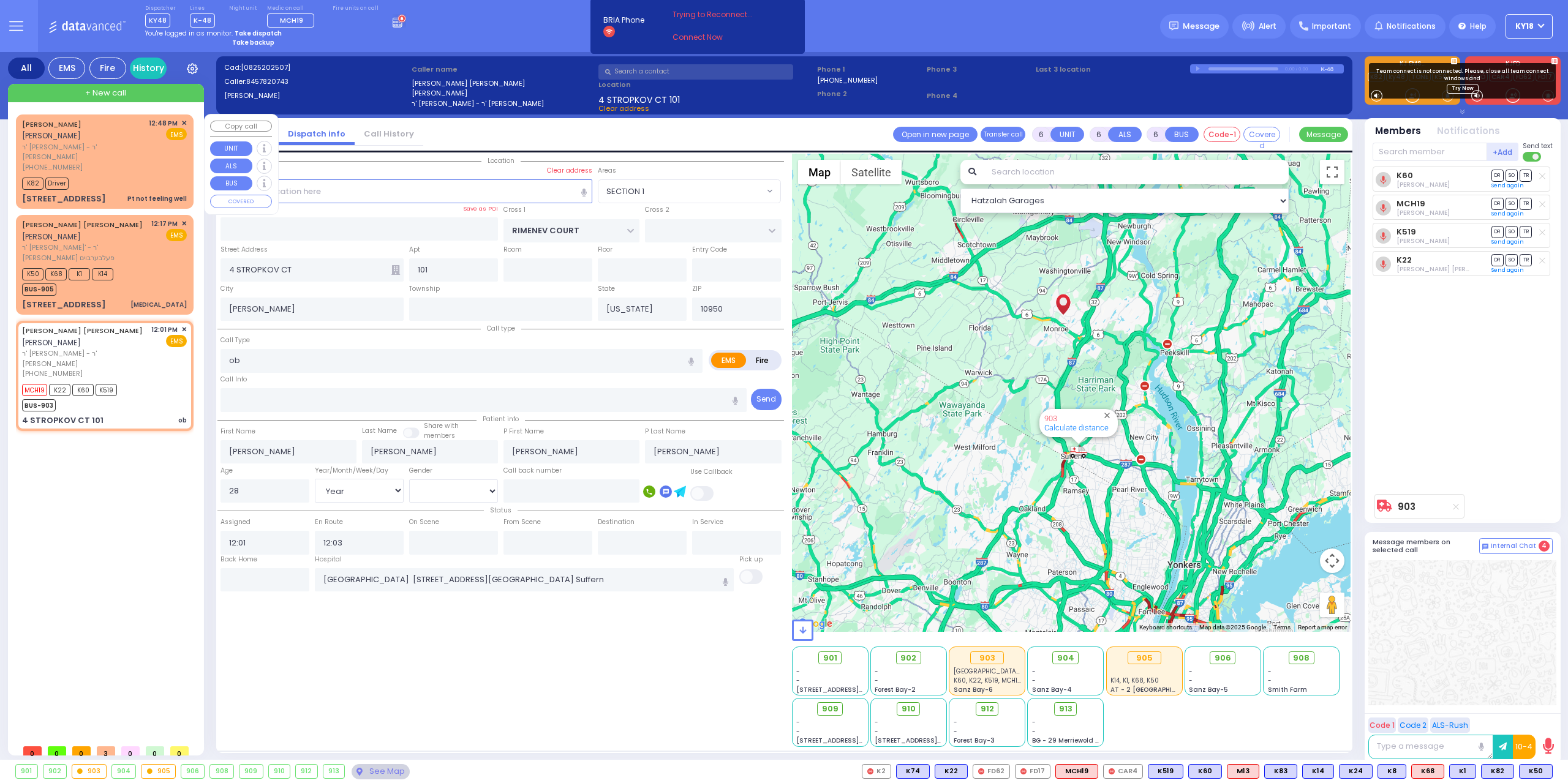
select select "Hatzalah Garages"
select select
radio input "true"
select select "Year"
select select "[DEMOGRAPHIC_DATA]"
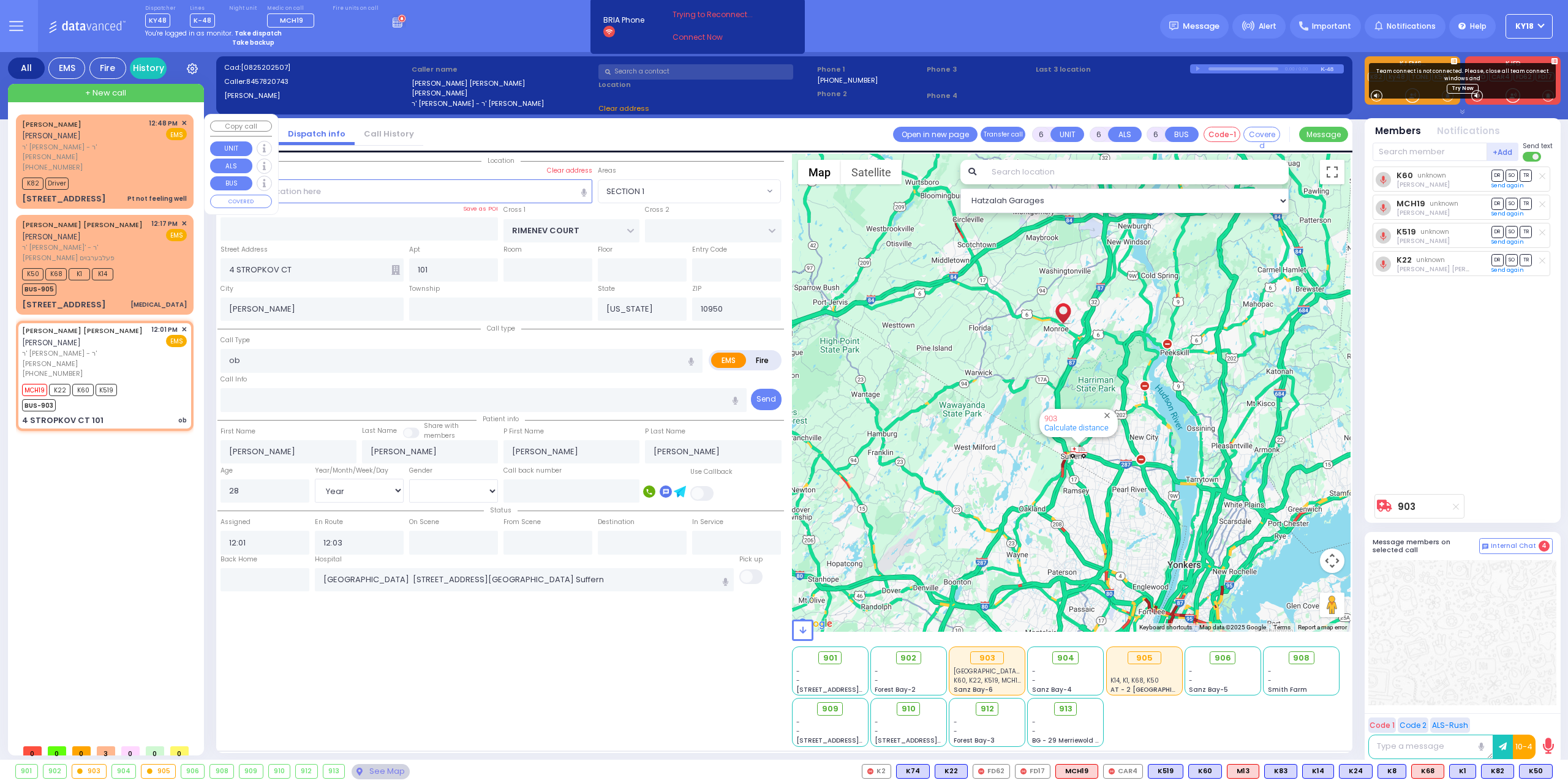
select select "Hatzalah Garages"
select select "SECTION 1"
select select
radio input "true"
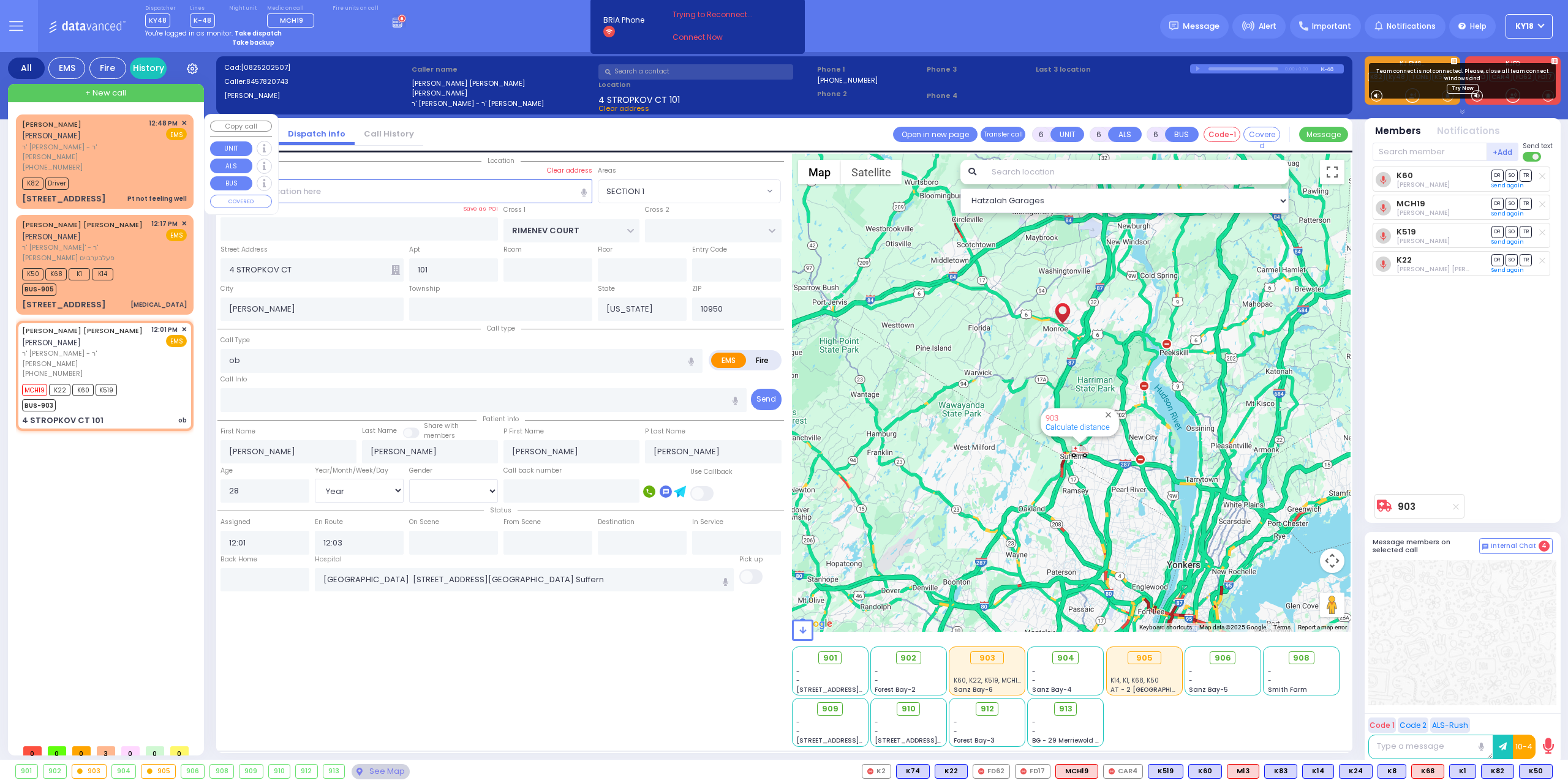
select select "Year"
select select "[DEMOGRAPHIC_DATA]"
select select "Hatzalah Garages"
select select "SECTION 1"
select select
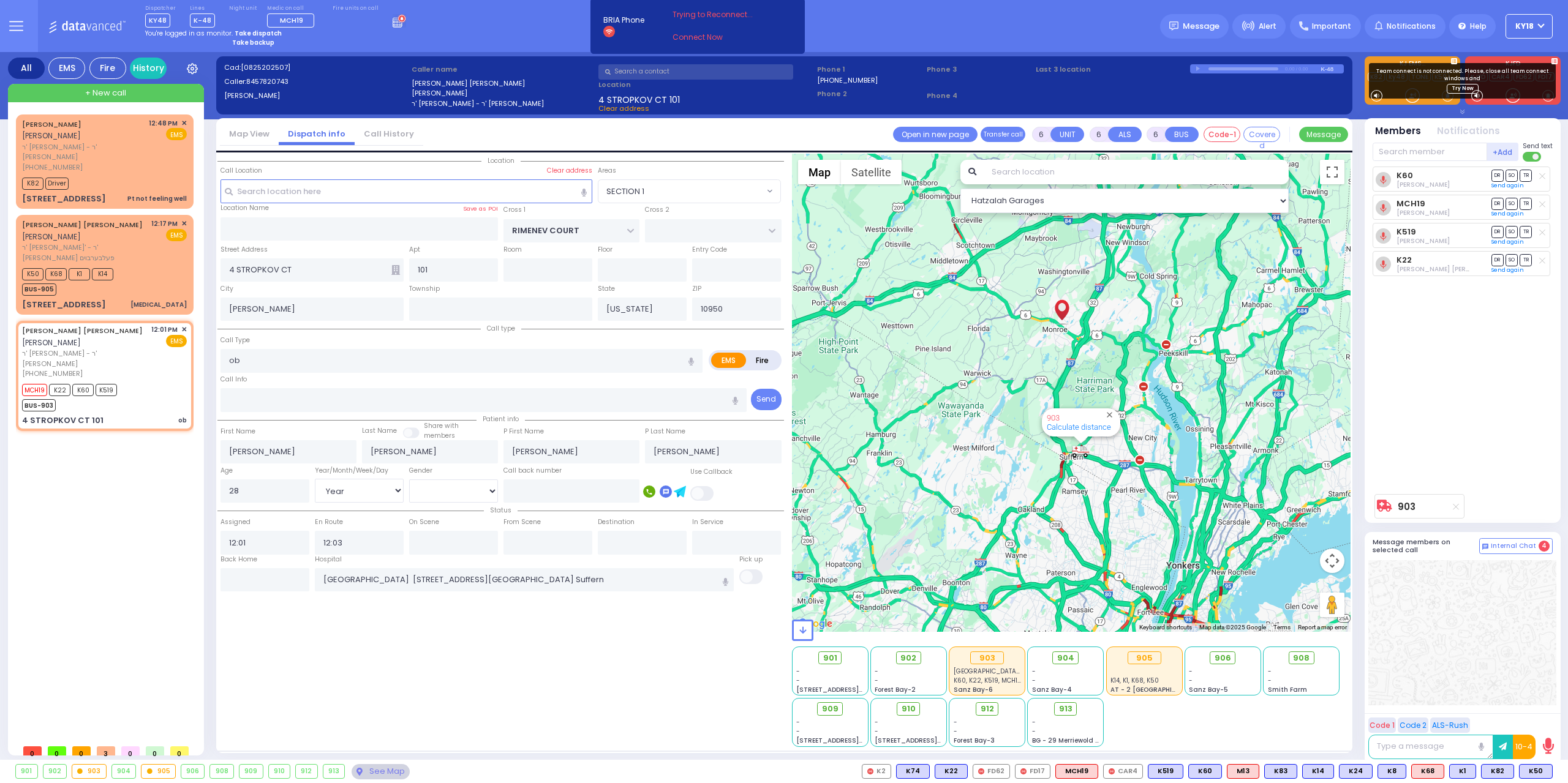
radio input "true"
select select "Year"
select select "[DEMOGRAPHIC_DATA]"
select select "Hatzalah Garages"
select select "SECTION 1"
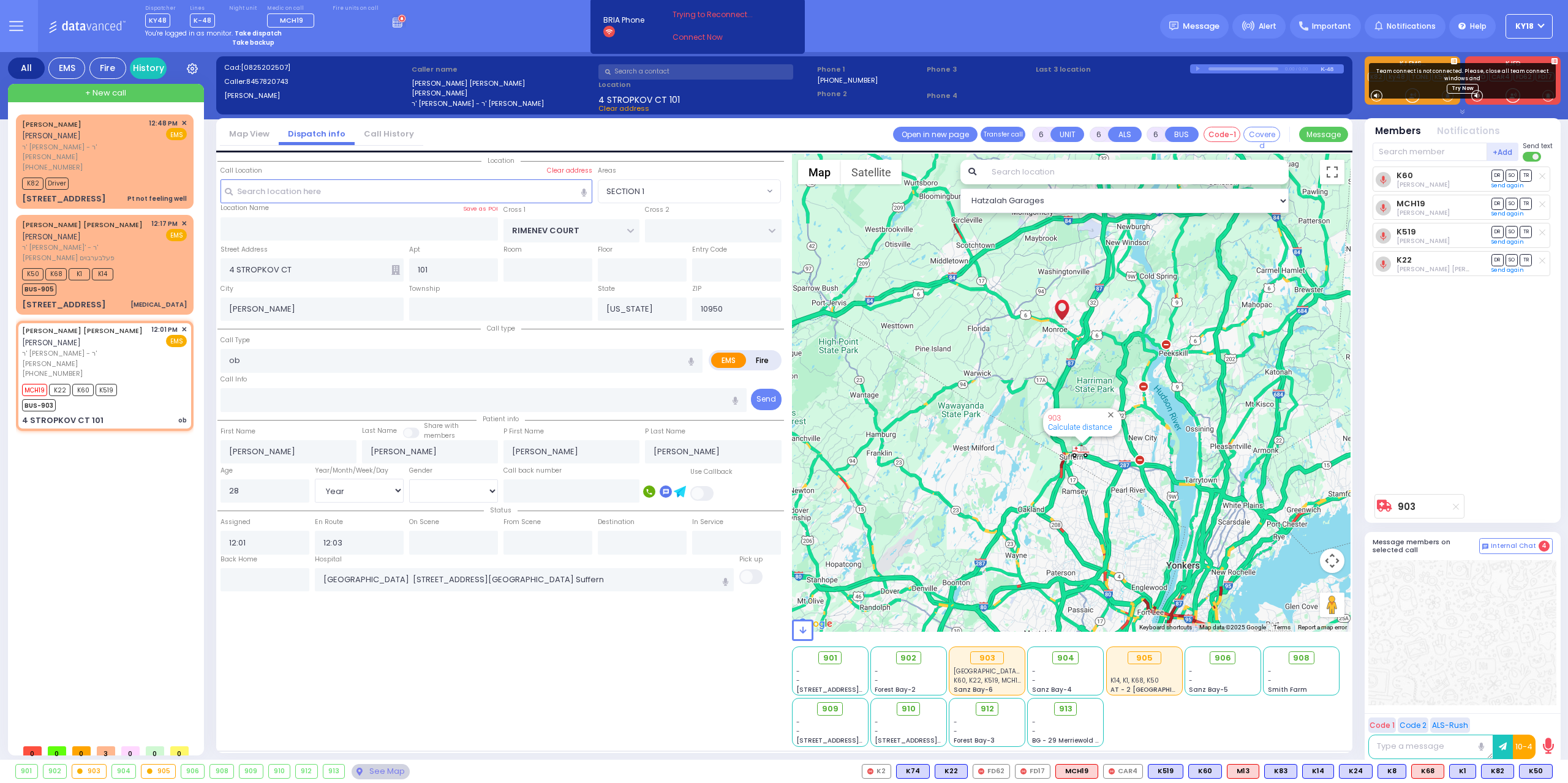
select select
radio input "true"
select select "Year"
select select "[DEMOGRAPHIC_DATA]"
select select "Hatzalah Garages"
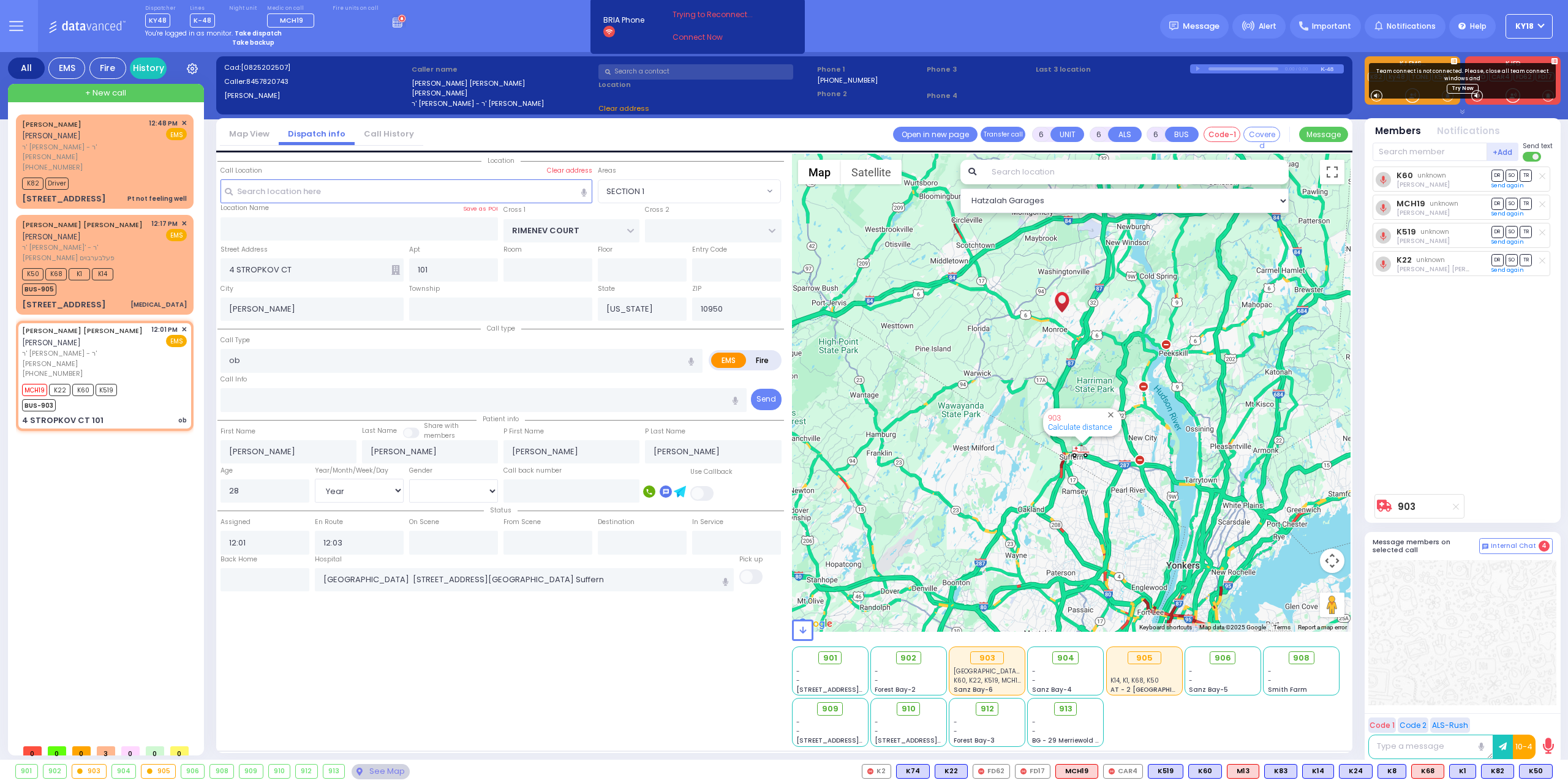
select select
radio input "true"
select select "Year"
select select "[DEMOGRAPHIC_DATA]"
select select "SECTION 1"
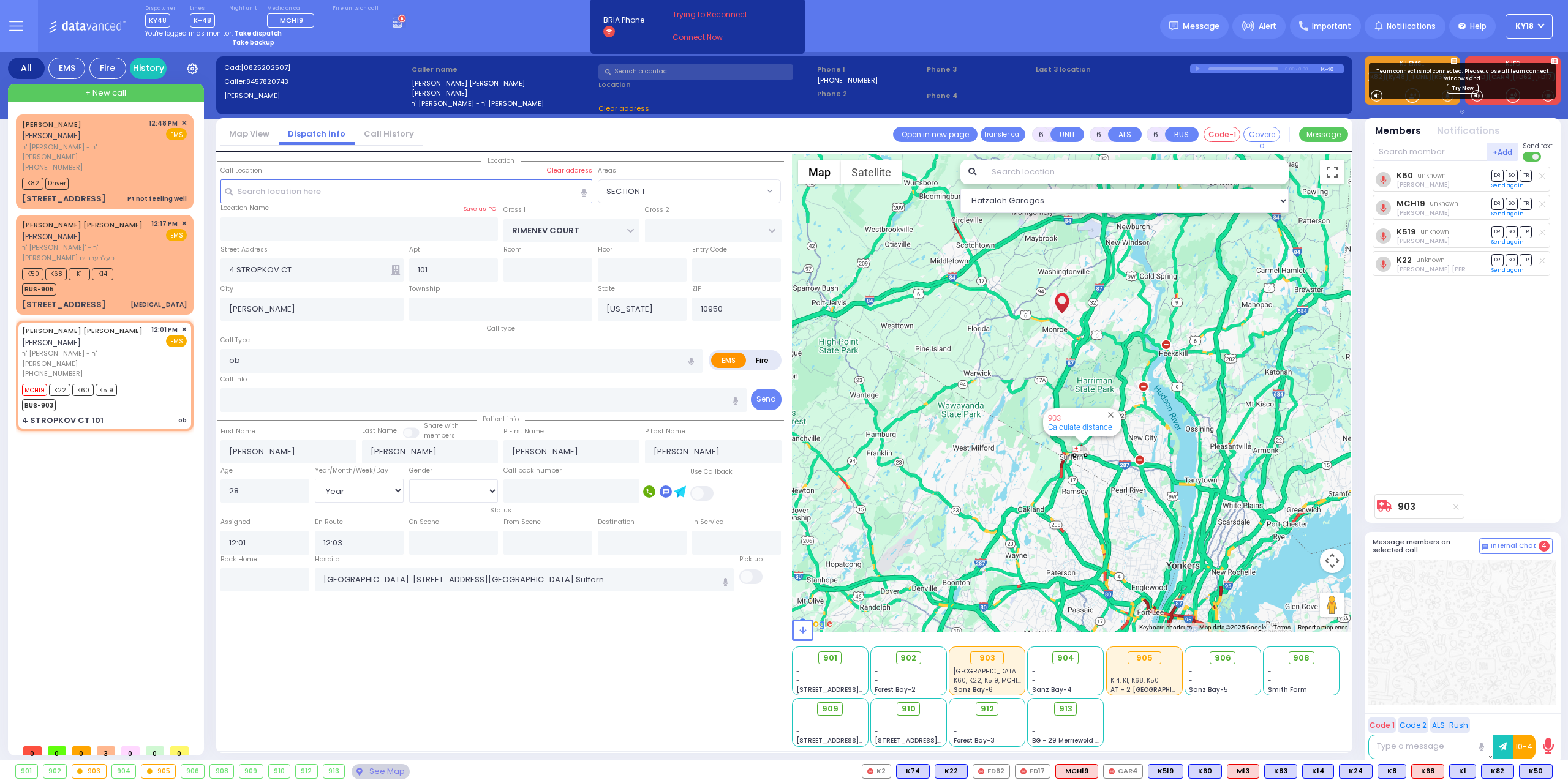
select select "Hatzalah Garages"
select select
radio input "true"
select select "Year"
select select "[DEMOGRAPHIC_DATA]"
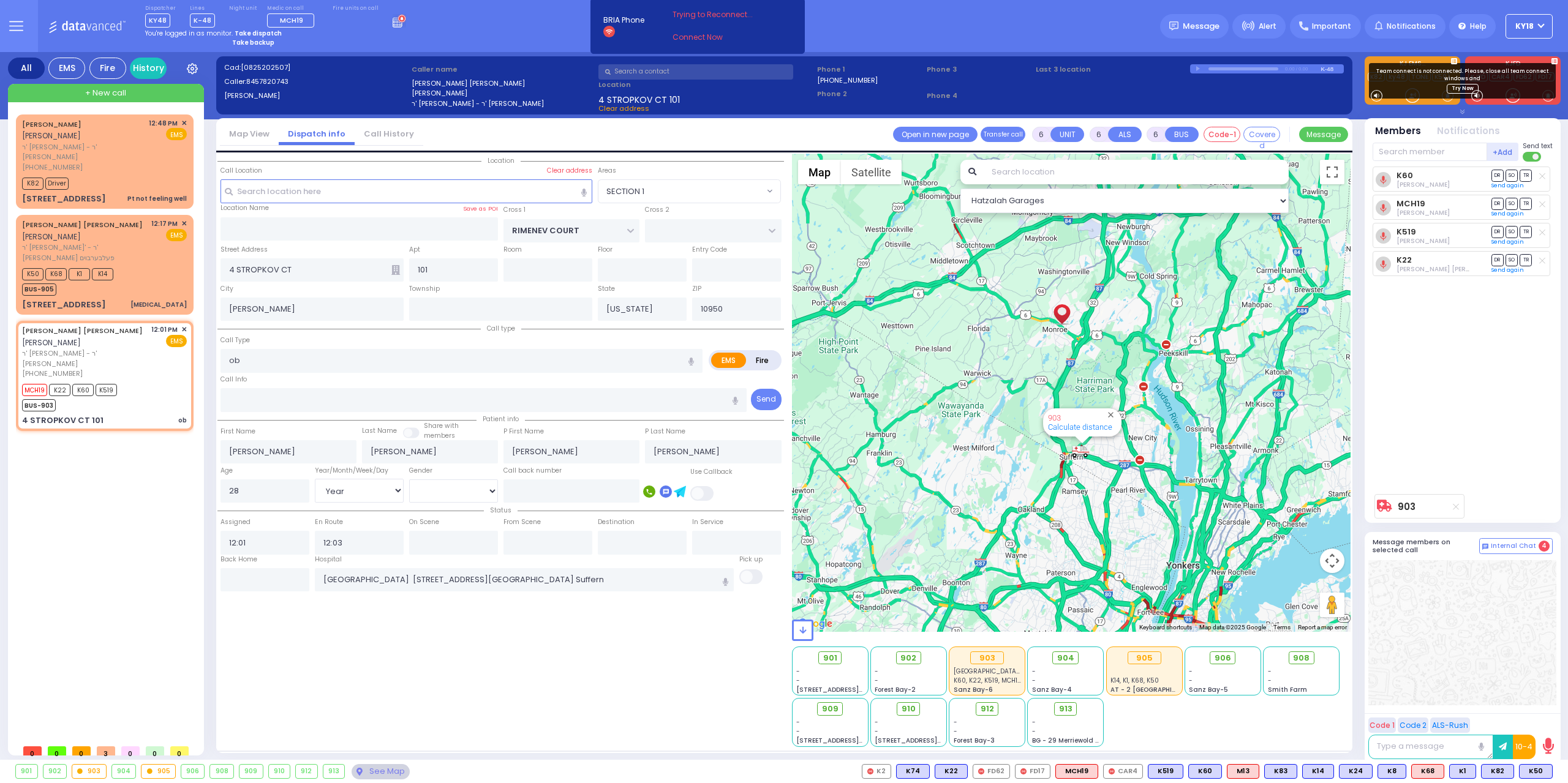
select select "SECTION 1"
select select "Hatzalah Garages"
select select
radio input "true"
select select "Year"
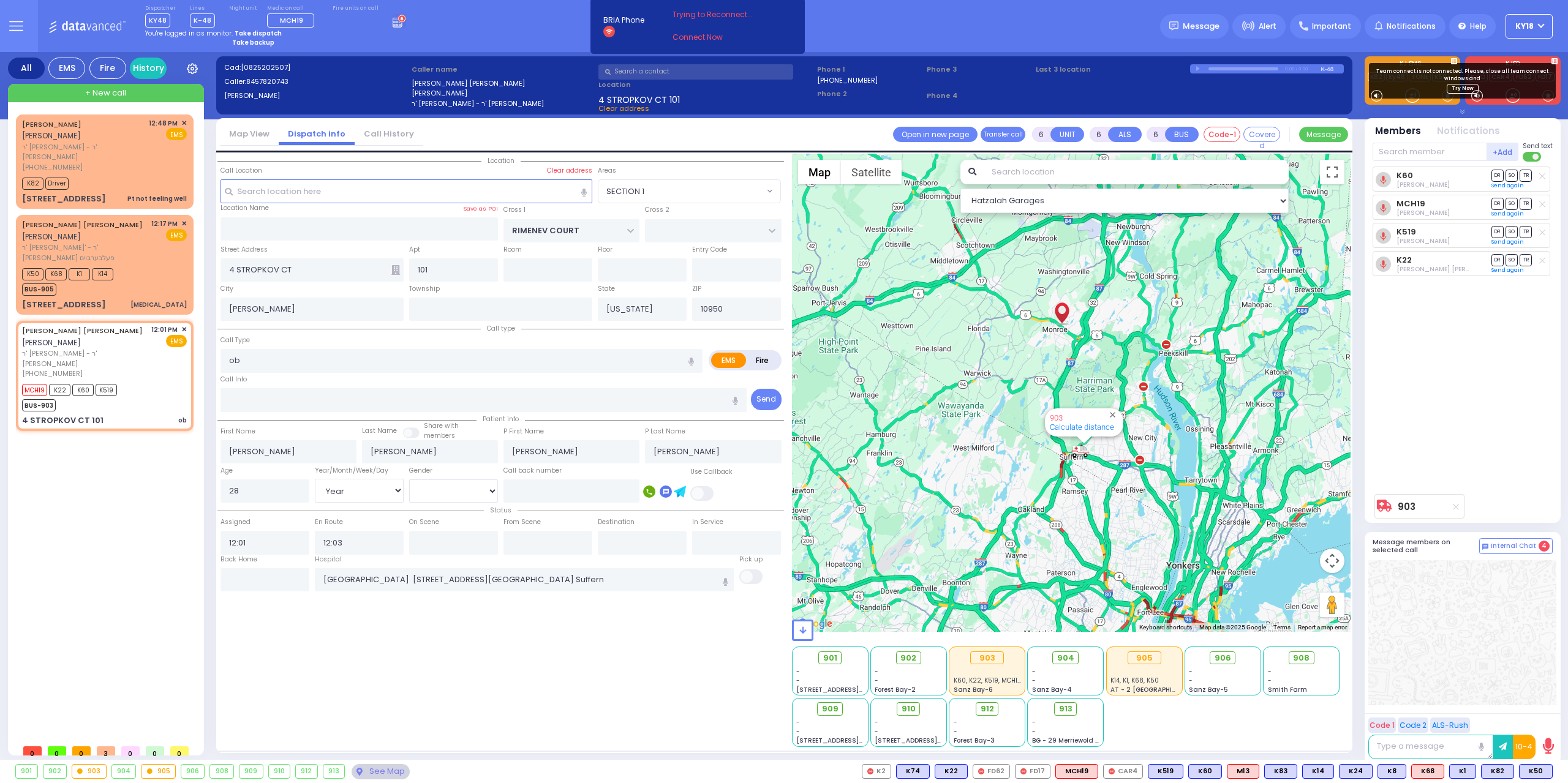
select select "[DEMOGRAPHIC_DATA]"
select select "Hatzalah Garages"
select select
radio input "true"
select select "Year"
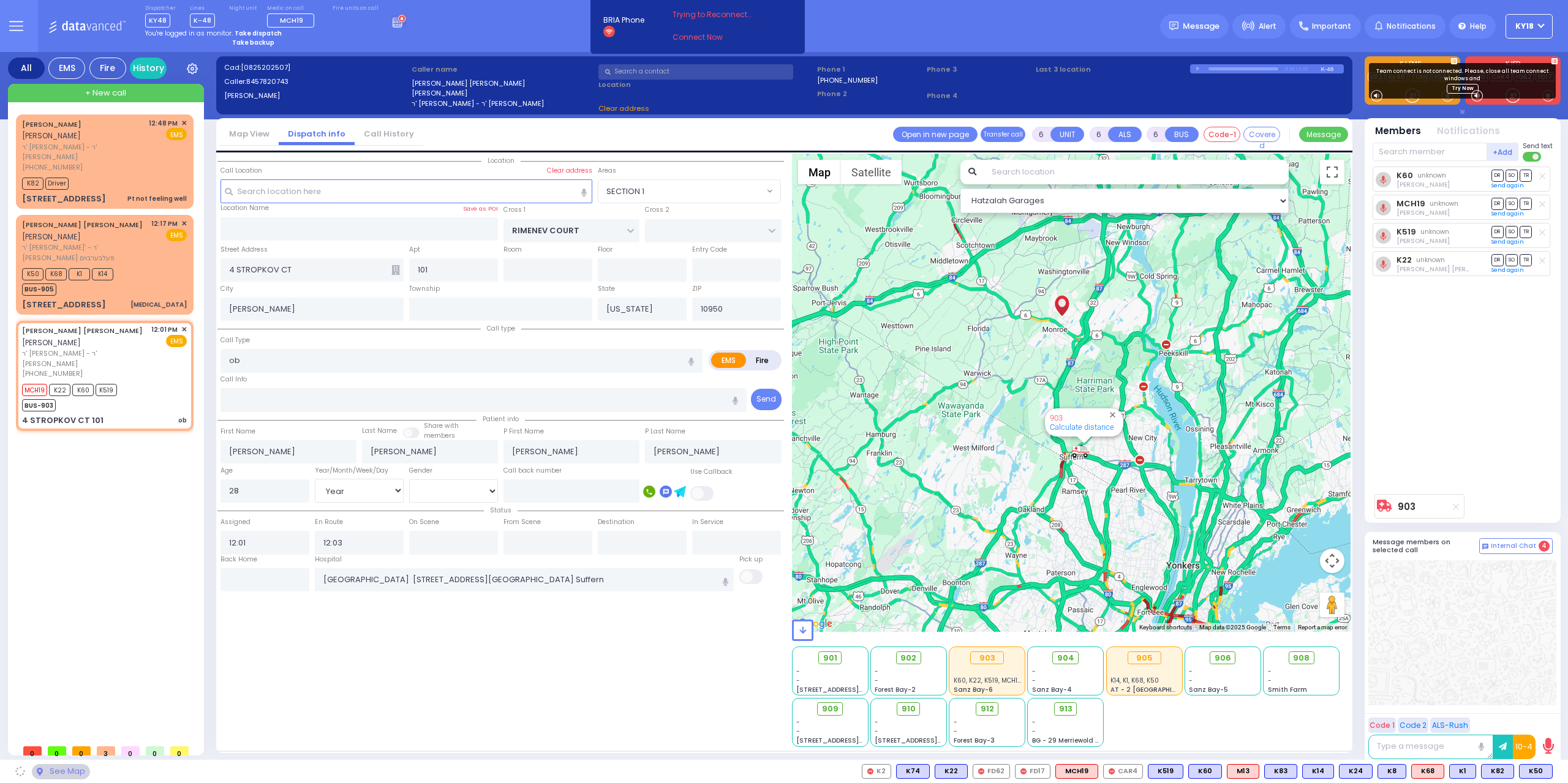
select select "[DEMOGRAPHIC_DATA]"
select select "SECTION 1"
select select "Hatzalah Garages"
select select
radio input "true"
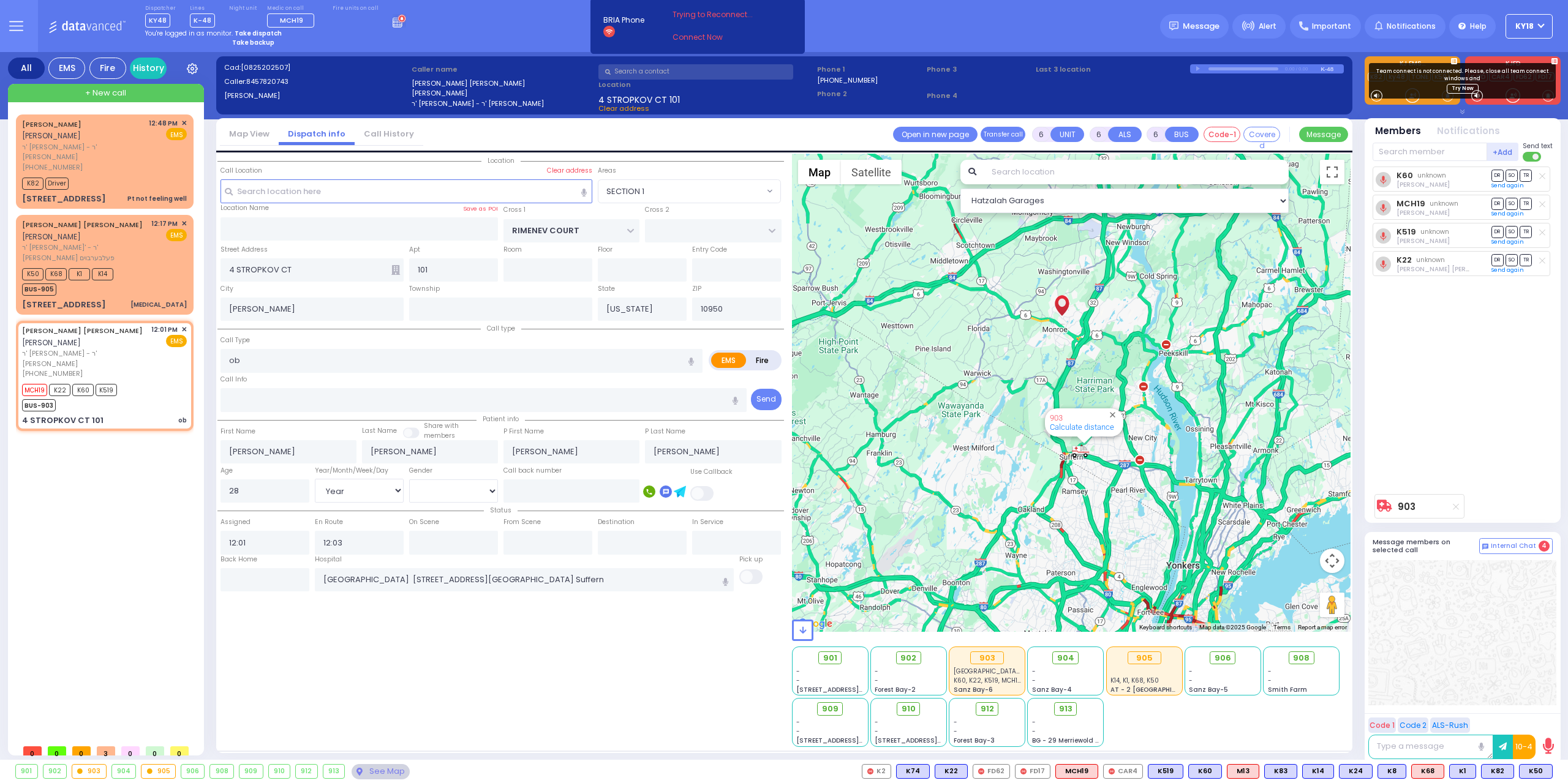
select select "Year"
select select "[DEMOGRAPHIC_DATA]"
select select "Hatzalah Garages"
select select "SECTION 1"
select select
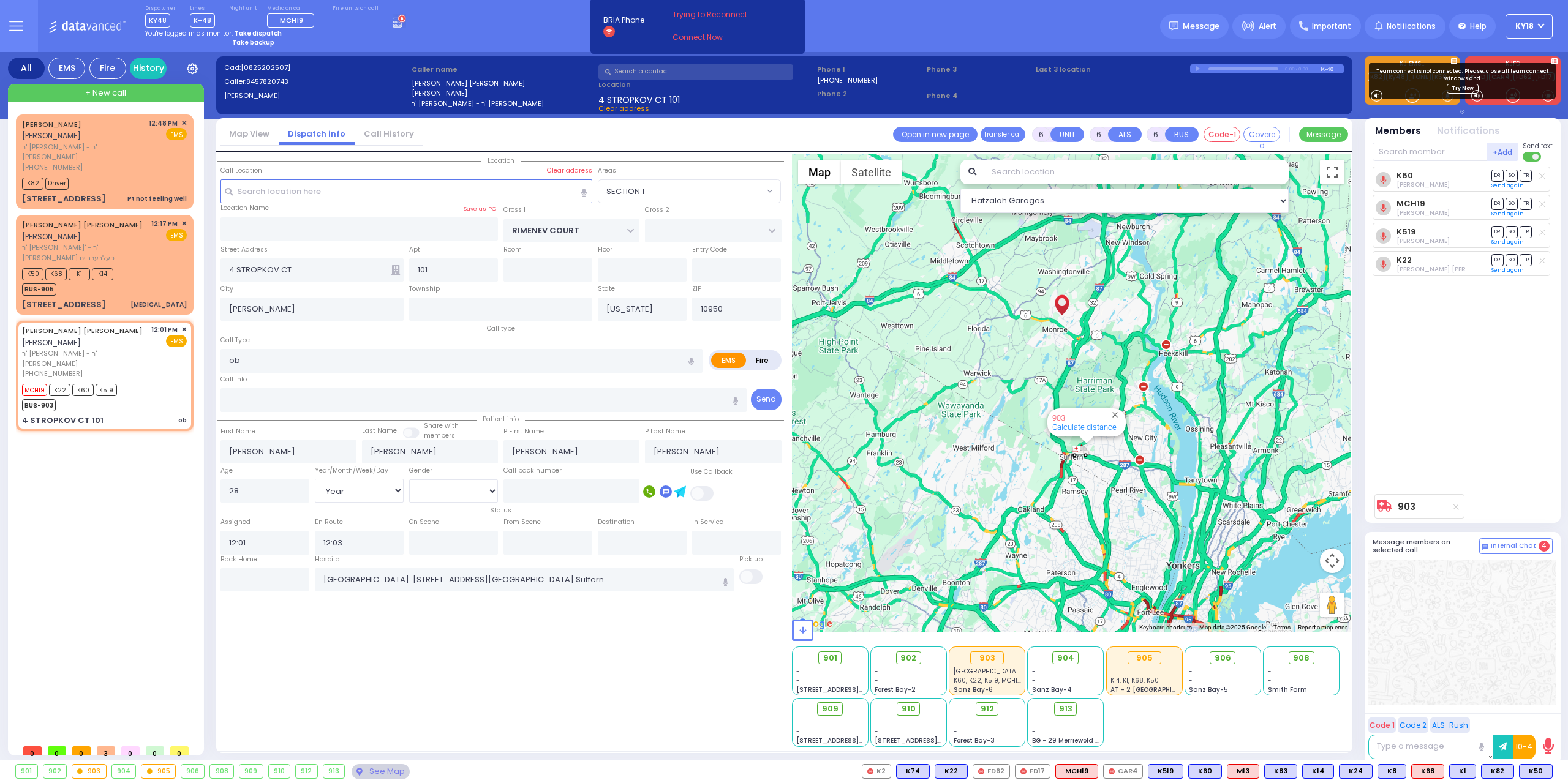
radio input "true"
select select "Year"
select select "[DEMOGRAPHIC_DATA]"
select select "SECTION 1"
select select "Hatzalah Garages"
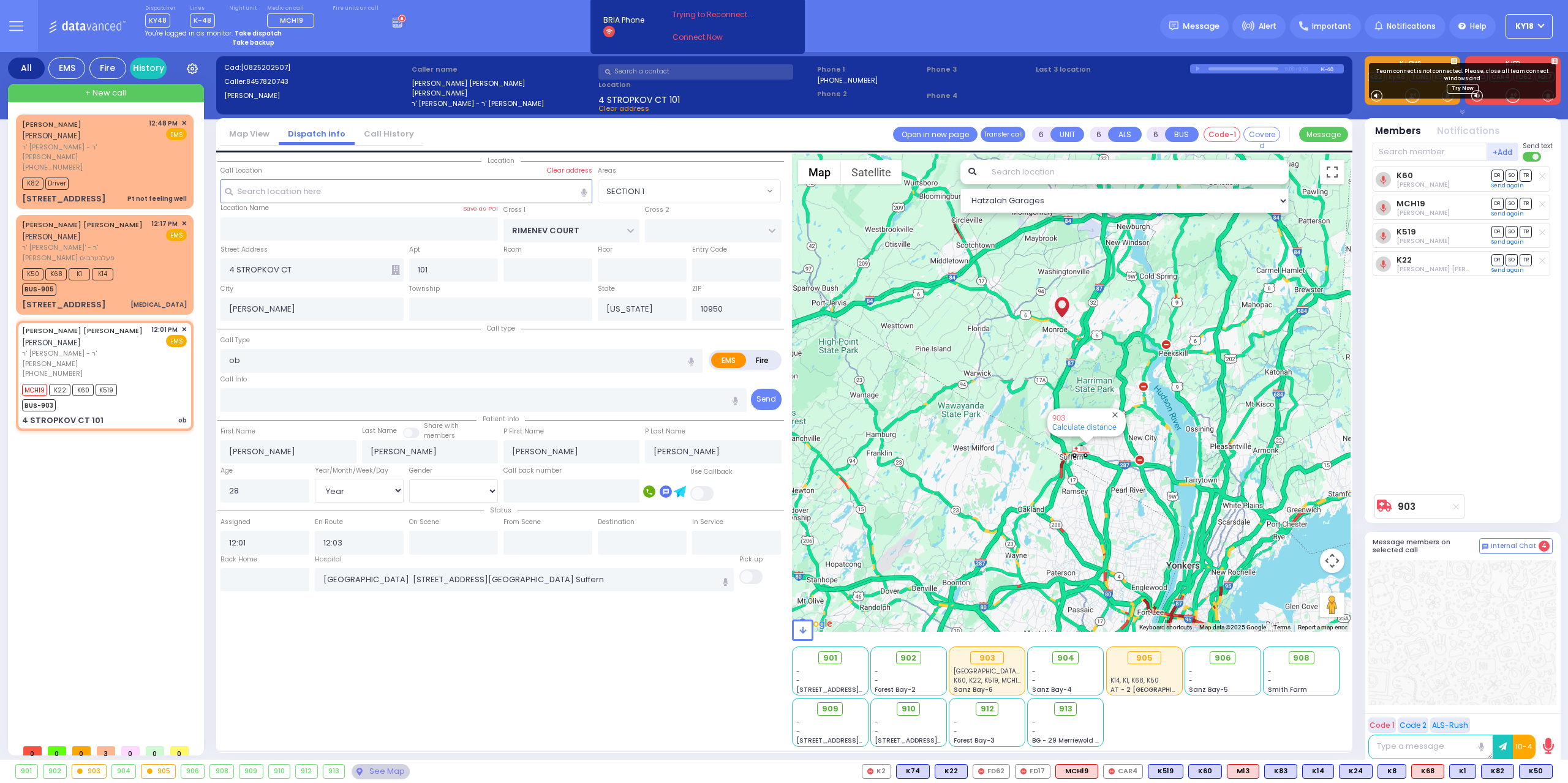
select select
radio input "true"
select select "Year"
select select "[DEMOGRAPHIC_DATA]"
radio input "true"
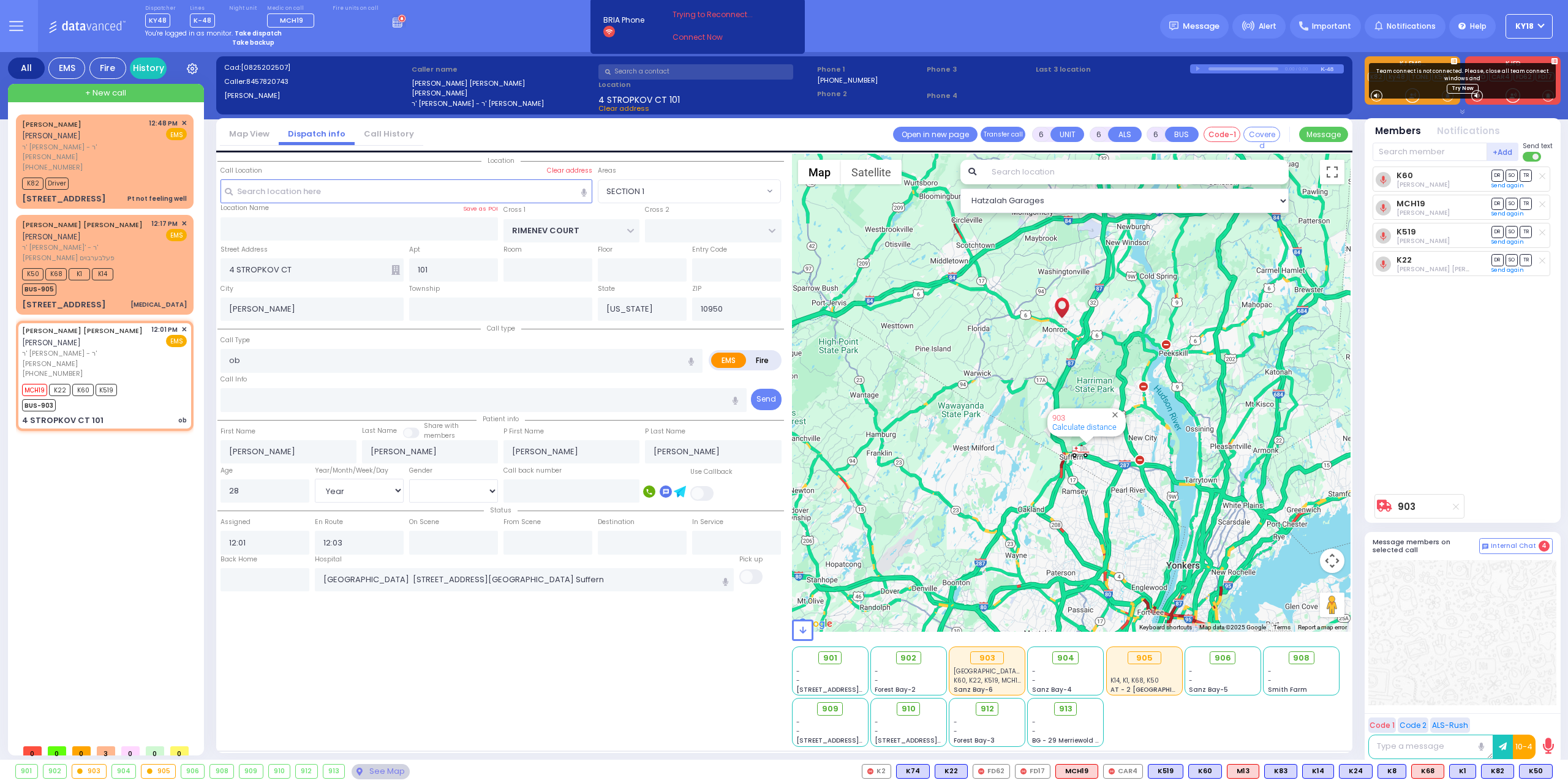
select select "Year"
select select "[DEMOGRAPHIC_DATA]"
select select "SECTION 1"
select select "Hatzalah Garages"
select select
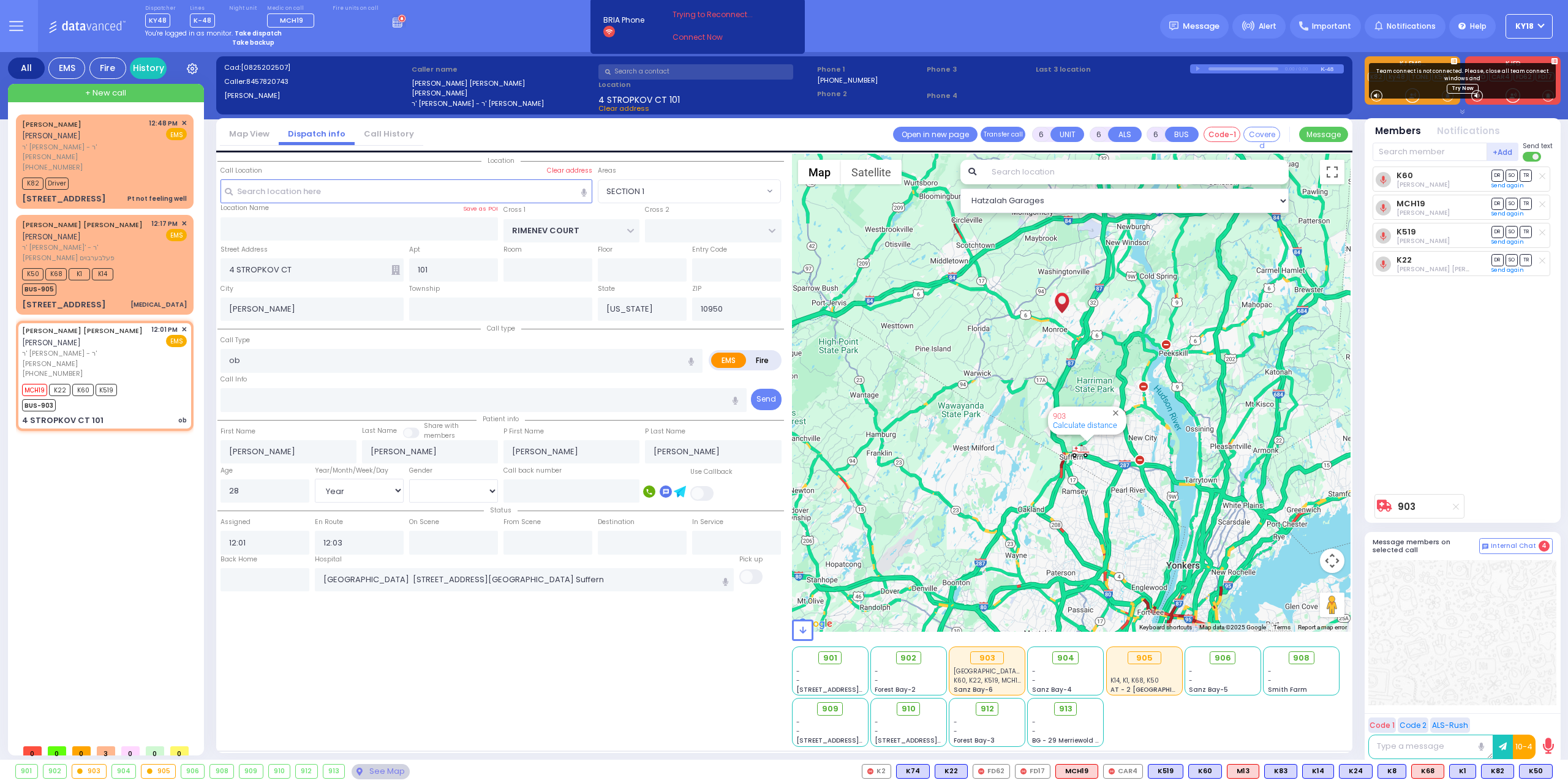
radio input "true"
select select "Year"
select select "[DEMOGRAPHIC_DATA]"
select select "SECTION 1"
select select "Hatzalah Garages"
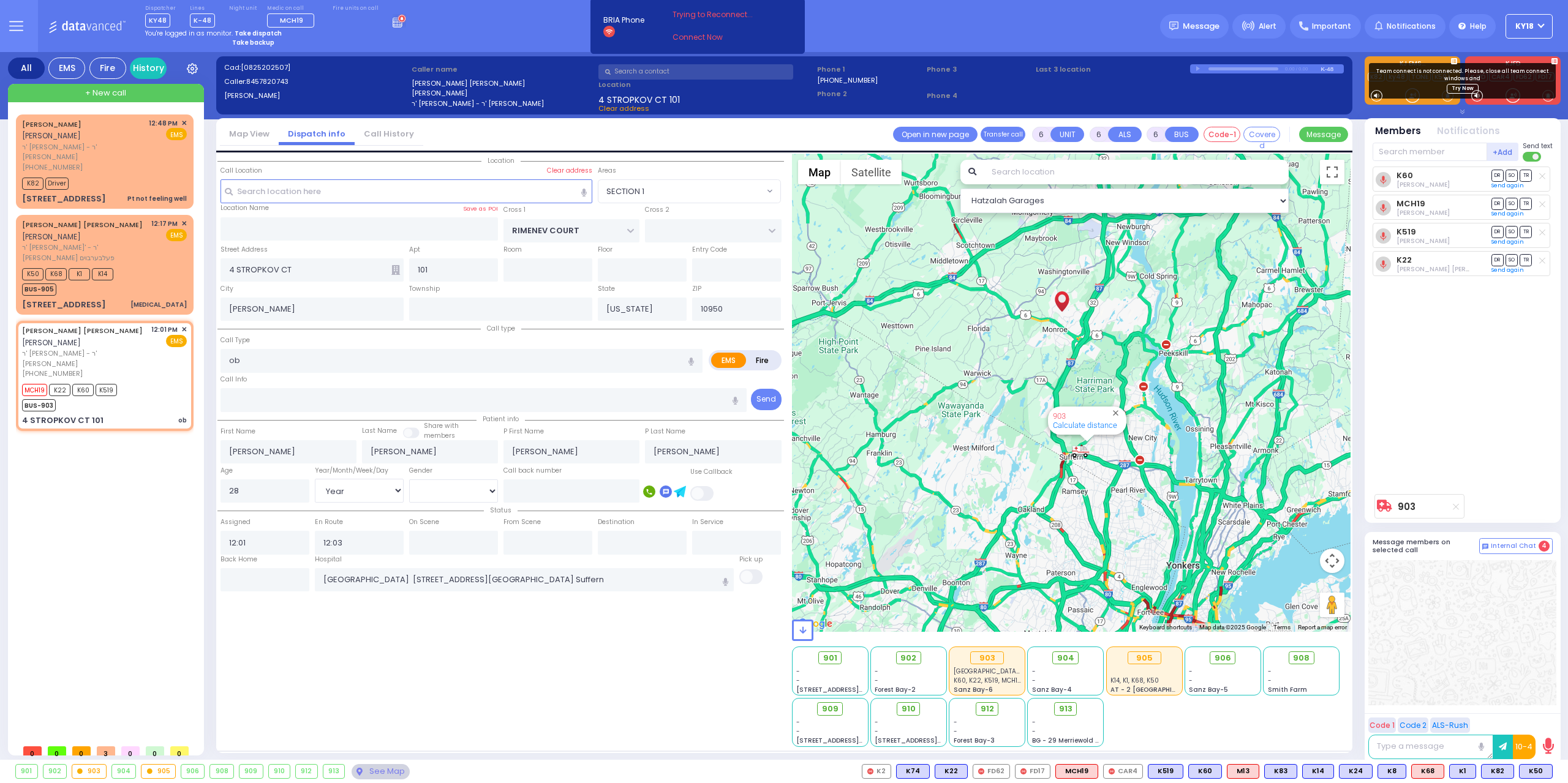
select select
radio input "true"
select select "Year"
select select "[DEMOGRAPHIC_DATA]"
radio input "true"
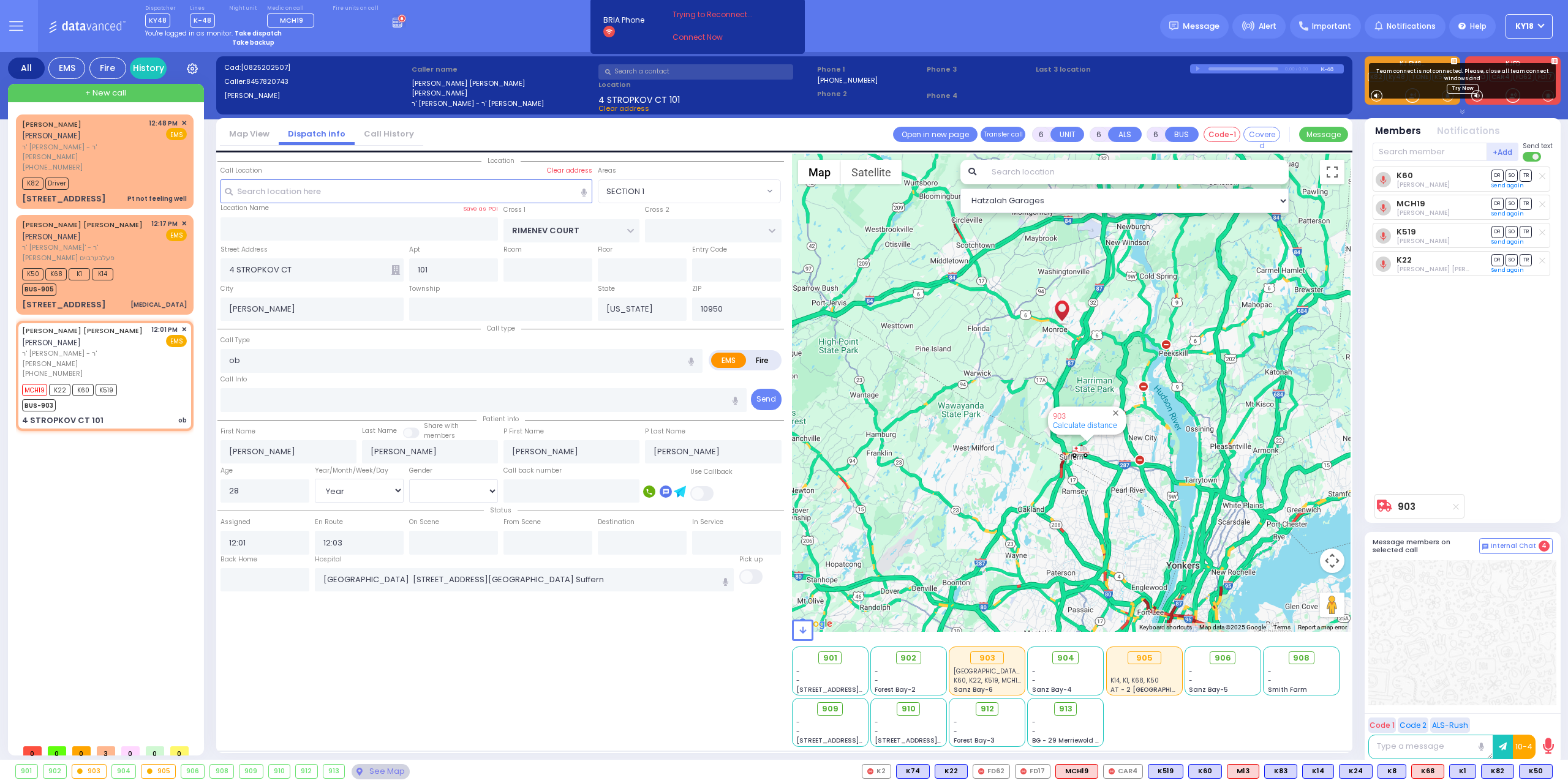
select select "Year"
select select "[DEMOGRAPHIC_DATA]"
type input "12:06"
radio input "true"
select select "Year"
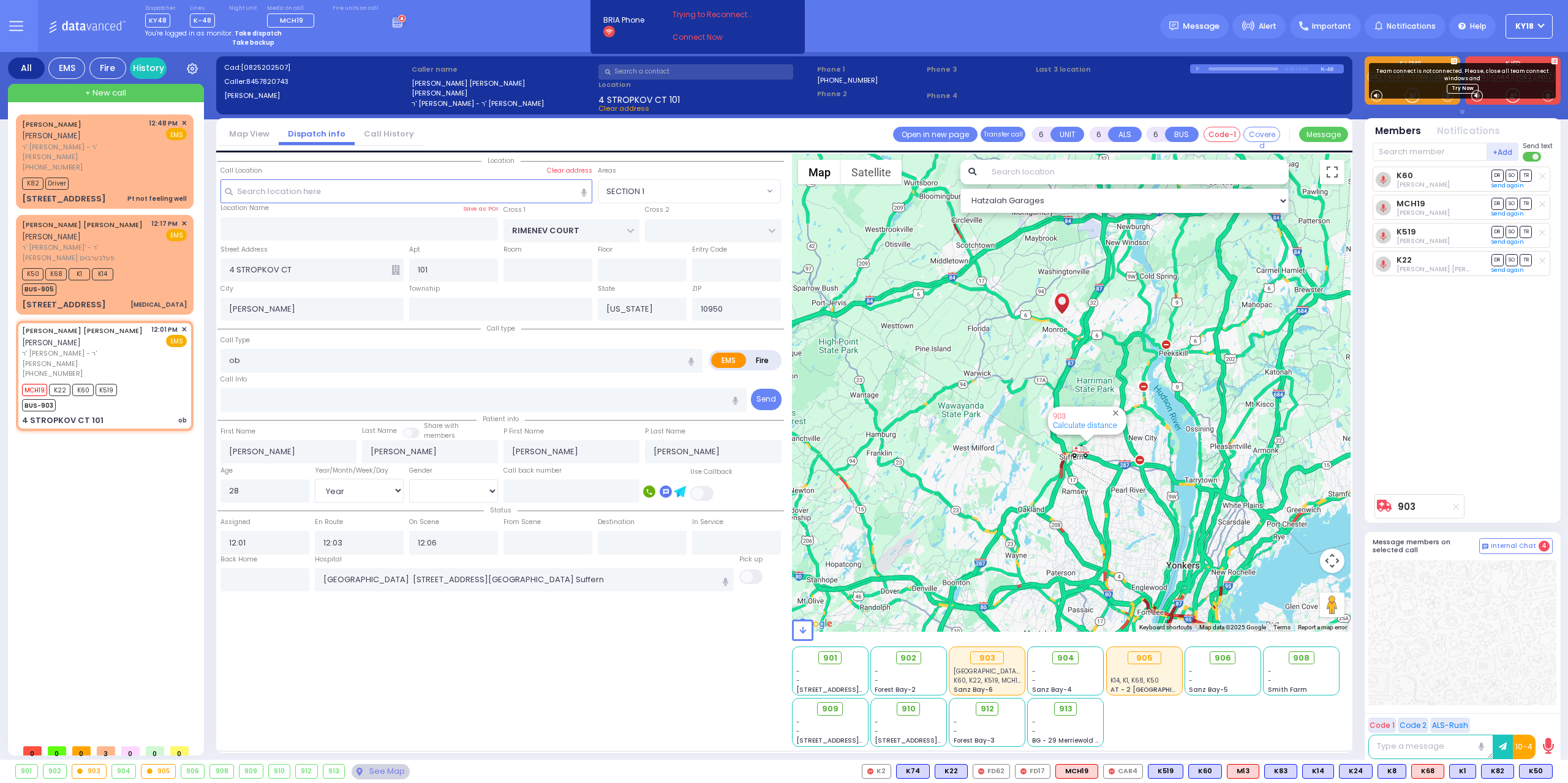
select select "[DEMOGRAPHIC_DATA]"
select select "SECTION 1"
select select "Hatzalah Garages"
select select
radio input "true"
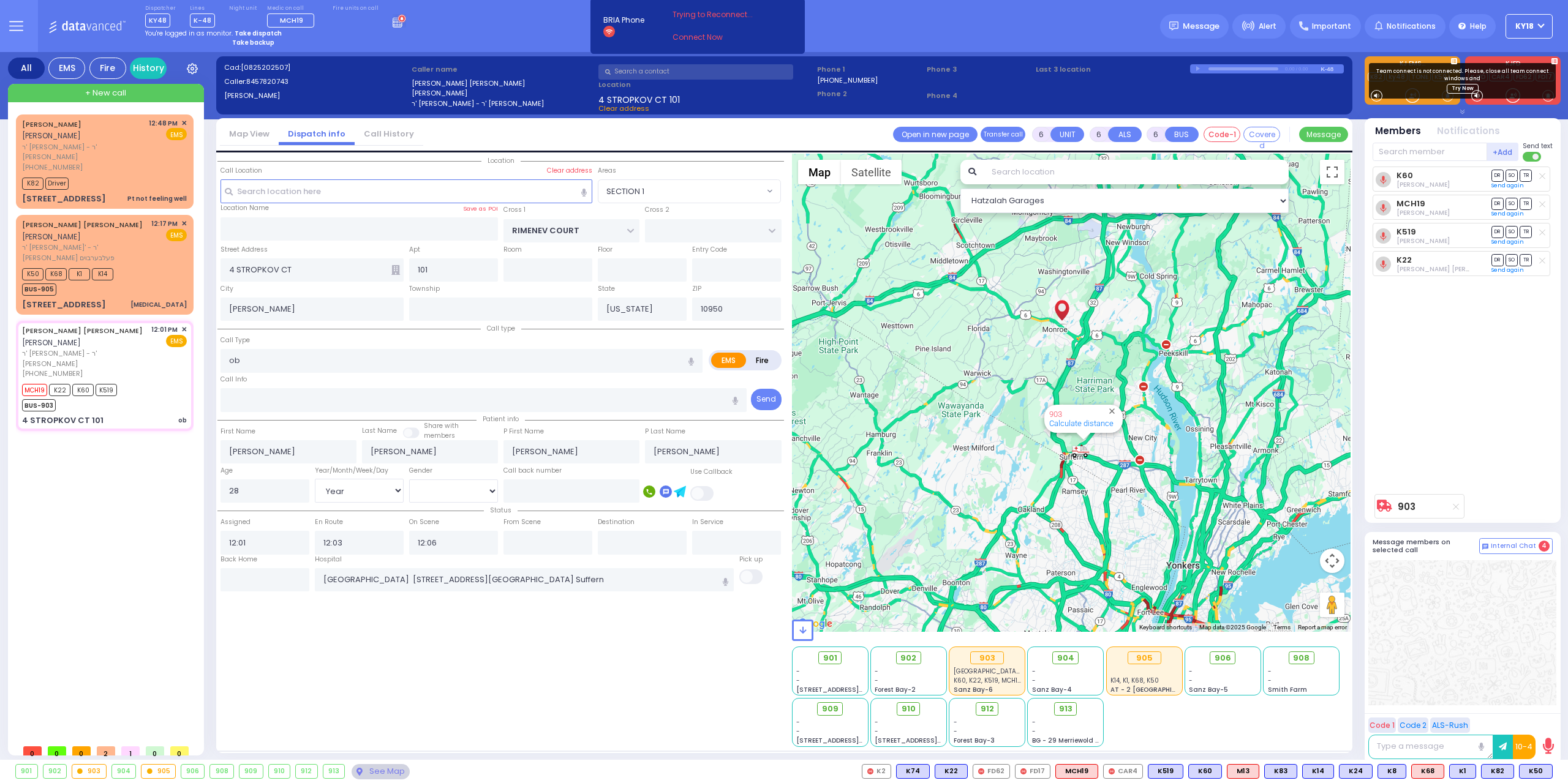
select select "Year"
select select "[DEMOGRAPHIC_DATA]"
radio input "true"
select select "Year"
select select "[DEMOGRAPHIC_DATA]"
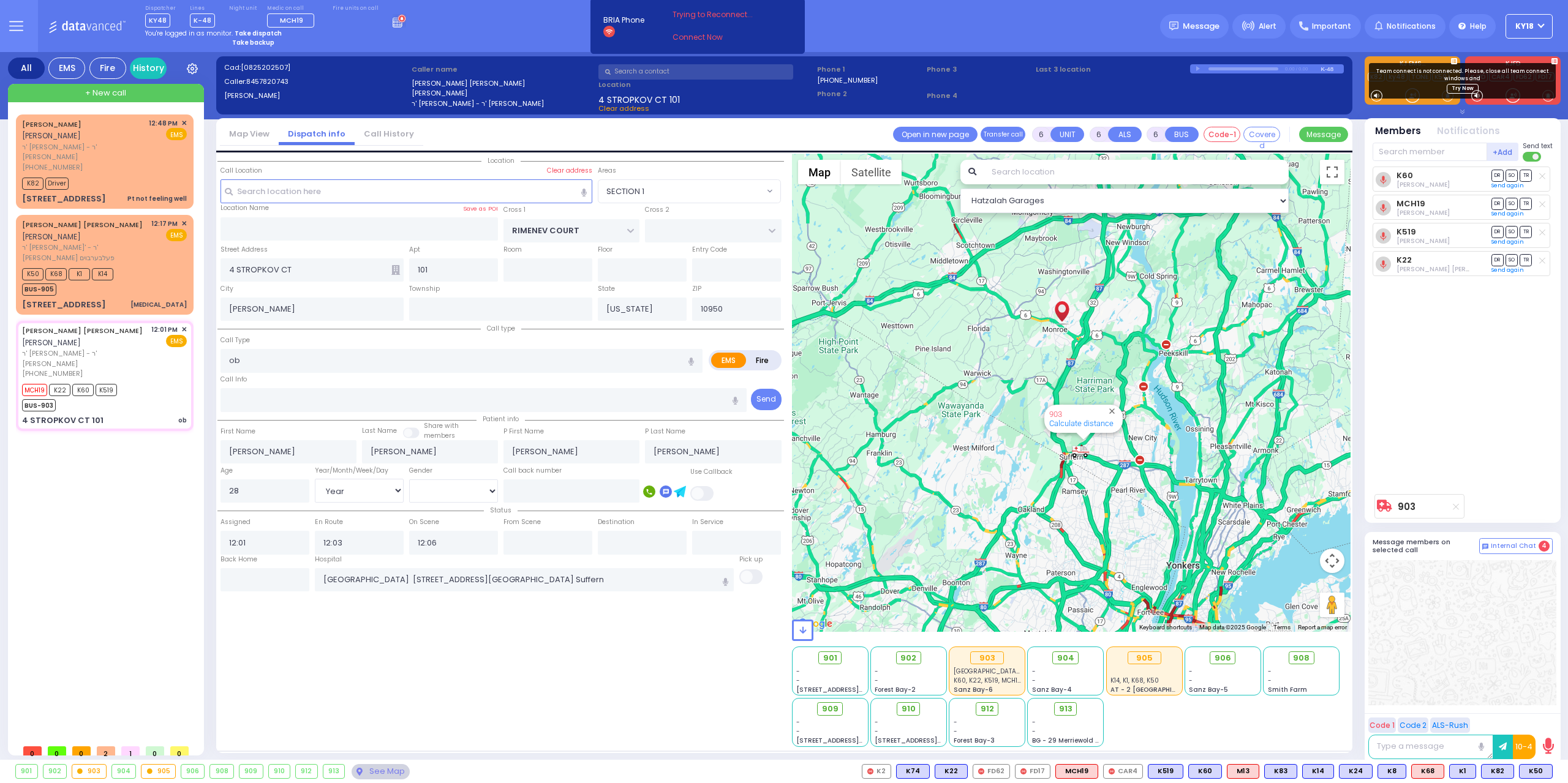
type input "12:13"
radio input "true"
select select "Year"
select select "[DEMOGRAPHIC_DATA]"
radio input "true"
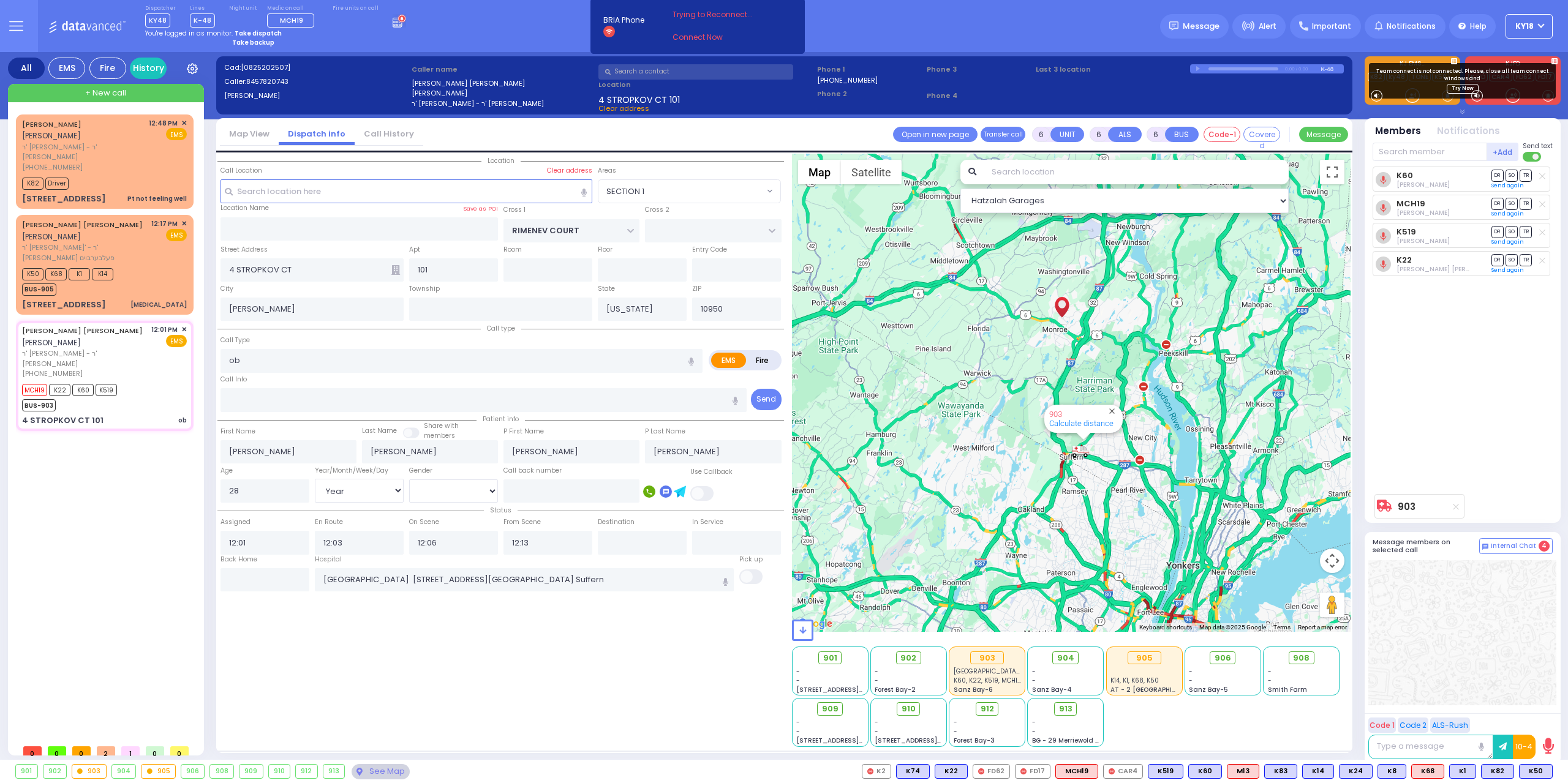
select select "Year"
select select "[DEMOGRAPHIC_DATA]"
select select "SECTION 1"
select select "Hatzalah Garages"
select select
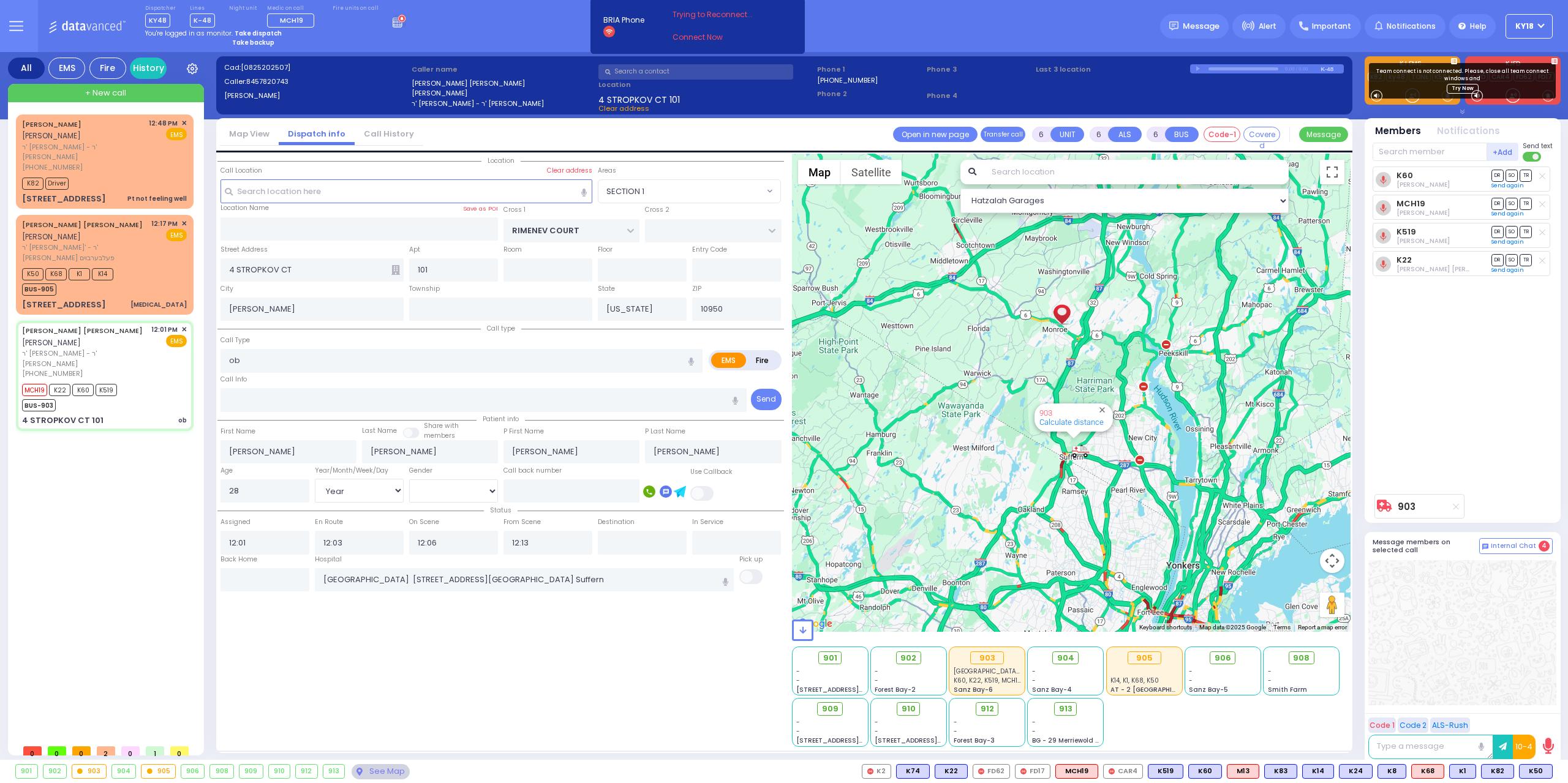
radio input "true"
select select "Year"
select select "[DEMOGRAPHIC_DATA]"
type input "12:37"
type input "12:58"
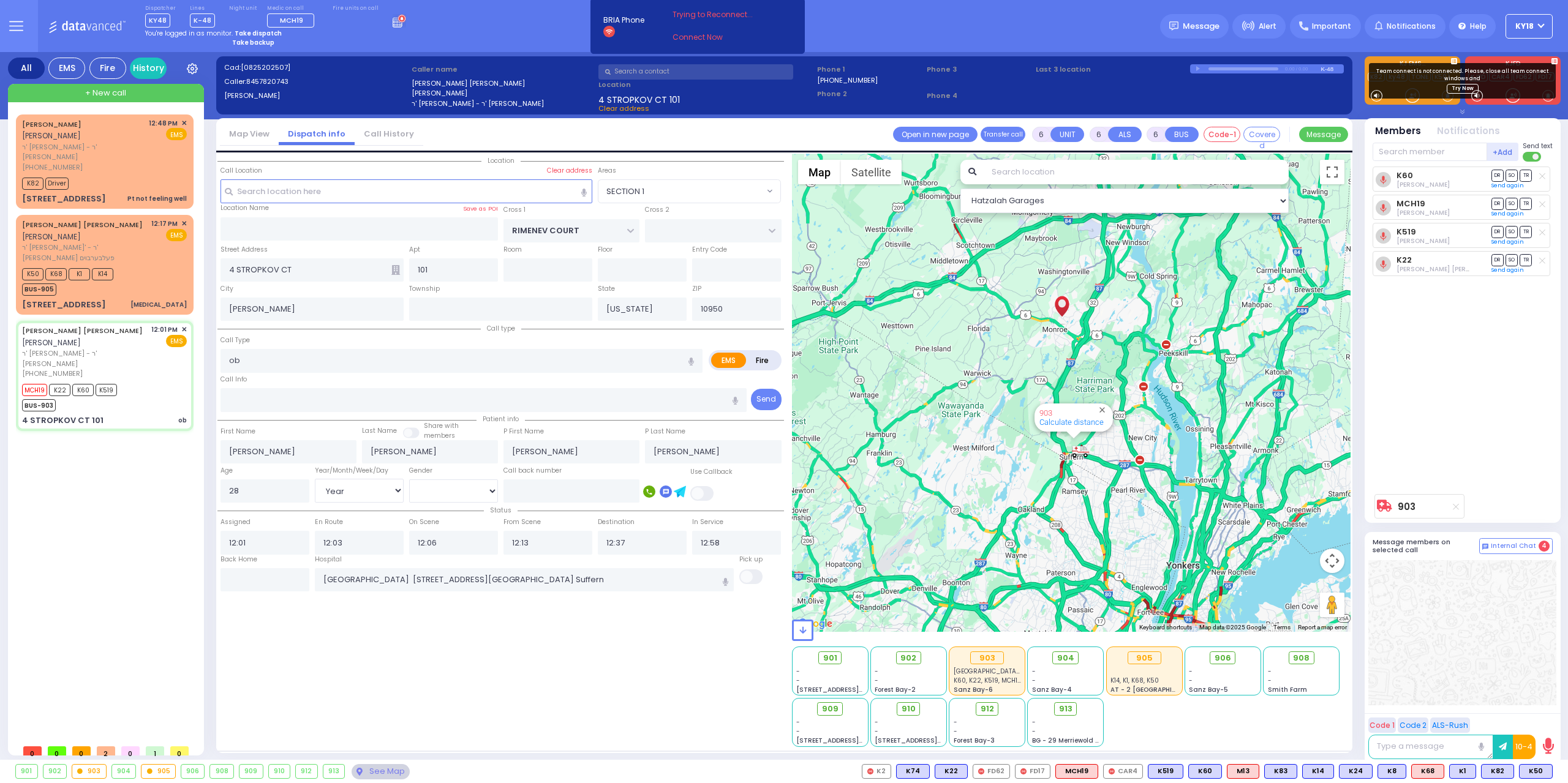
radio input "true"
select select "Year"
select select "[DEMOGRAPHIC_DATA]"
type input "12:59"
select select "SECTION 1"
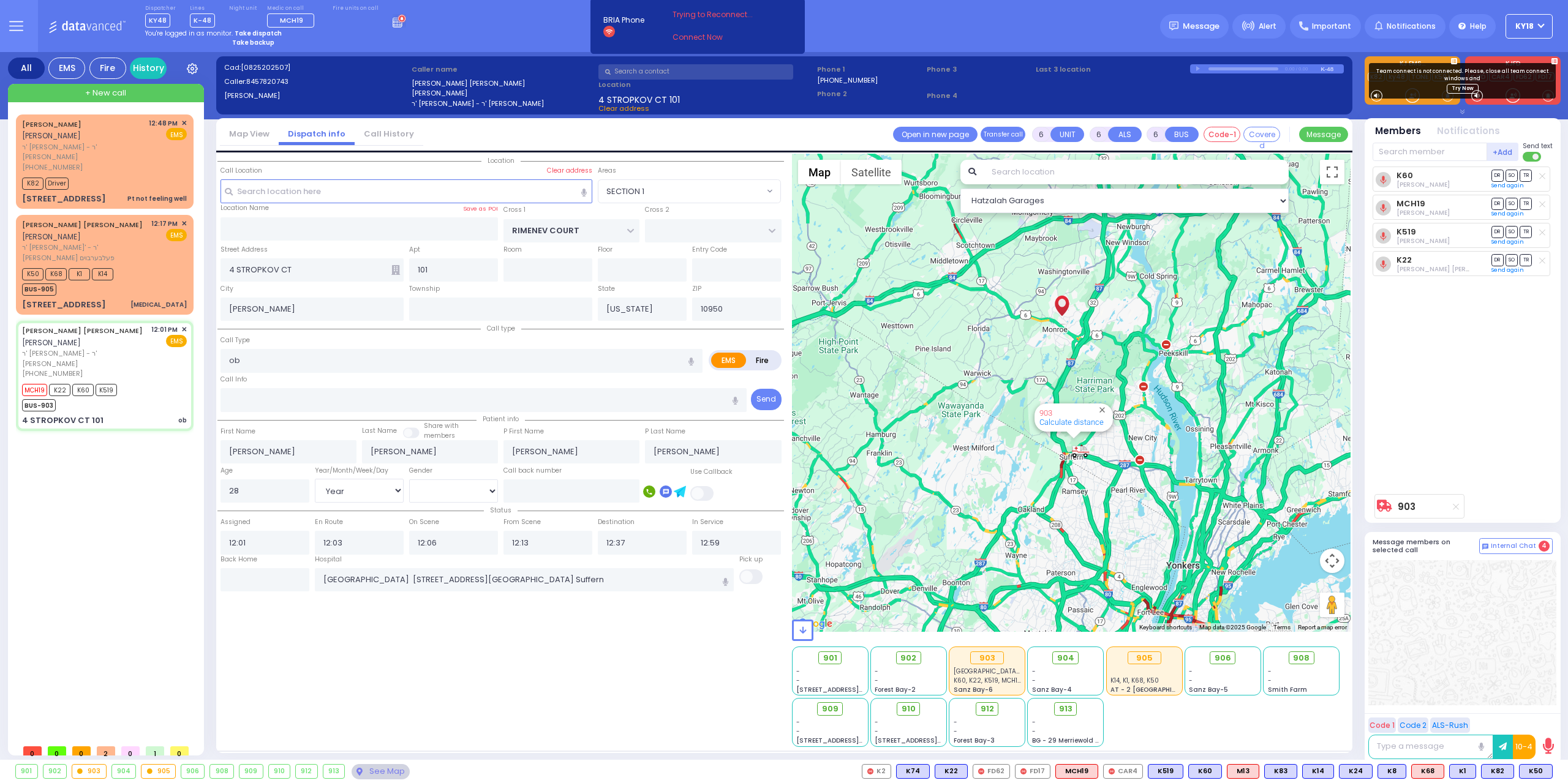
select select "Hatzalah Garages"
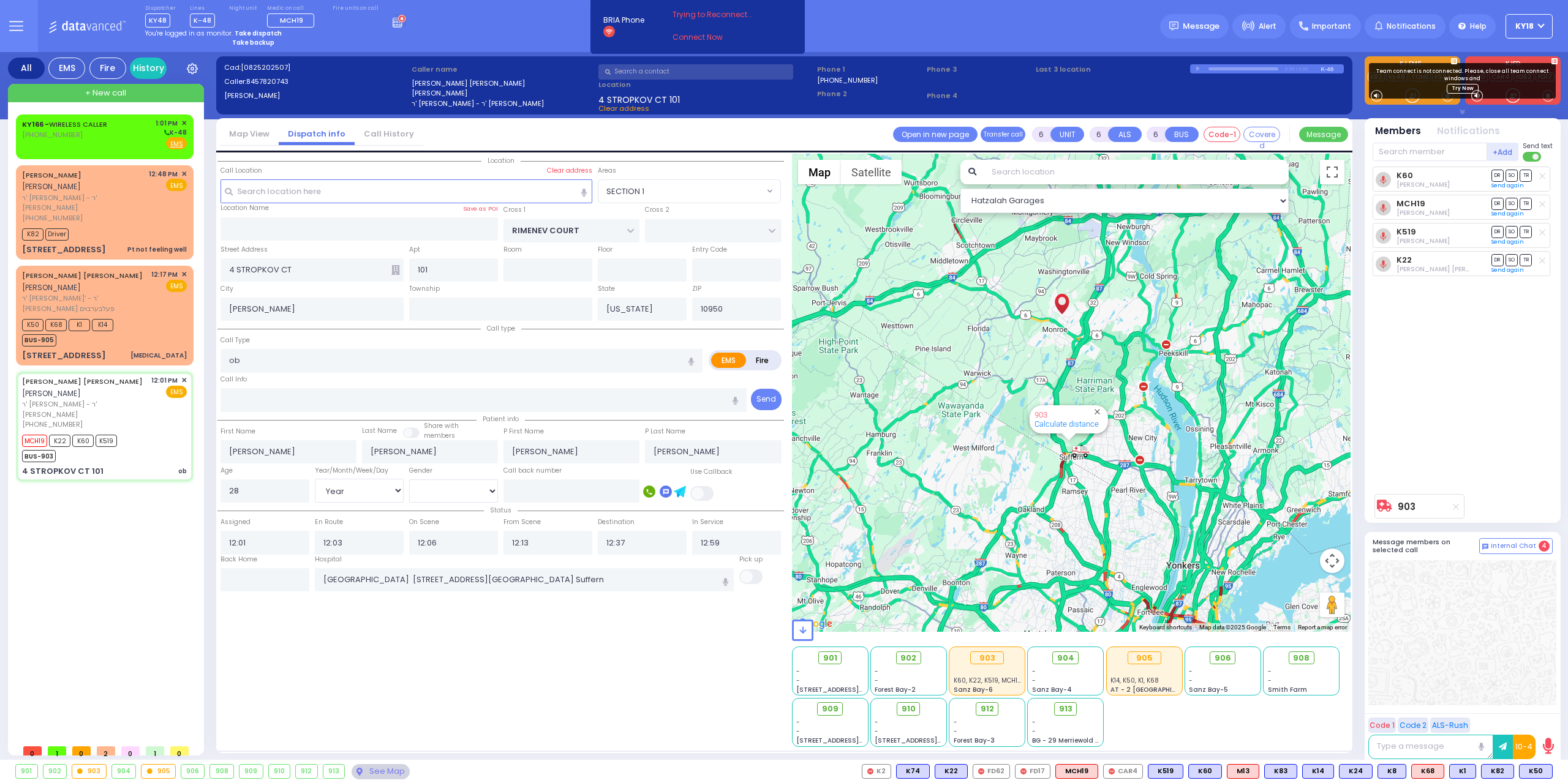
select select
radio input "true"
select select "Year"
select select "[DEMOGRAPHIC_DATA]"
select select "SECTION 1"
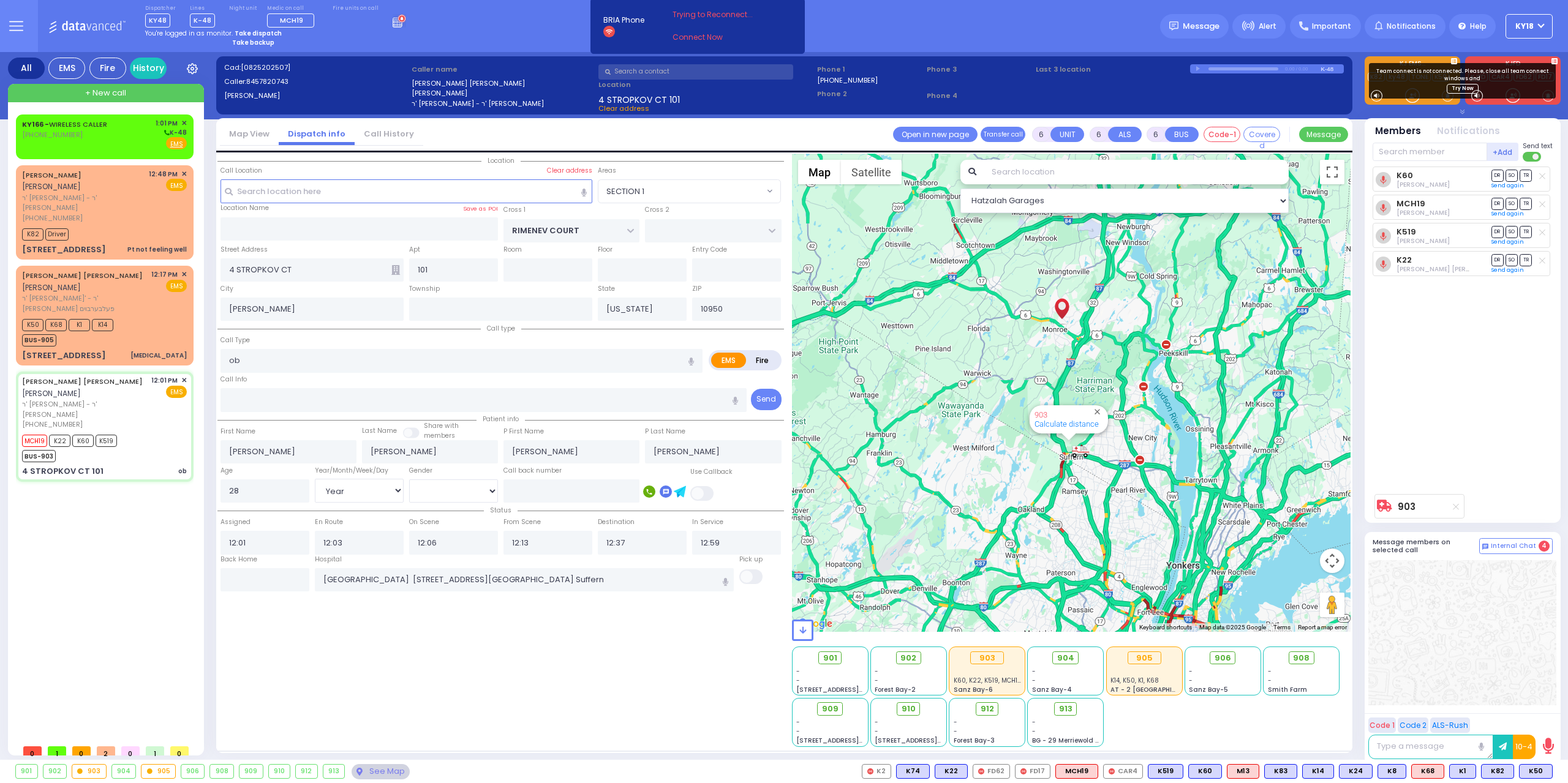
select select "Hatzalah Garages"
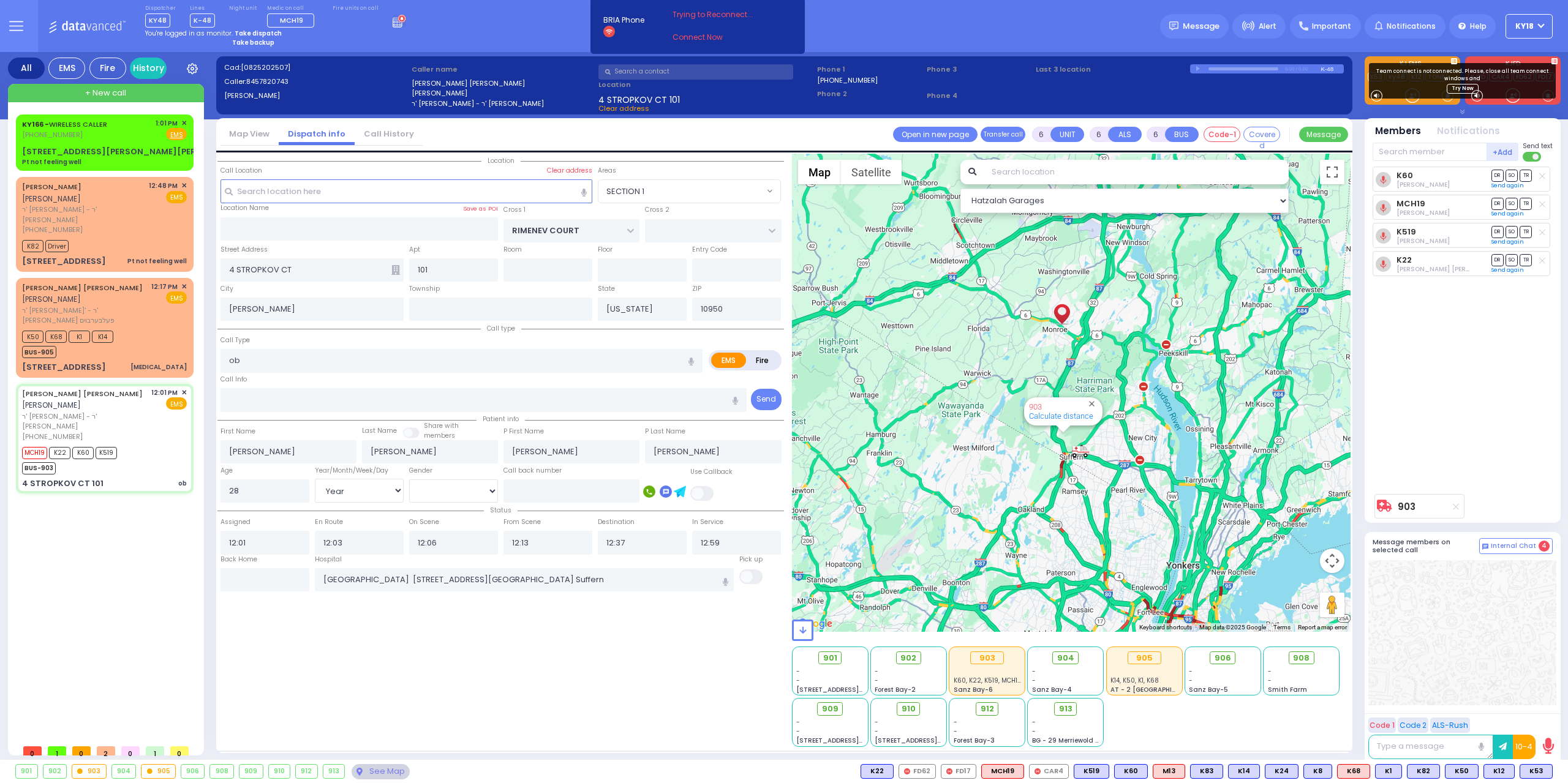
select select
radio input "true"
select select "Year"
select select "[DEMOGRAPHIC_DATA]"
radio input "true"
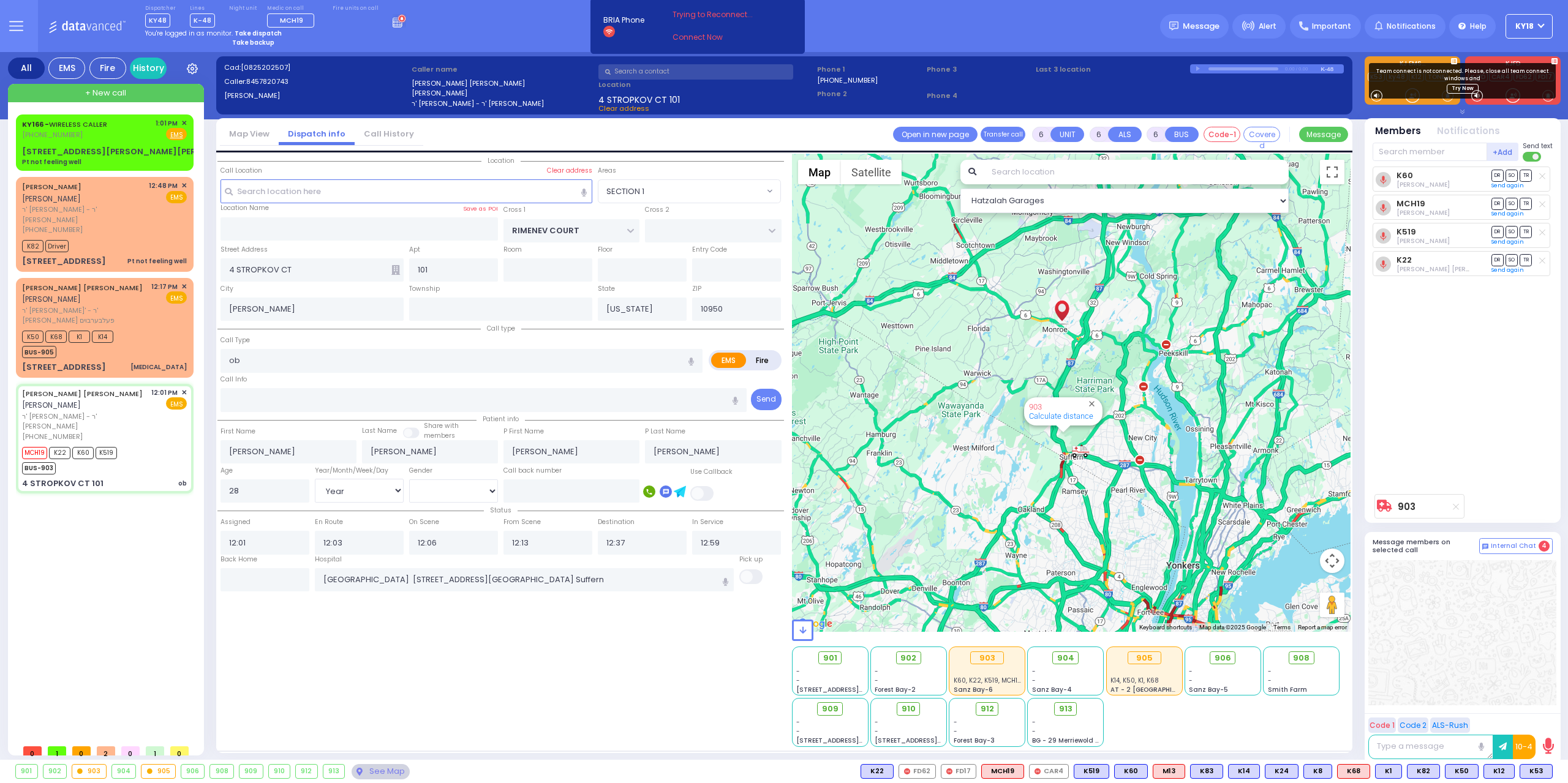
select select "Year"
select select "[DEMOGRAPHIC_DATA]"
radio input "true"
select select "Year"
select select "[DEMOGRAPHIC_DATA]"
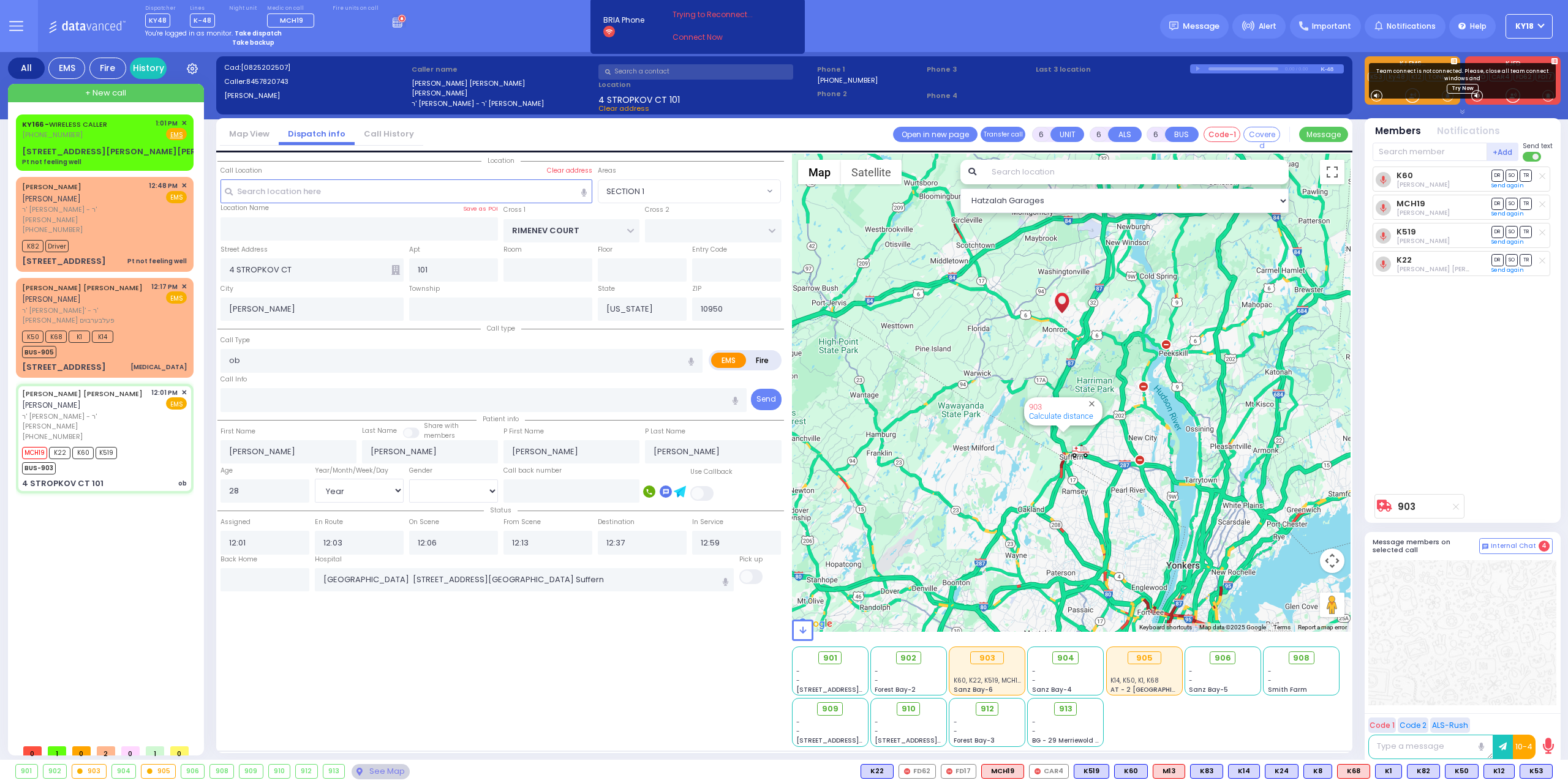
select select "SECTION 1"
select select "Hatzalah Garages"
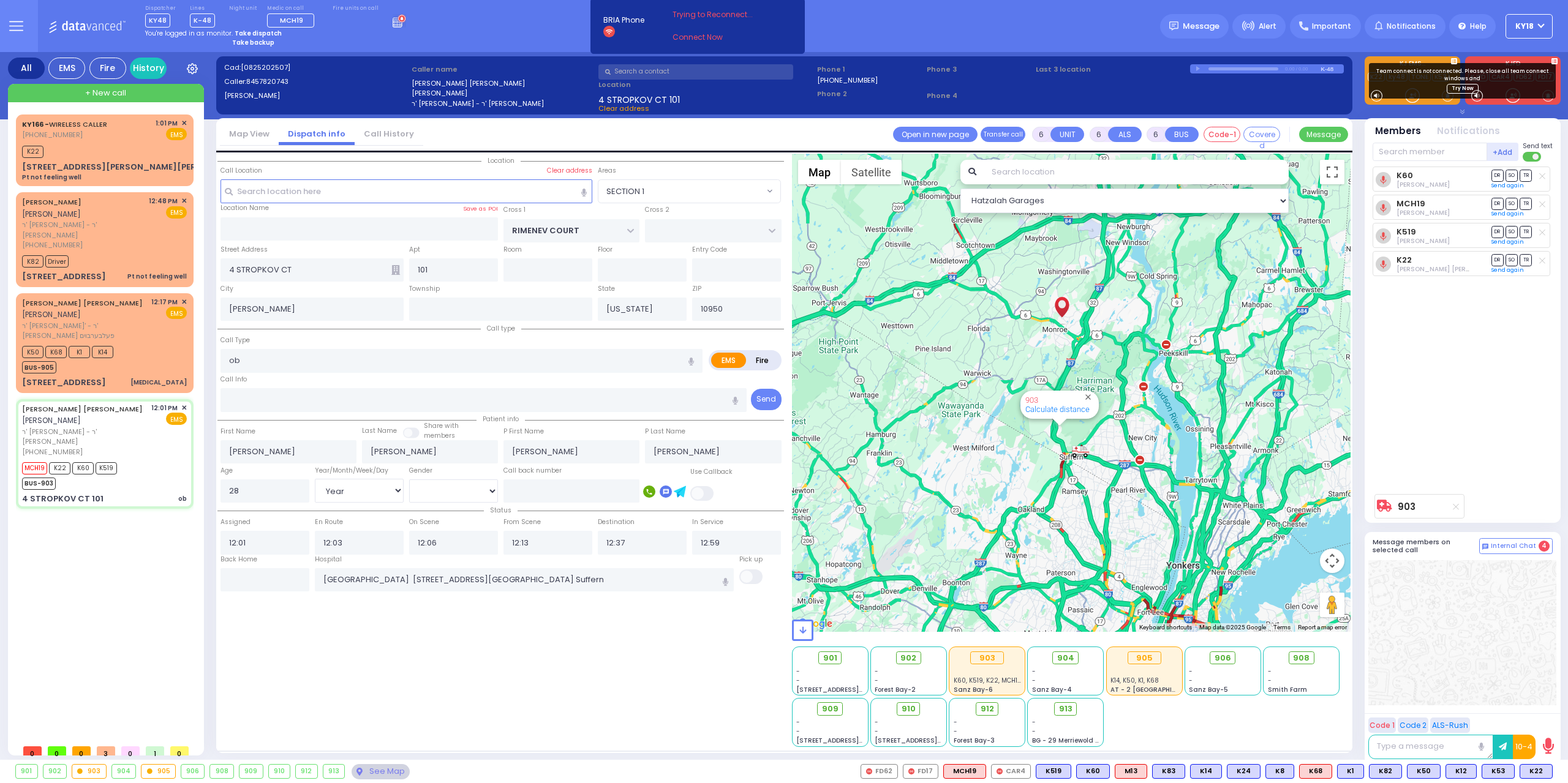
select select
radio input "true"
select select "Year"
select select "[DEMOGRAPHIC_DATA]"
type input "13:03"
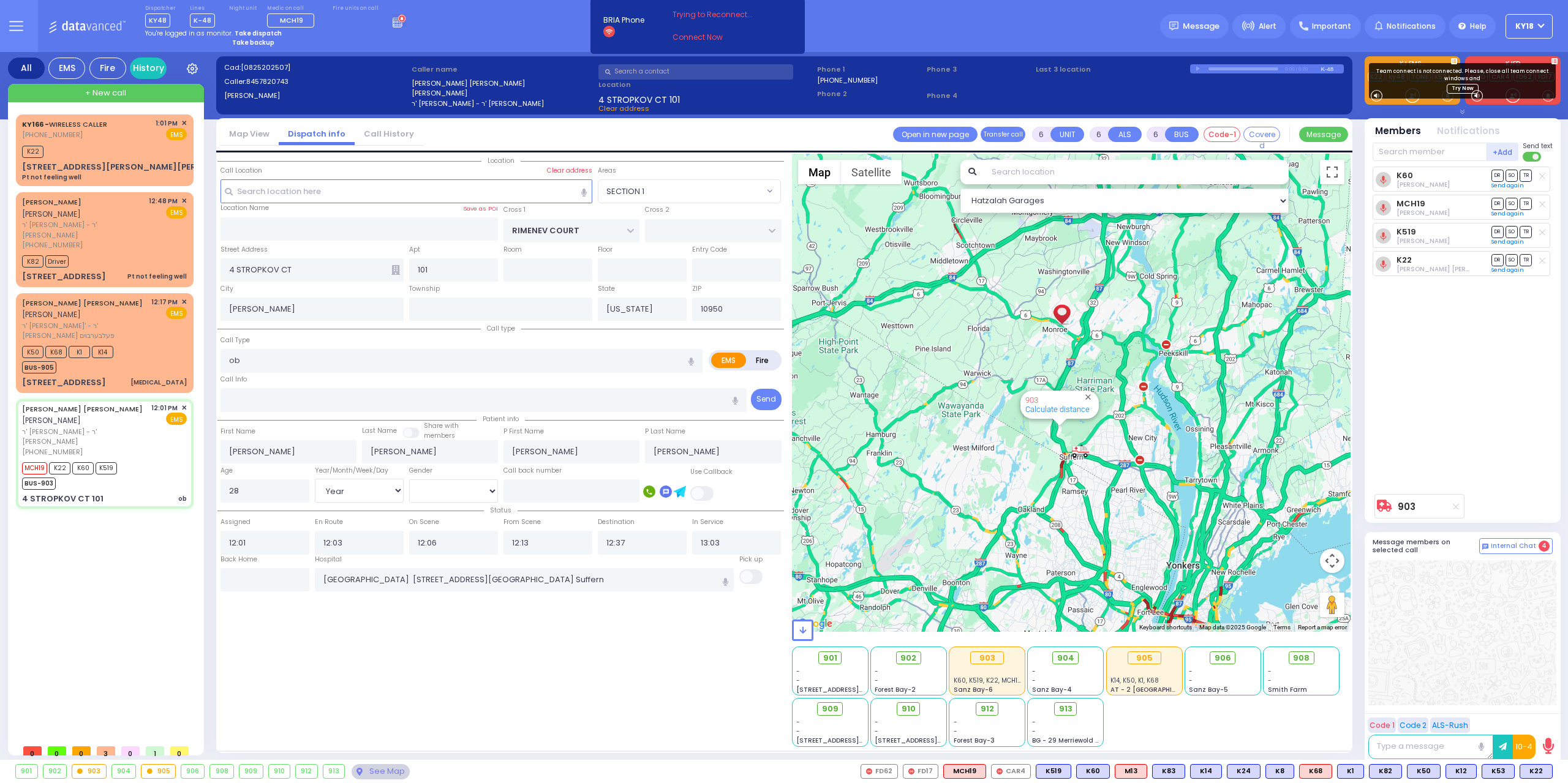
select select "SECTION 1"
select select "Hatzalah Garages"
select select
radio input "true"
select select "Year"
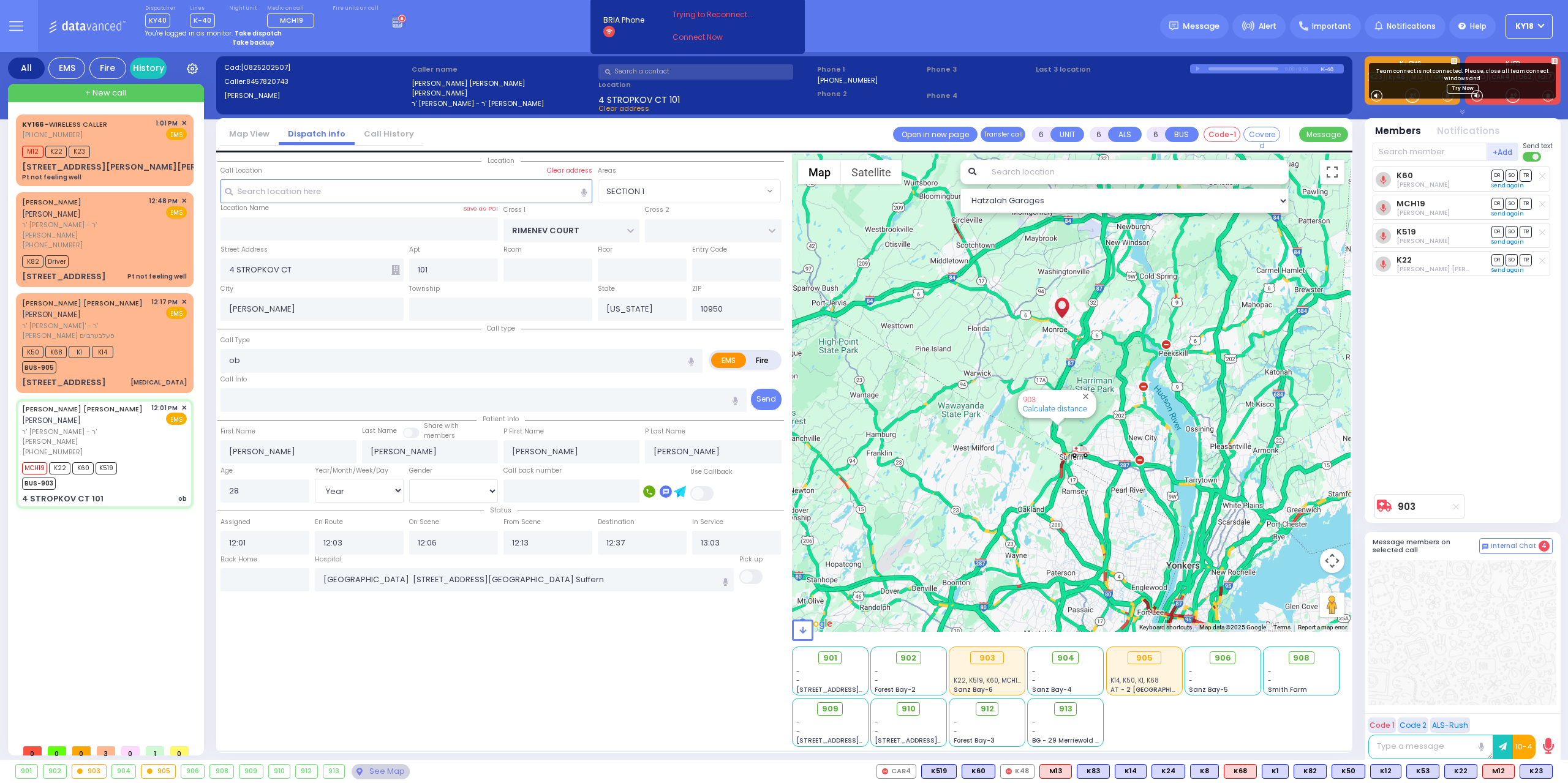
select select "[DEMOGRAPHIC_DATA]"
select select "Hatzalah Garages"
select select "SECTION 1"
select select
radio input "true"
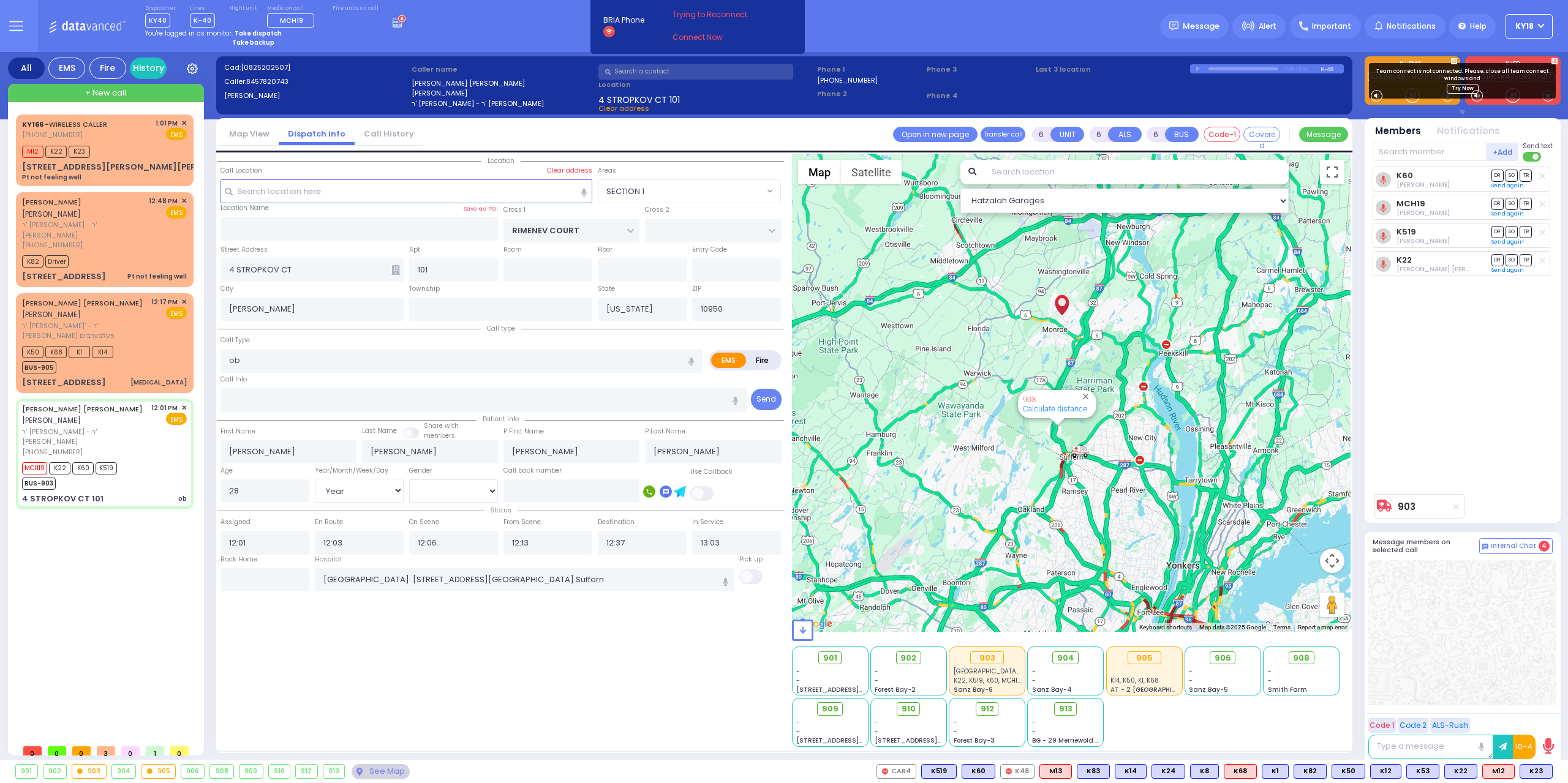
select select "Year"
select select "[DEMOGRAPHIC_DATA]"
radio input "true"
select select "Year"
select select "[DEMOGRAPHIC_DATA]"
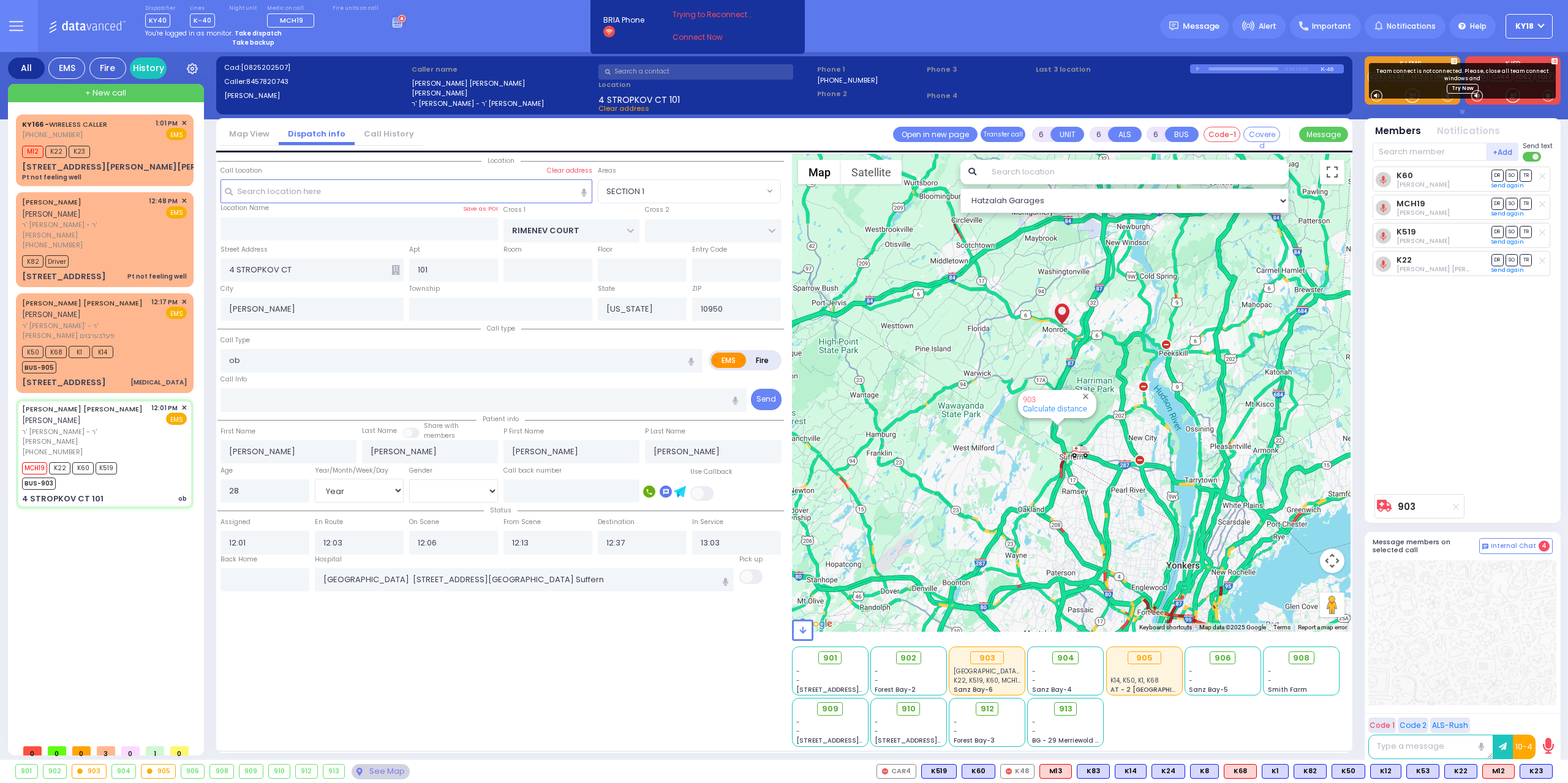
select select "SECTION 1"
select select "Hatzalah Garages"
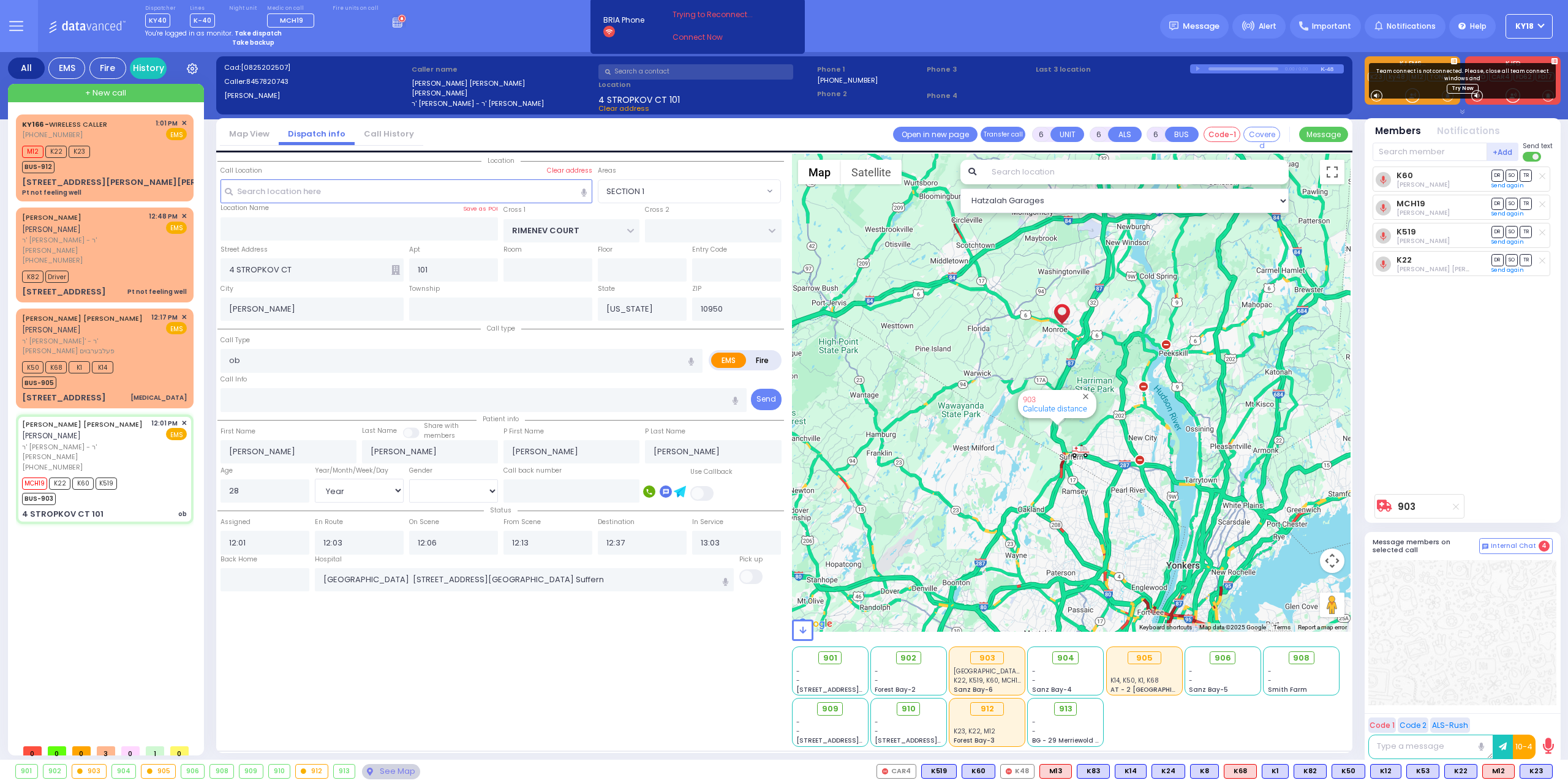
select select
radio input "true"
select select "Year"
select select "[DEMOGRAPHIC_DATA]"
type input "13:05"
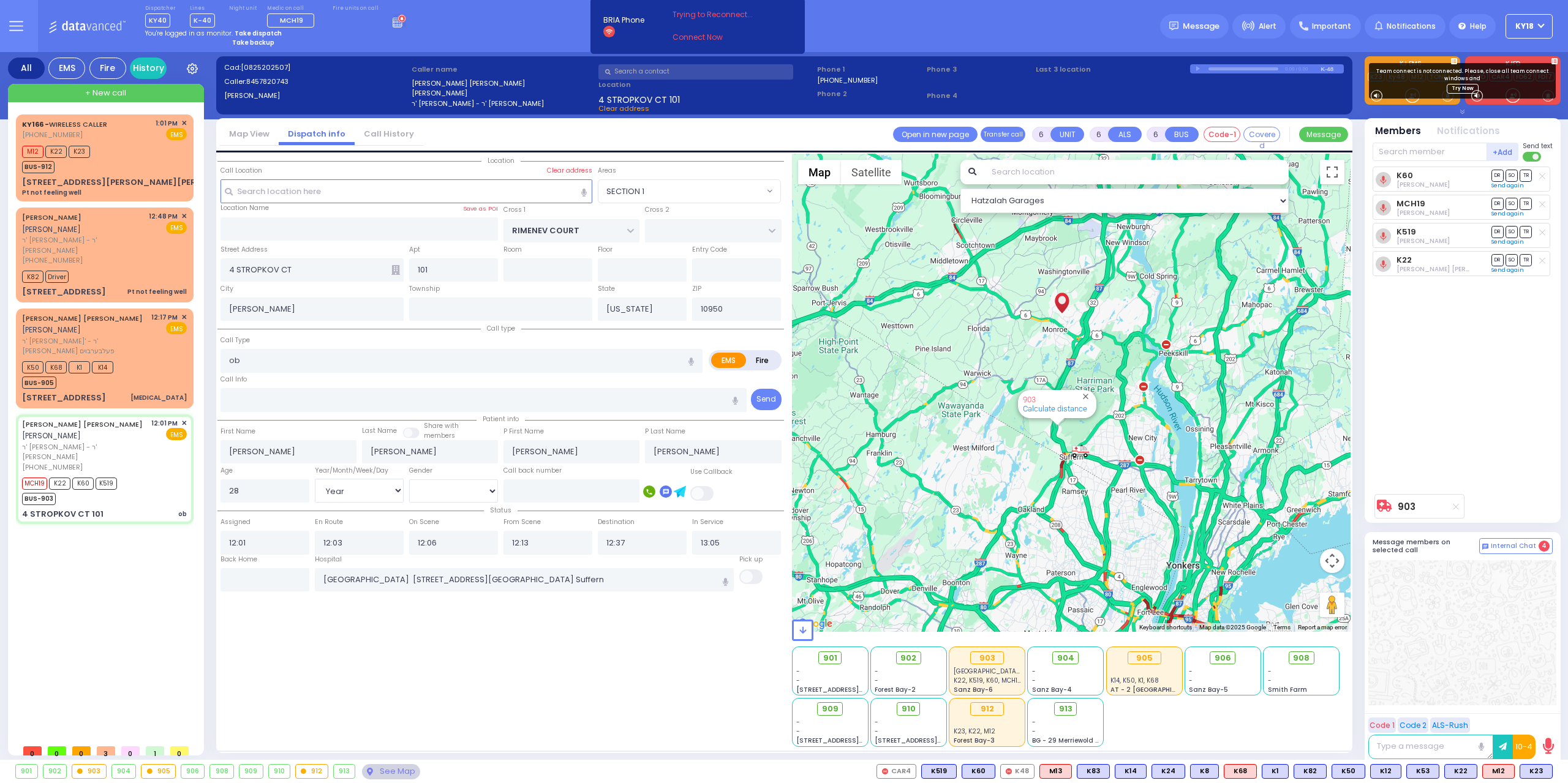
radio input "true"
select select "Year"
select select "[DEMOGRAPHIC_DATA]"
type input "13:06"
select select "SECTION 1"
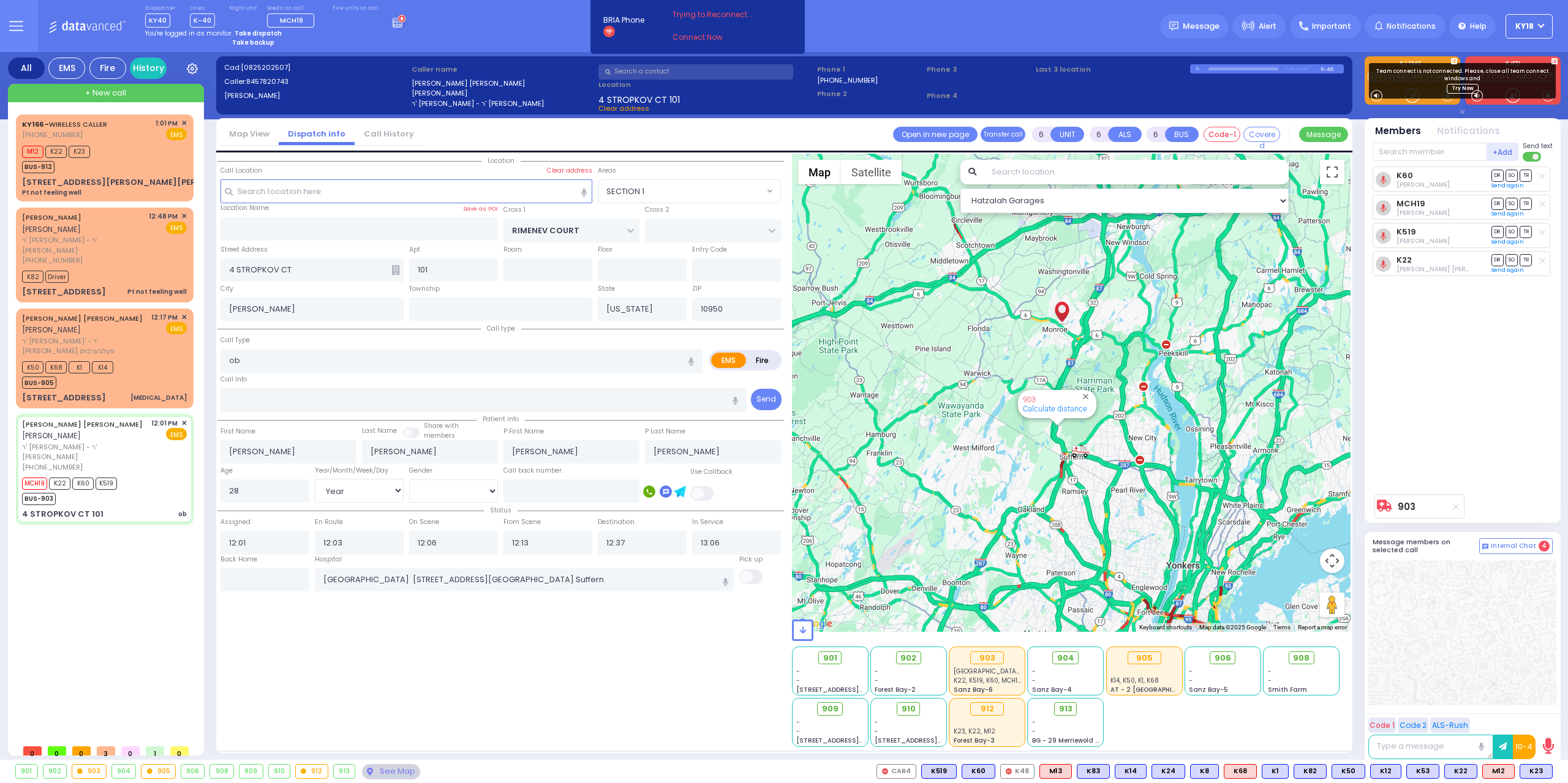
select select "Hatzalah Garages"
select select
radio input "true"
select select "Year"
select select "[DEMOGRAPHIC_DATA]"
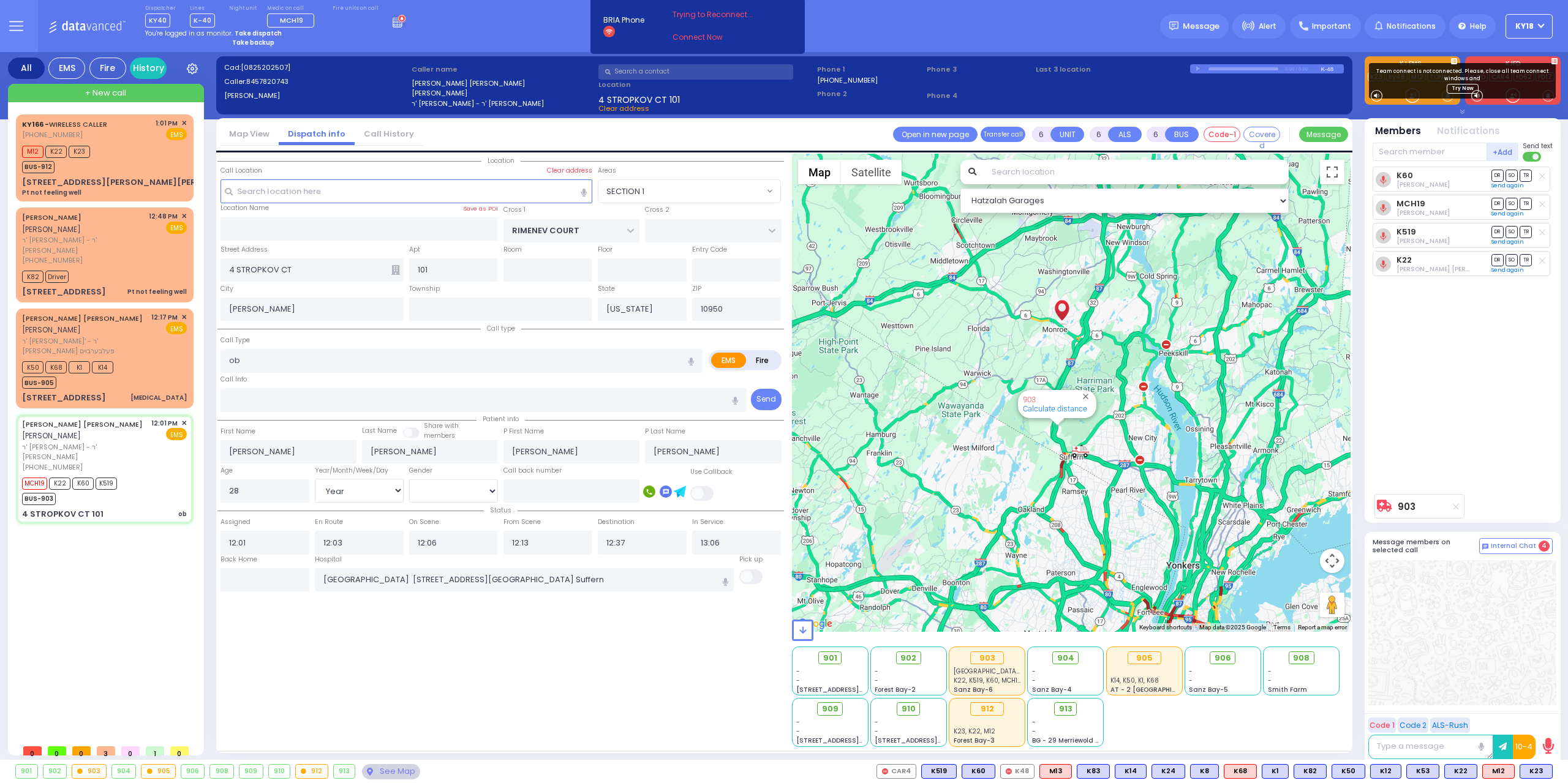
type input "13:30"
radio input "true"
select select "Year"
select select "[DEMOGRAPHIC_DATA]"
